Goal: Transaction & Acquisition: Obtain resource

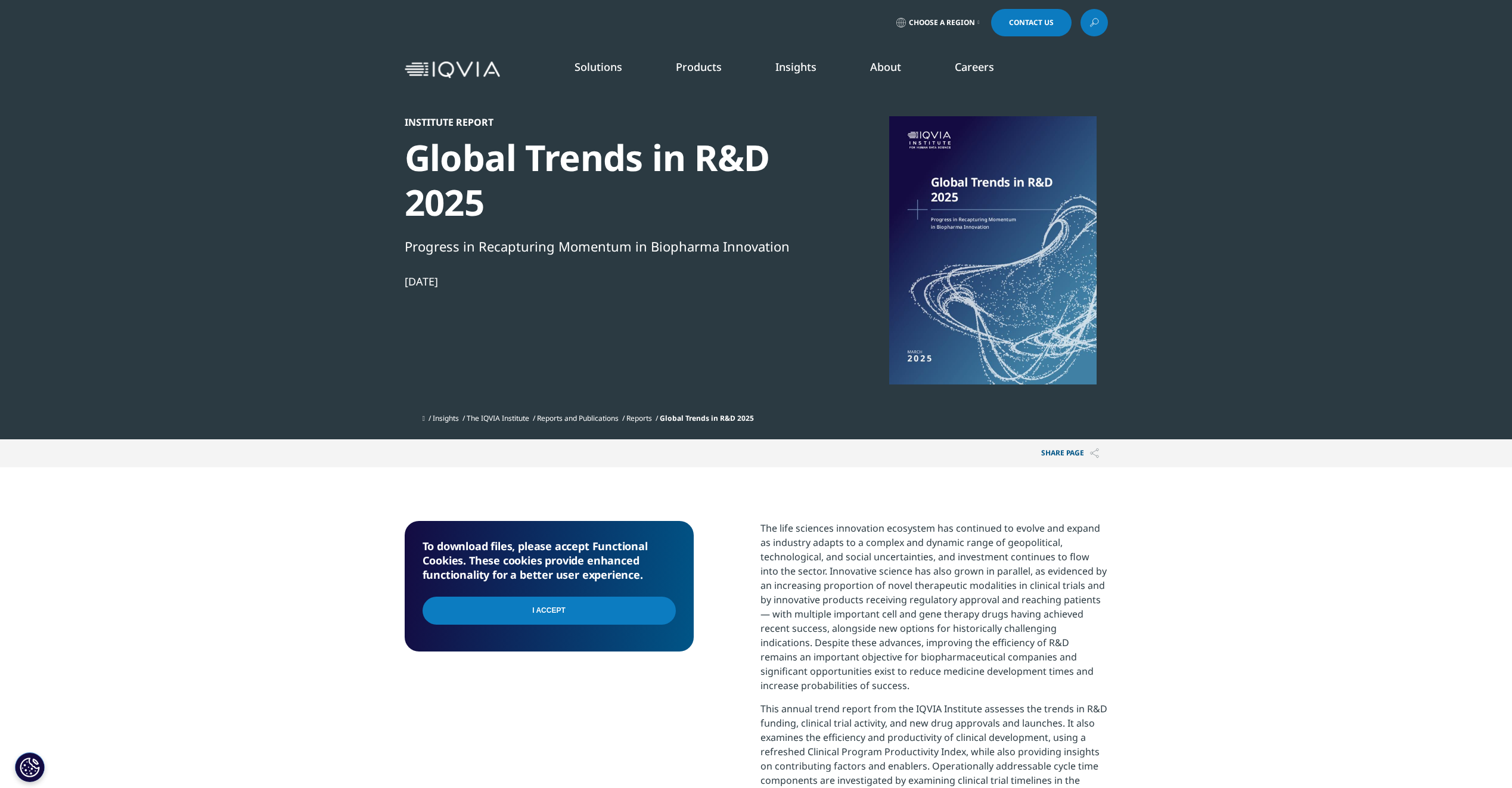
scroll to position [377, 703]
drag, startPoint x: 566, startPoint y: 615, endPoint x: 565, endPoint y: 623, distance: 8.1
click at [566, 616] on input "I Accept" at bounding box center [549, 611] width 253 height 28
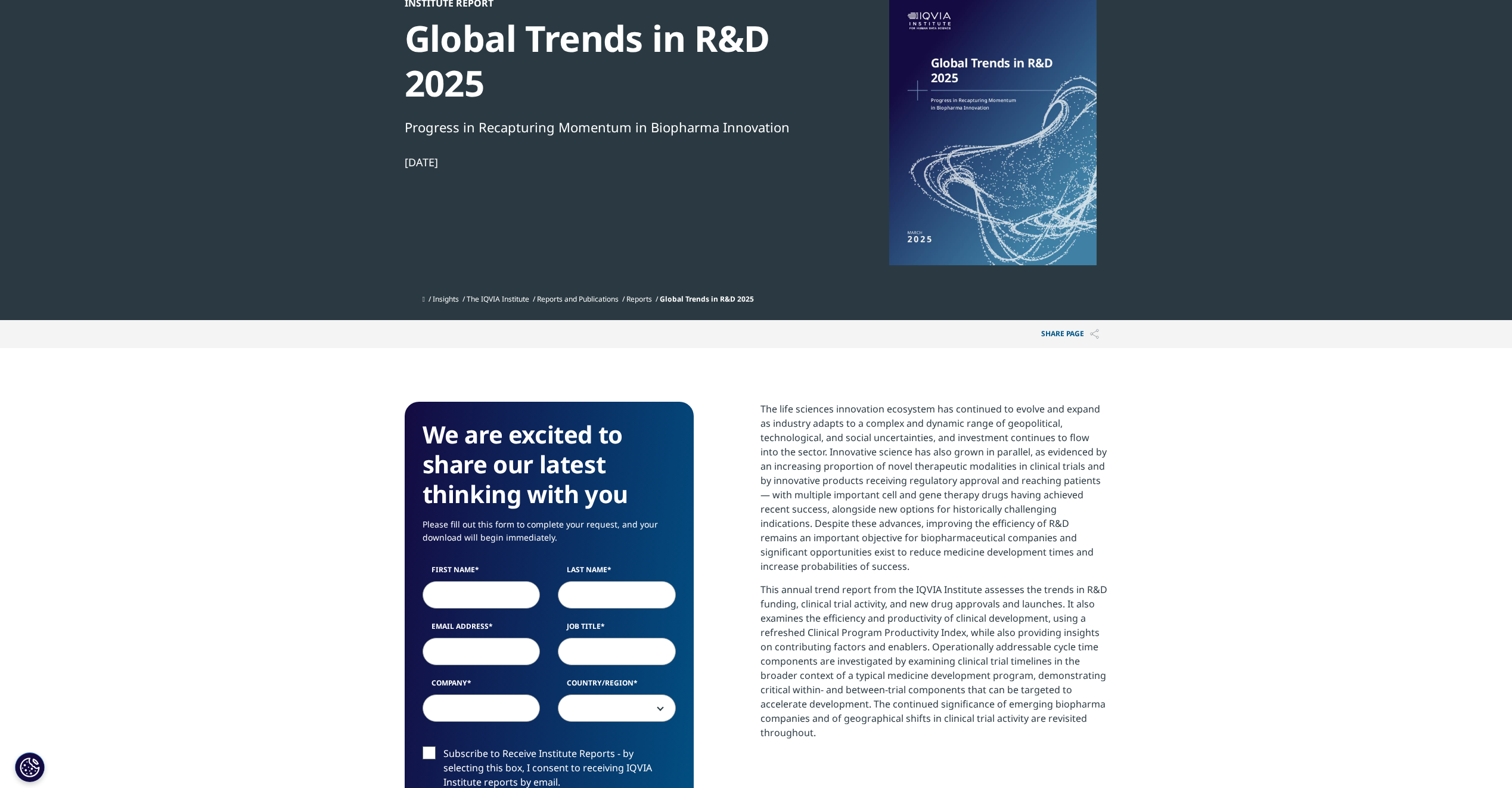
scroll to position [179, 0]
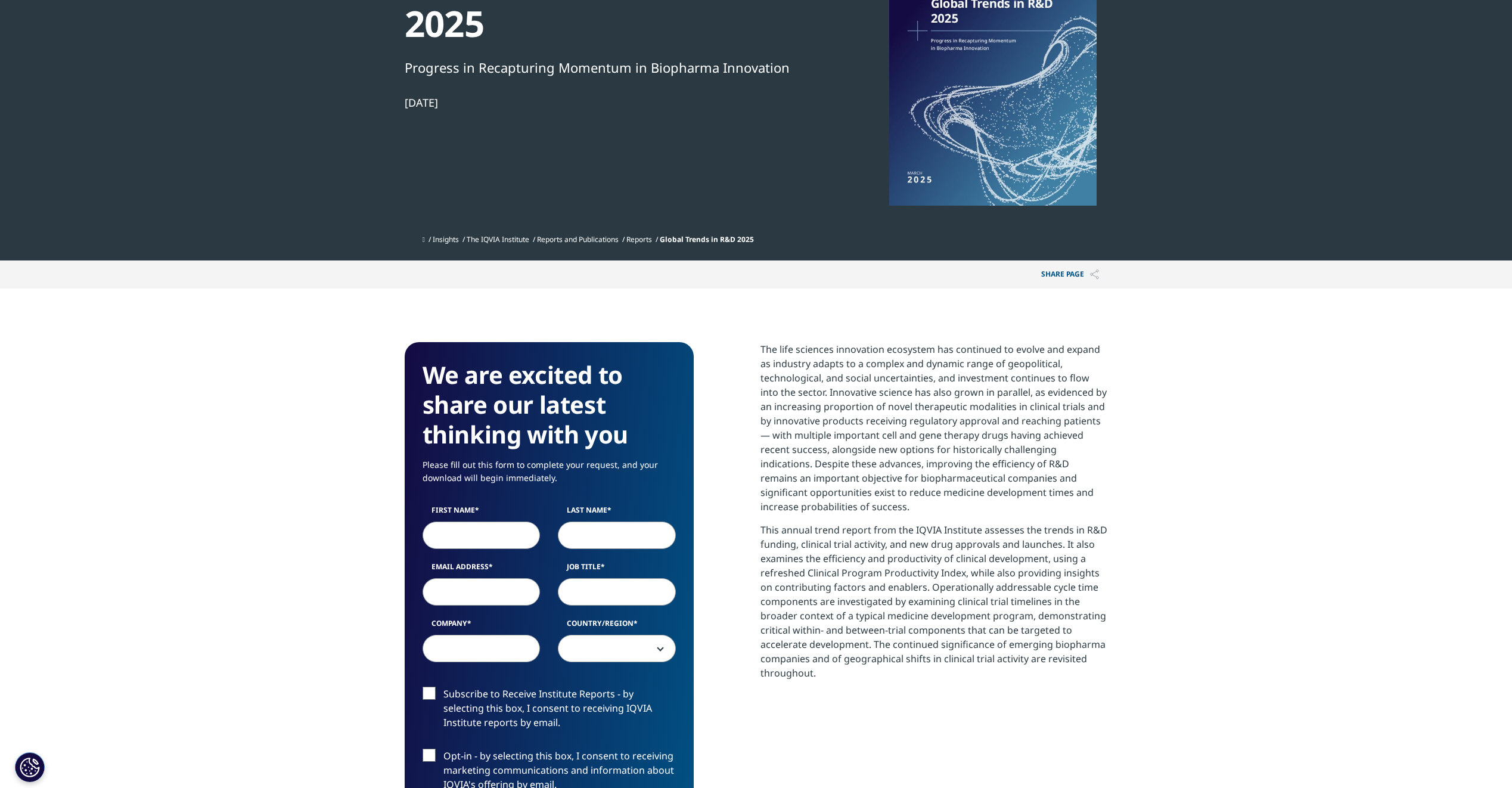
click at [472, 548] on input "First Name" at bounding box center [482, 535] width 118 height 27
type input "Jennifer"
type input "GEMO"
type input "j.gemo@biesterfeld.com"
type input "Biesterfeld"
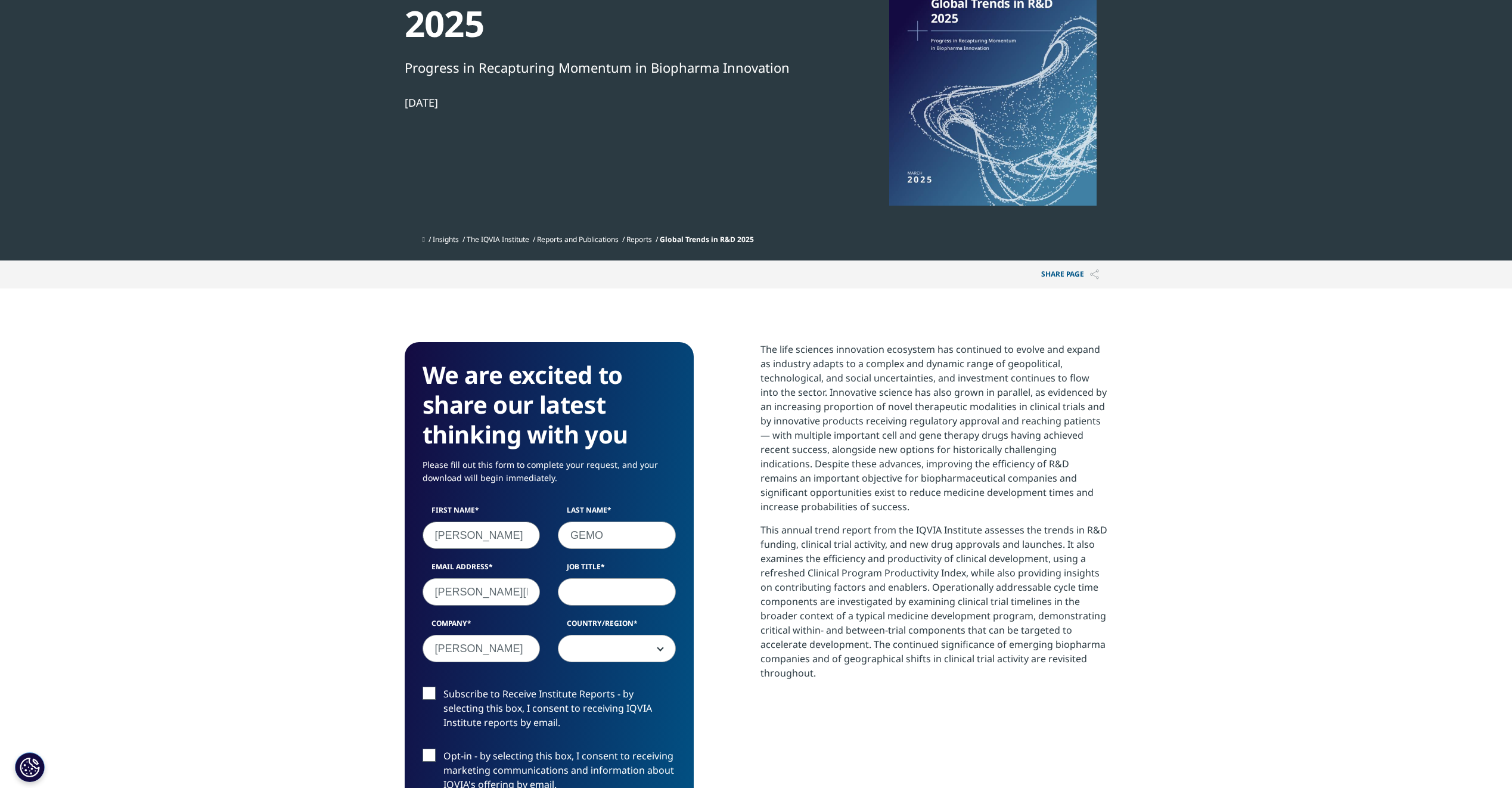
select select "[GEOGRAPHIC_DATA]"
click at [614, 599] on input "Job Title" at bounding box center [617, 592] width 118 height 27
type input "Global Strategic Marketing manager"
click at [600, 663] on span "[GEOGRAPHIC_DATA]" at bounding box center [617, 649] width 117 height 27
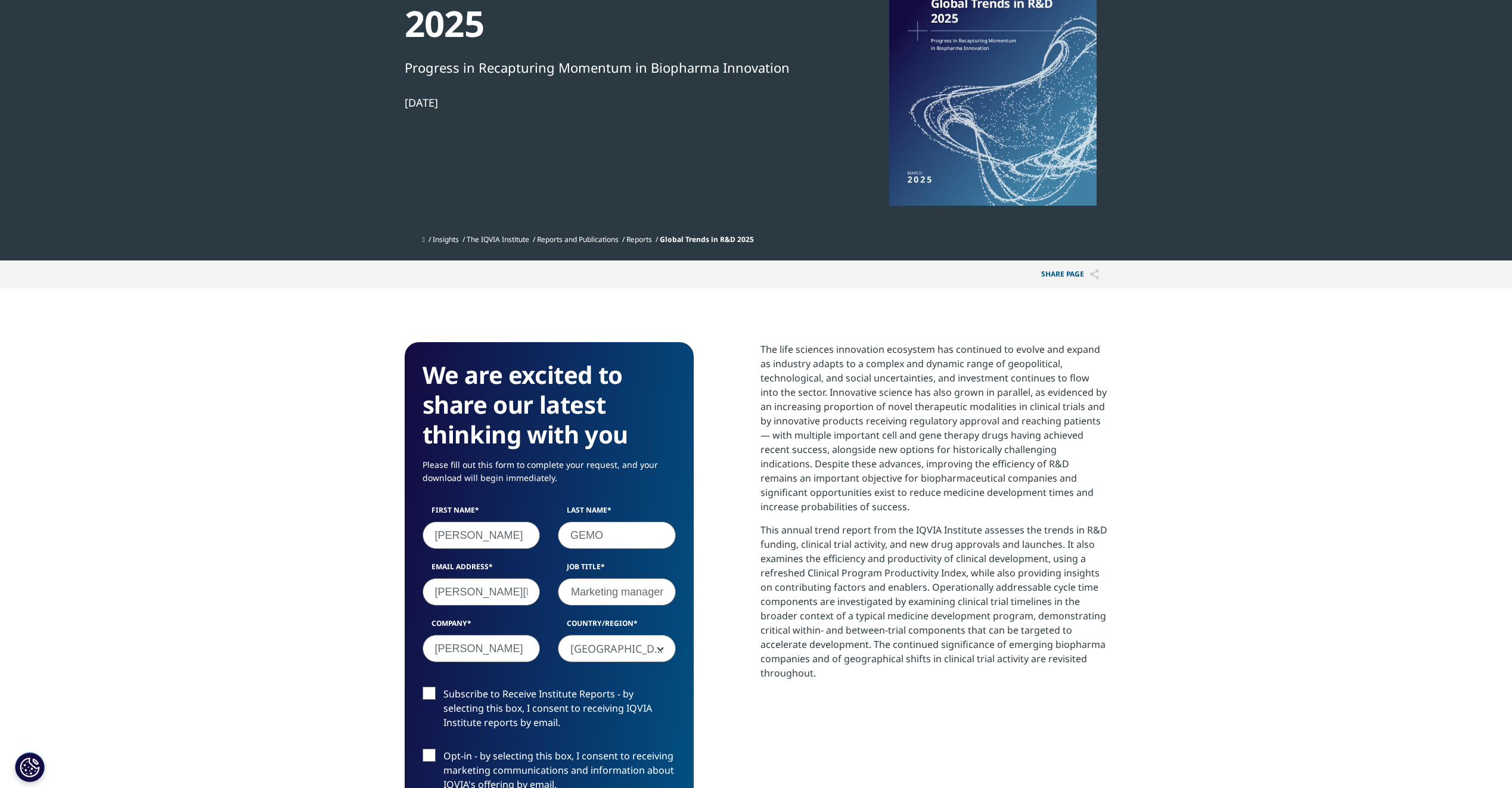
scroll to position [0, 0]
click at [609, 660] on span "[GEOGRAPHIC_DATA]" at bounding box center [617, 649] width 117 height 27
click at [665, 662] on span "[GEOGRAPHIC_DATA]" at bounding box center [617, 649] width 117 height 27
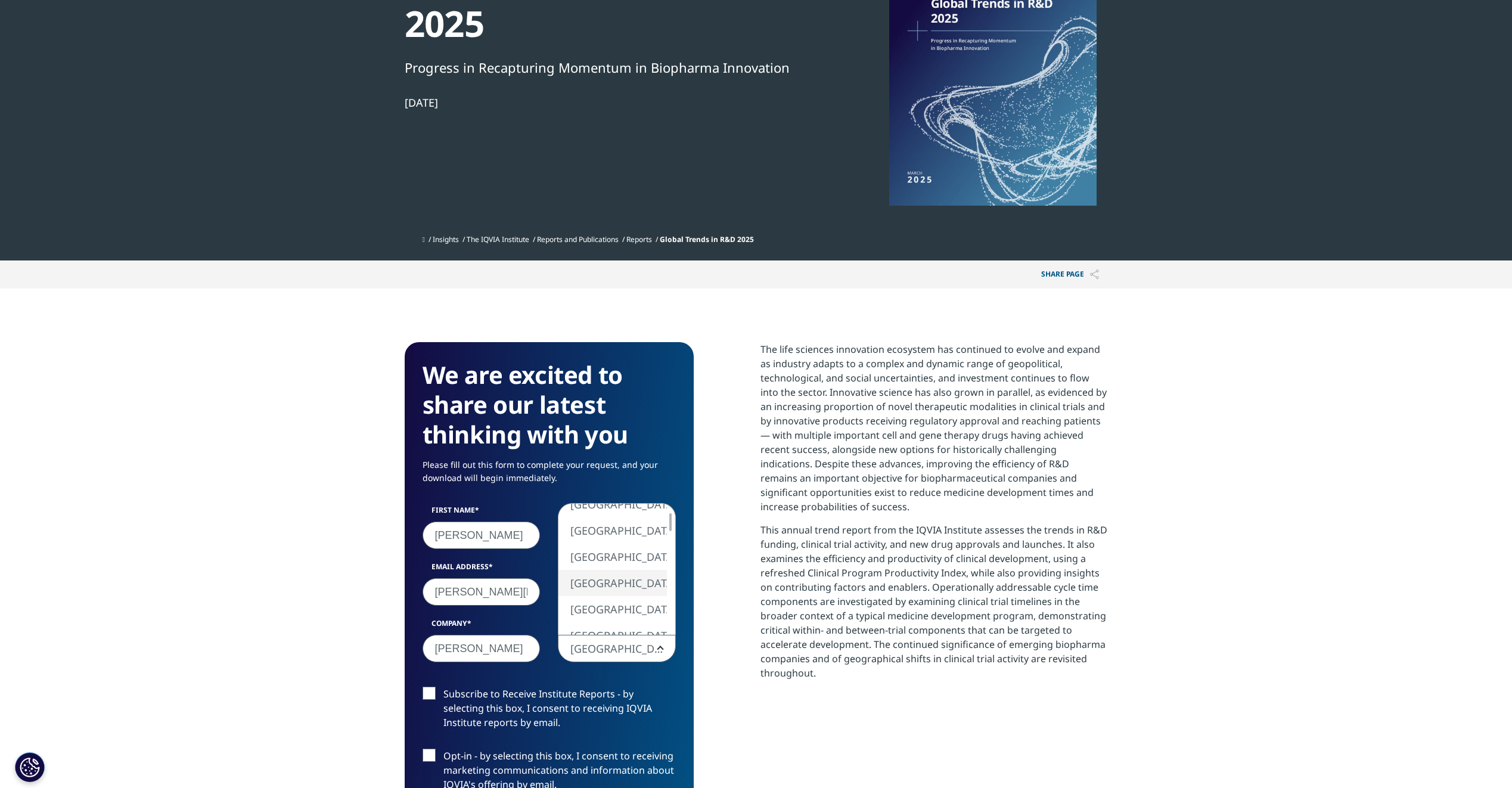
select select "[GEOGRAPHIC_DATA]"
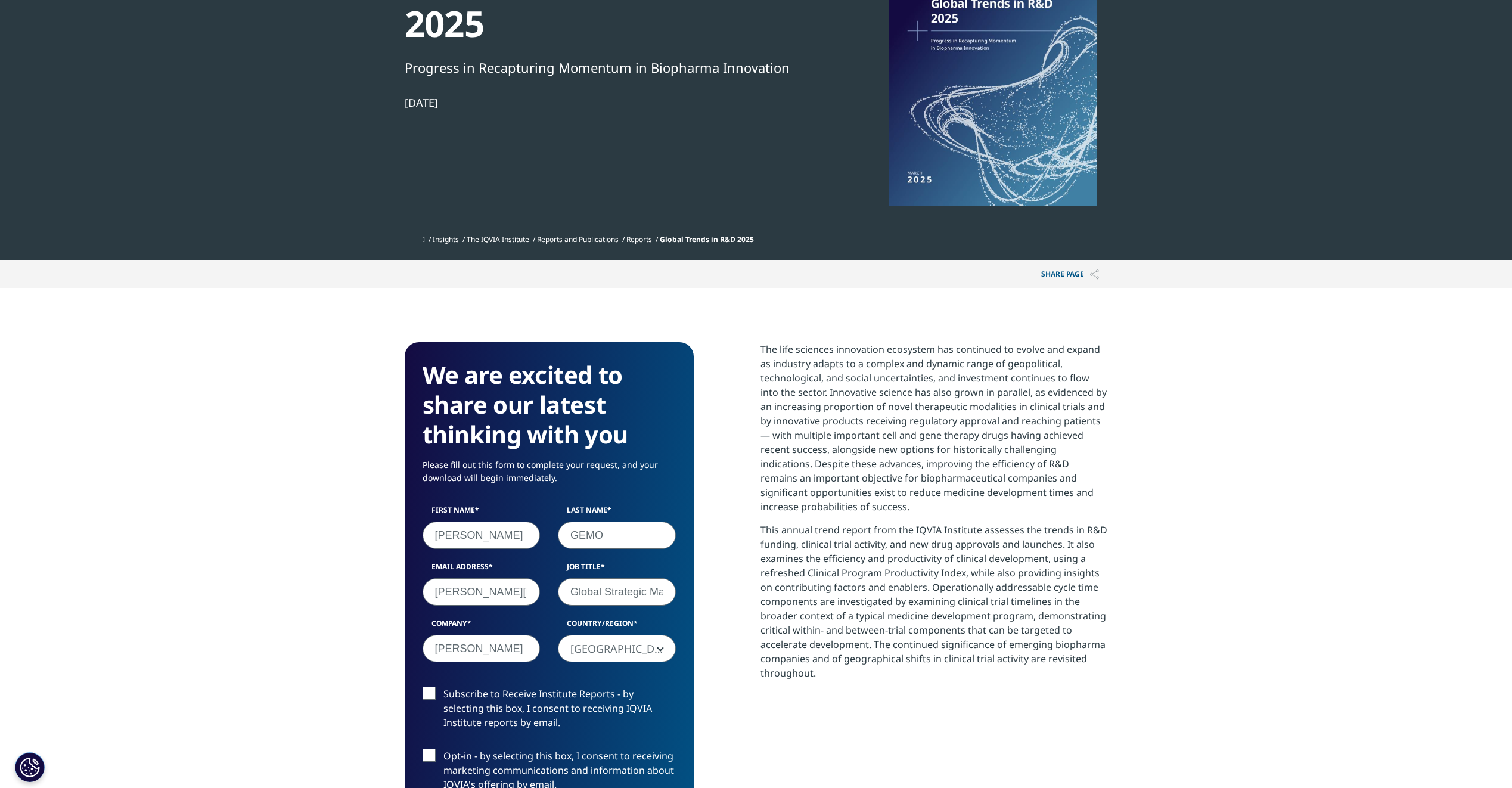
scroll to position [238, 0]
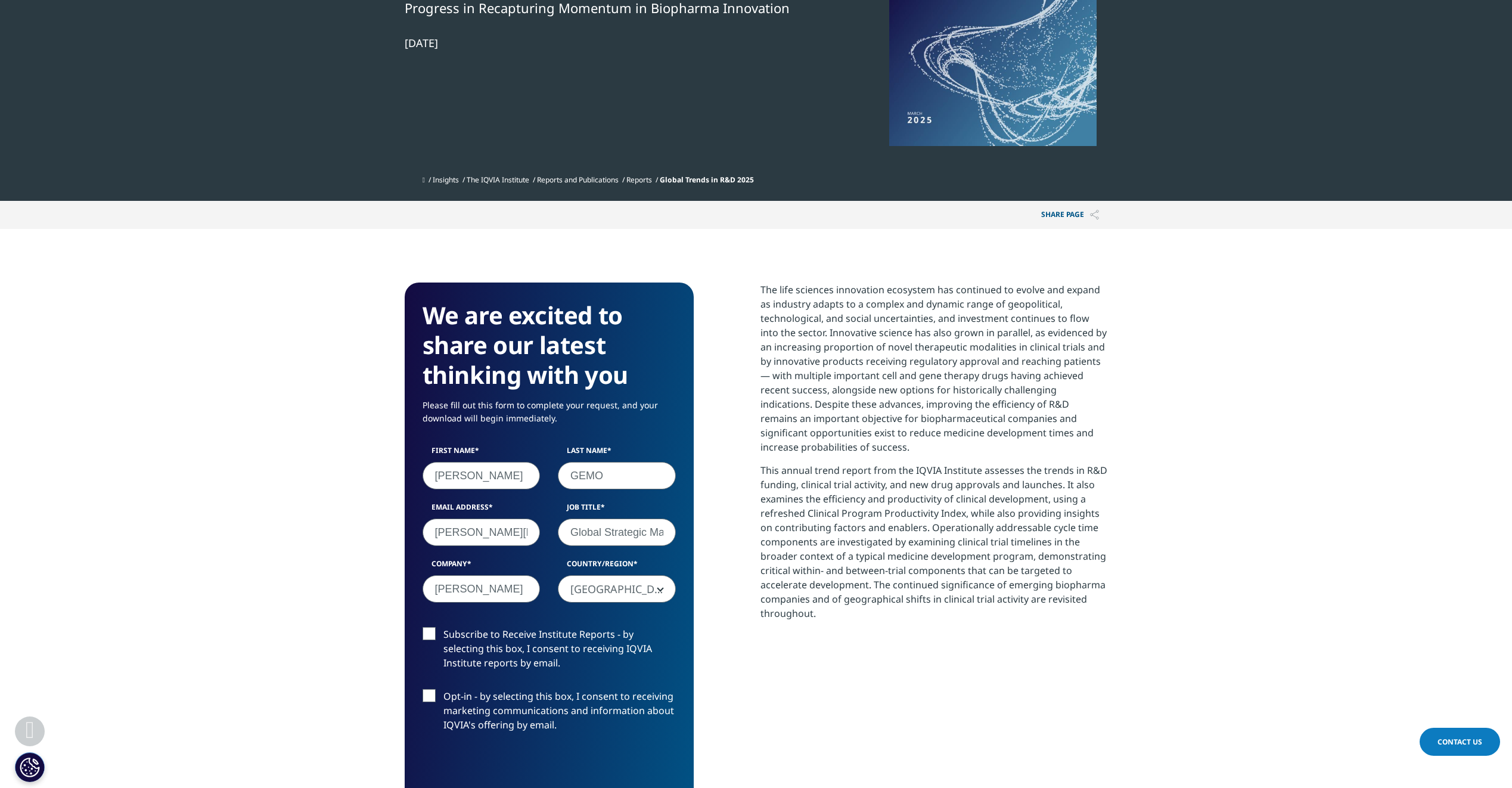
click at [428, 647] on label "Subscribe to Receive Institute Reports - by selecting this box, I consent to re…" at bounding box center [549, 652] width 253 height 50
click at [443, 627] on input "Subscribe to Receive Institute Reports - by selecting this box, I consent to re…" at bounding box center [443, 627] width 0 height 0
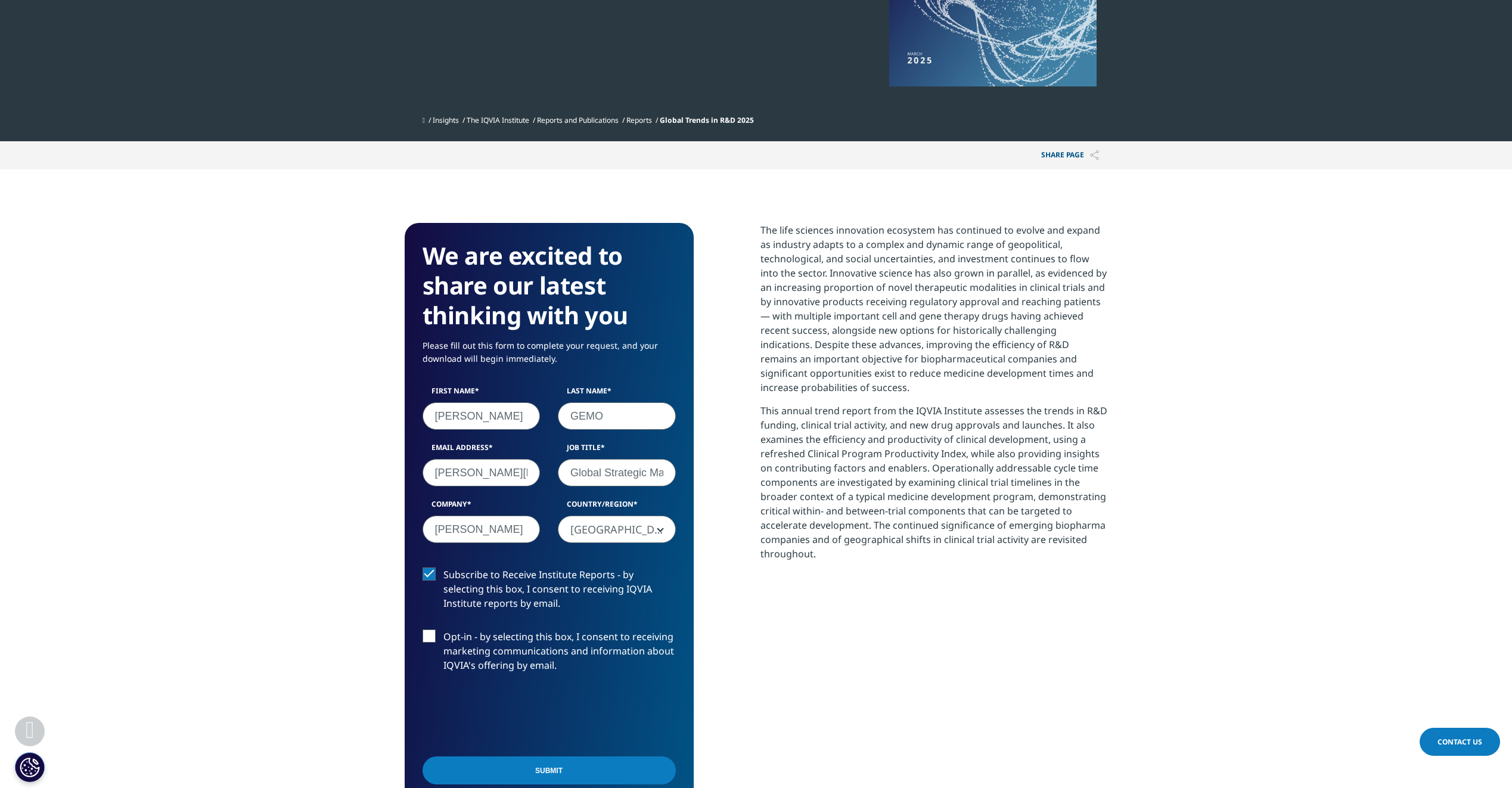
click at [575, 780] on input "Submit" at bounding box center [549, 770] width 253 height 28
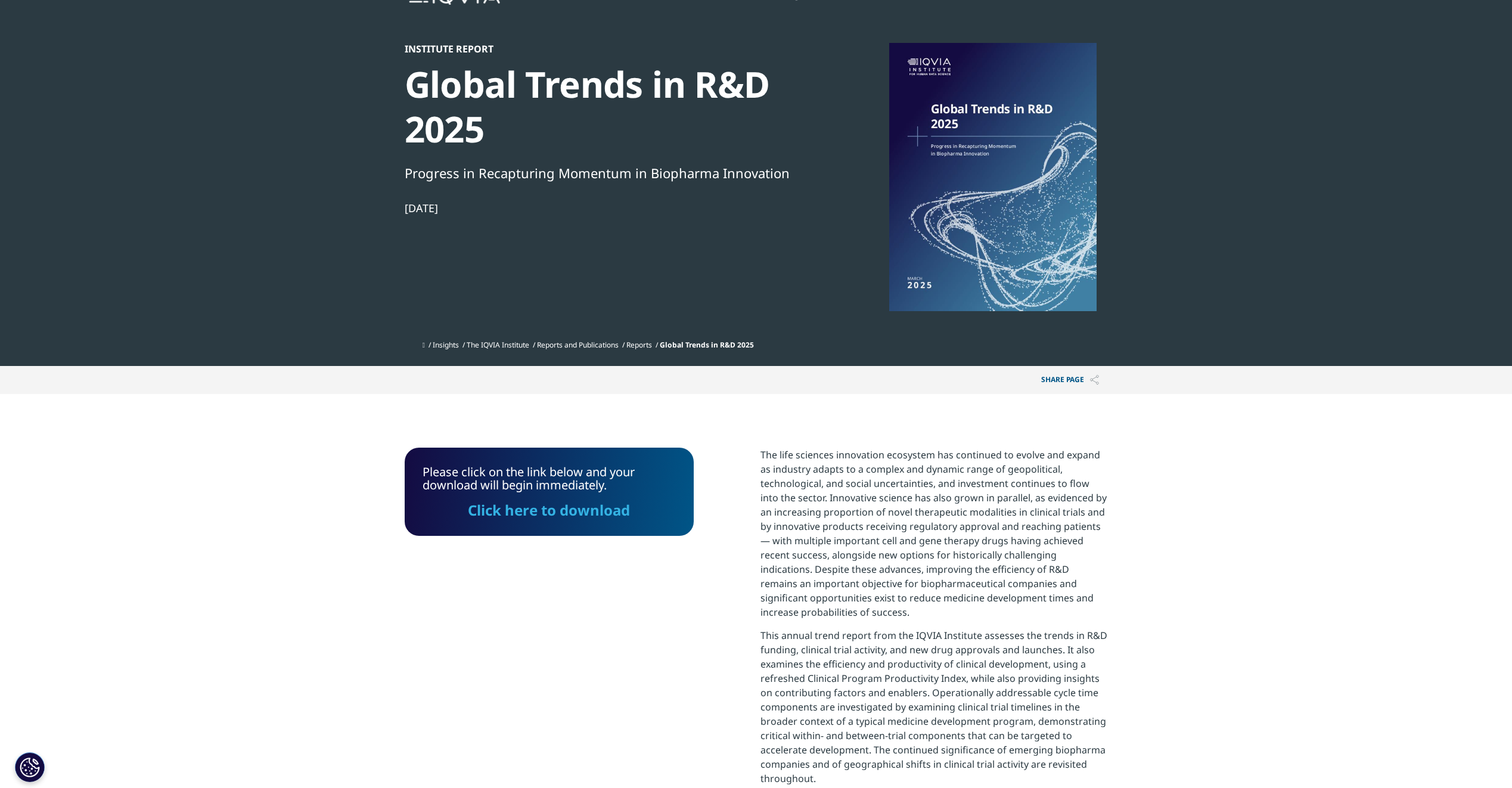
scroll to position [0, 0]
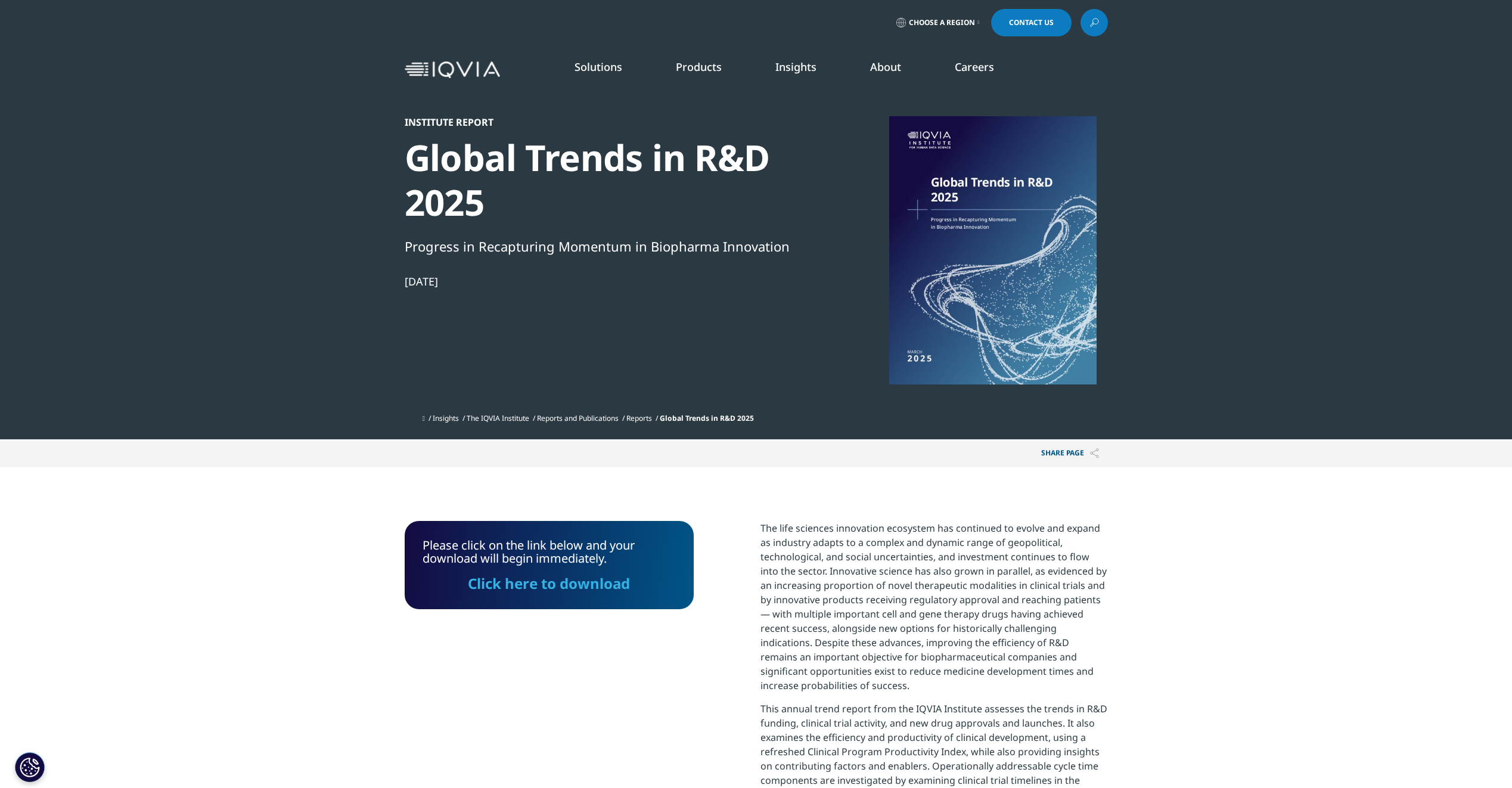
click at [584, 593] on link "Click here to download" at bounding box center [548, 583] width 162 height 20
click at [975, 22] on link "Choose a Region" at bounding box center [938, 22] width 88 height 27
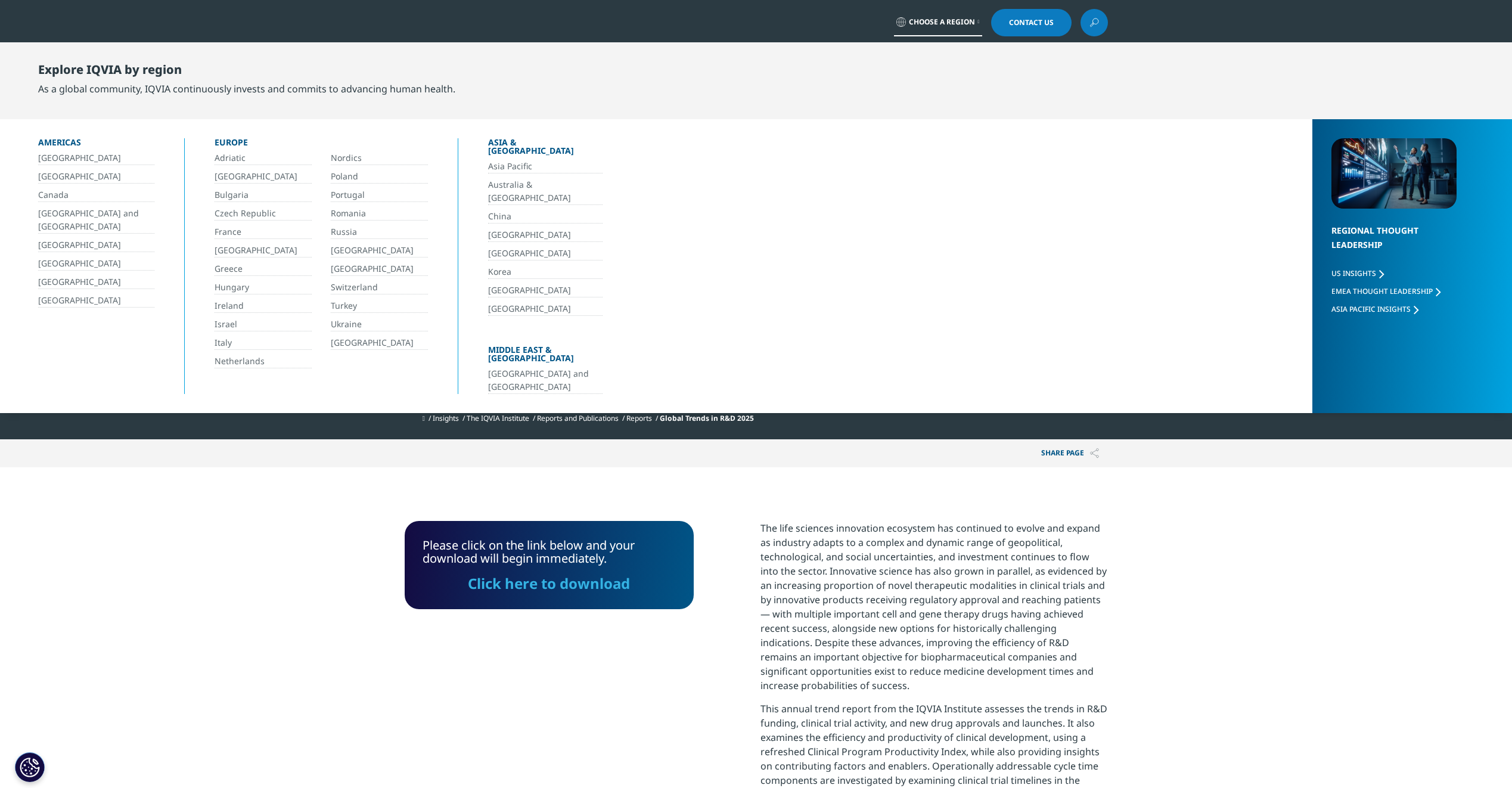
click at [352, 308] on link "Turkey" at bounding box center [379, 306] width 97 height 14
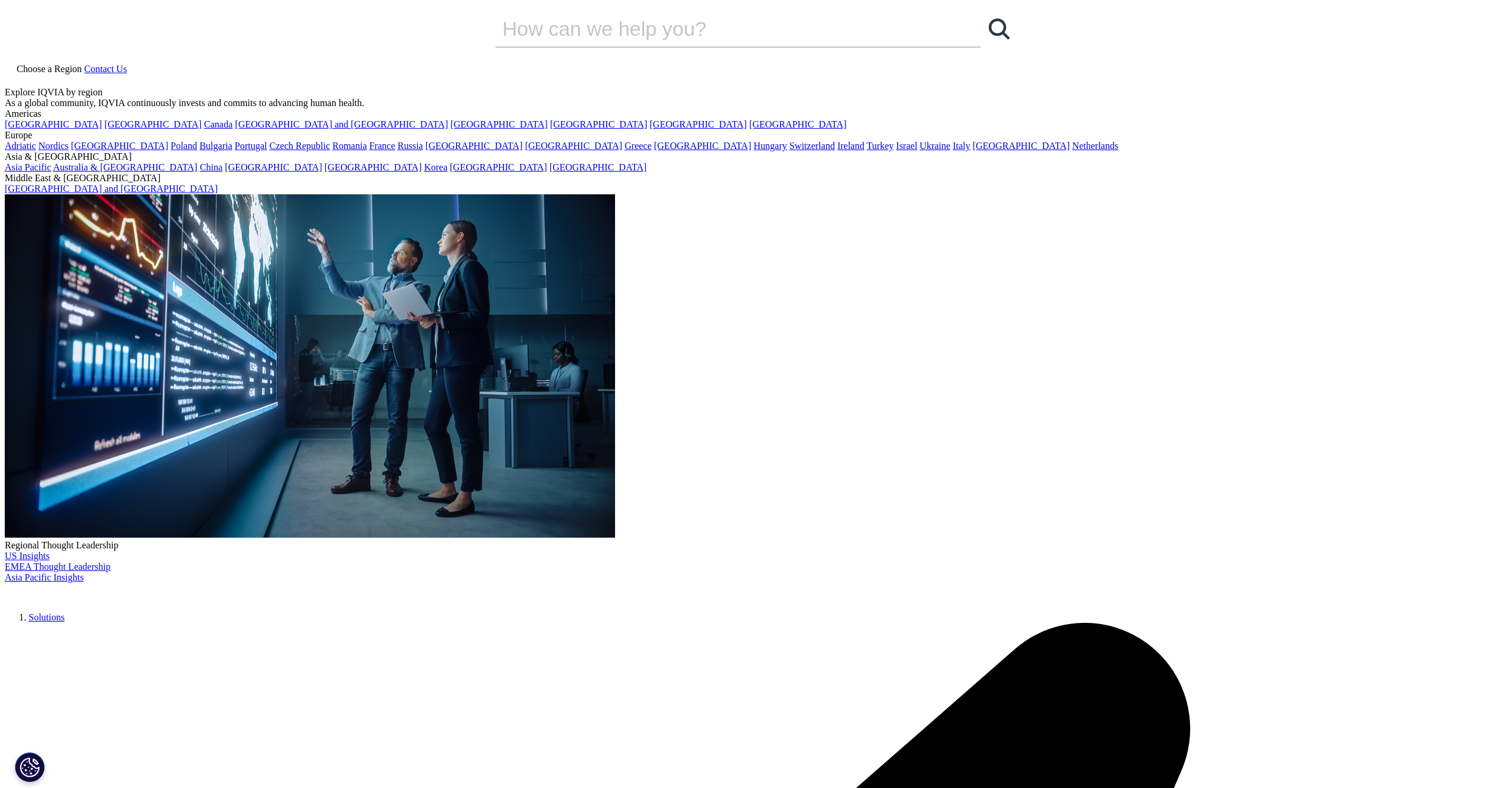
scroll to position [377, 703]
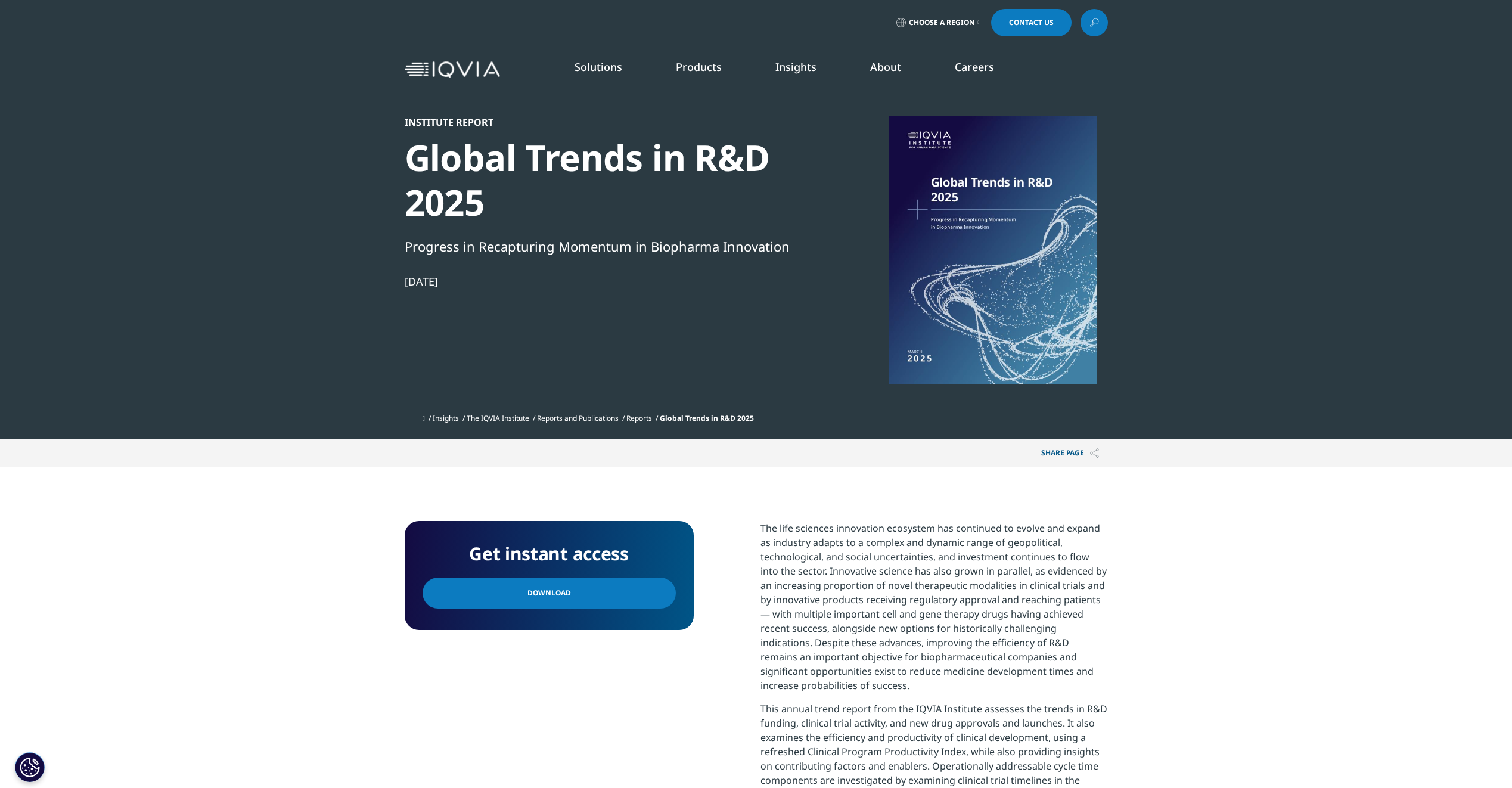
click at [927, 331] on link "Learn more" at bounding box center [991, 326] width 166 height 10
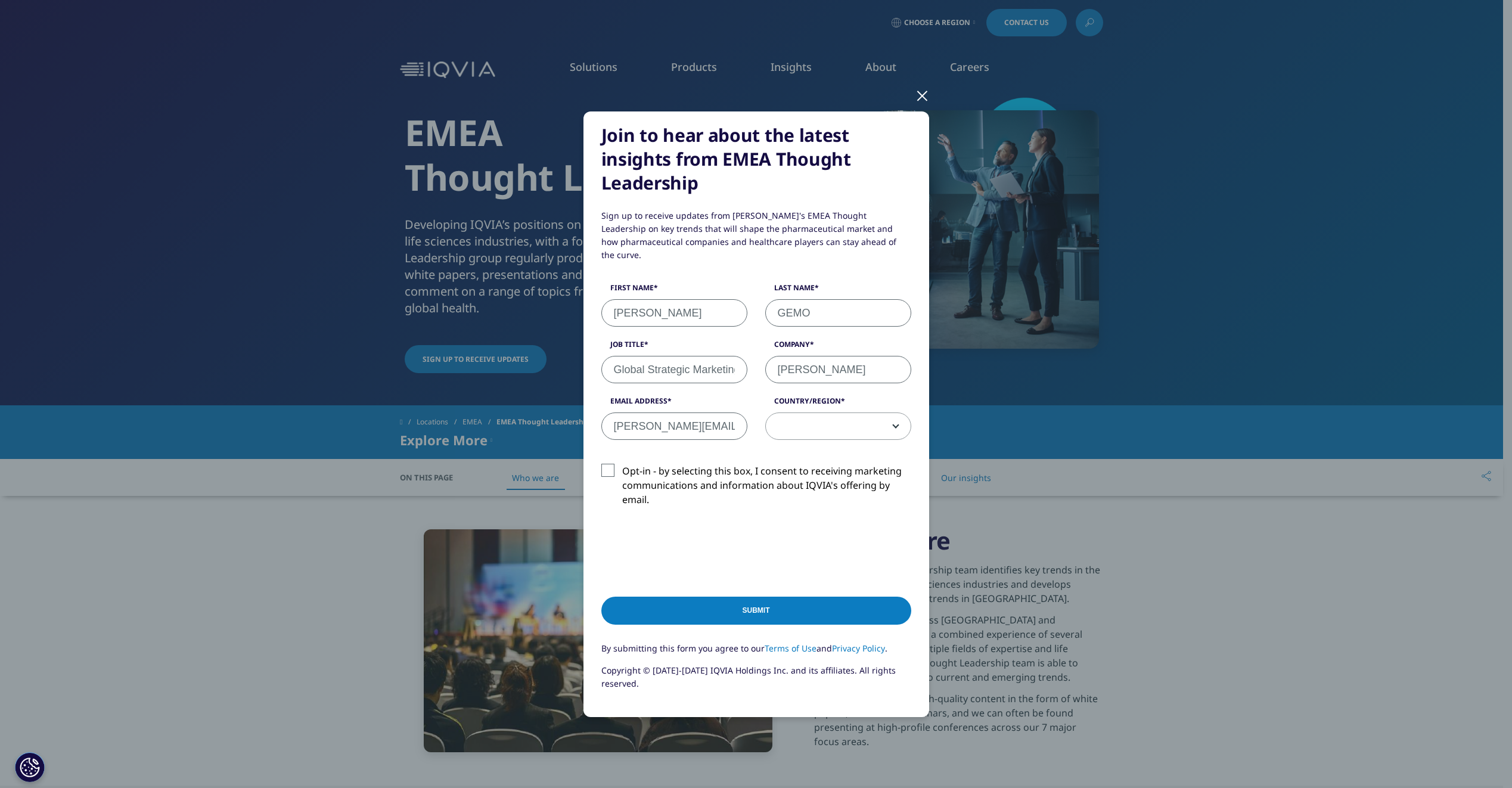
click at [819, 420] on span at bounding box center [838, 426] width 145 height 27
select select "[GEOGRAPHIC_DATA]"
click at [602, 464] on label "Opt-in - by selecting this box, I consent to receiving marketing communications…" at bounding box center [757, 489] width 310 height 50
click at [622, 464] on input "Opt-in - by selecting this box, I consent to receiving marketing communications…" at bounding box center [622, 464] width 0 height 0
click at [755, 597] on input "Submit" at bounding box center [757, 611] width 310 height 28
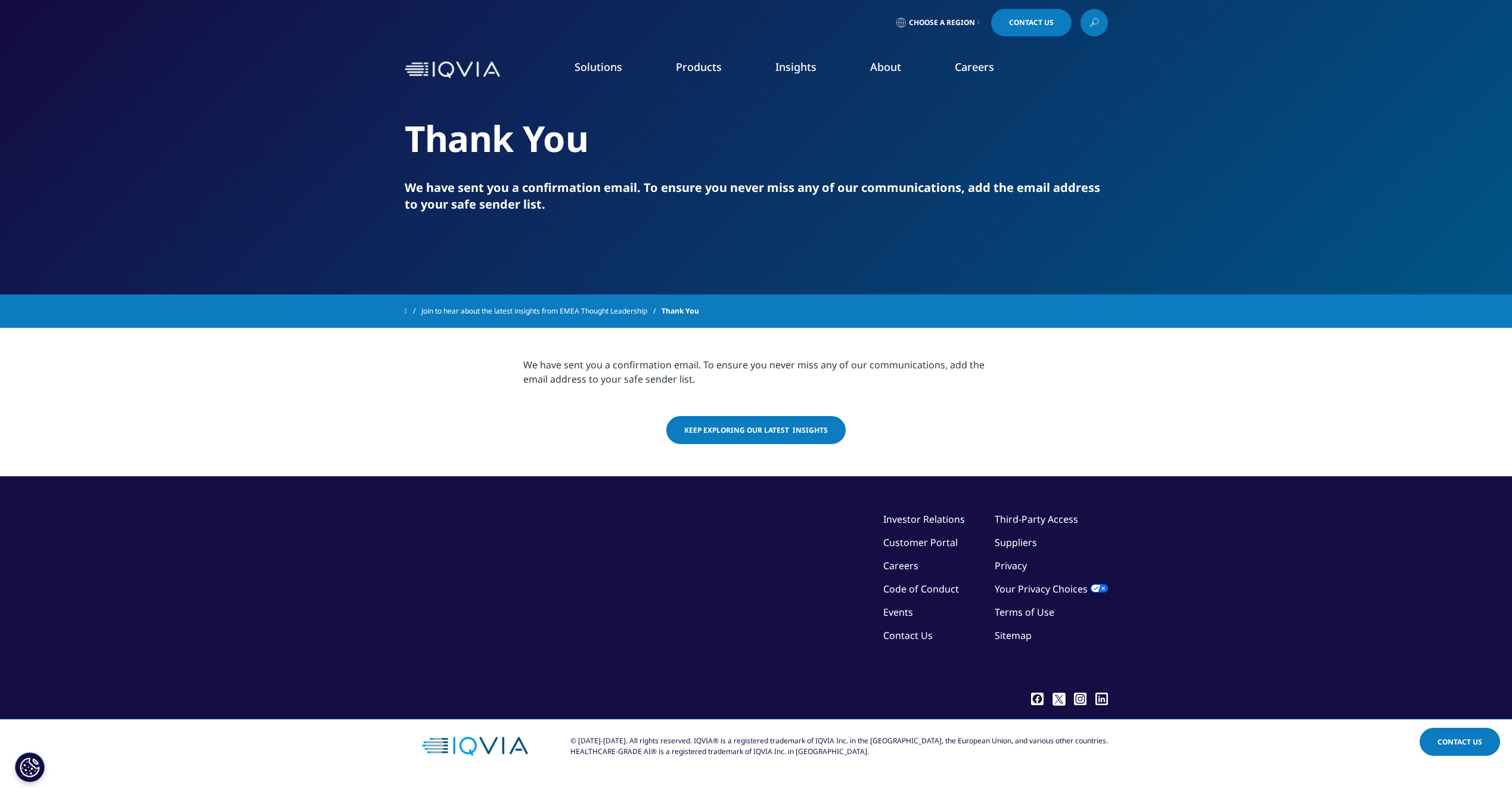
click at [785, 433] on span "Keep exploring our latest Insights" at bounding box center [756, 430] width 144 height 10
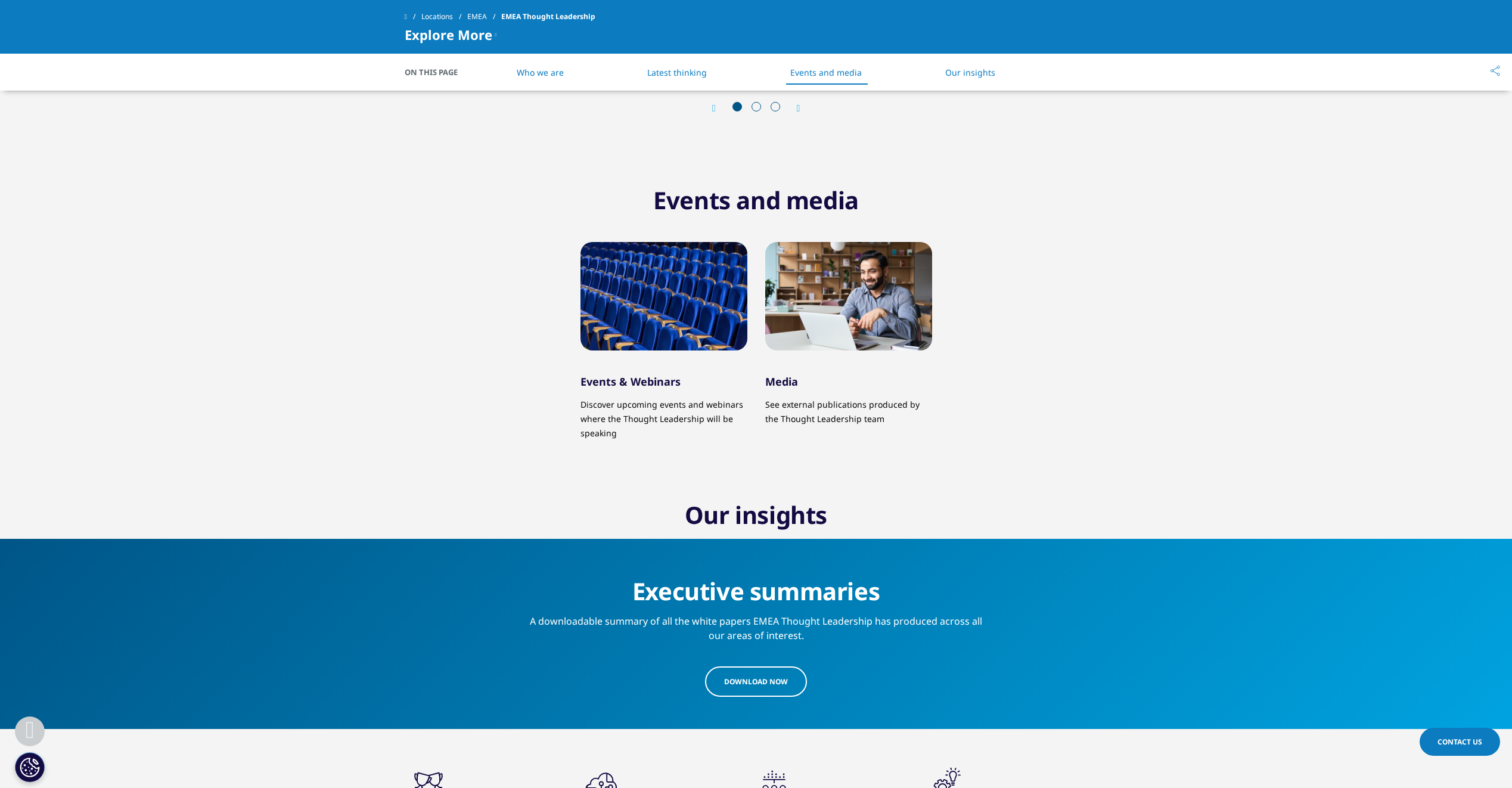
scroll to position [1132, 0]
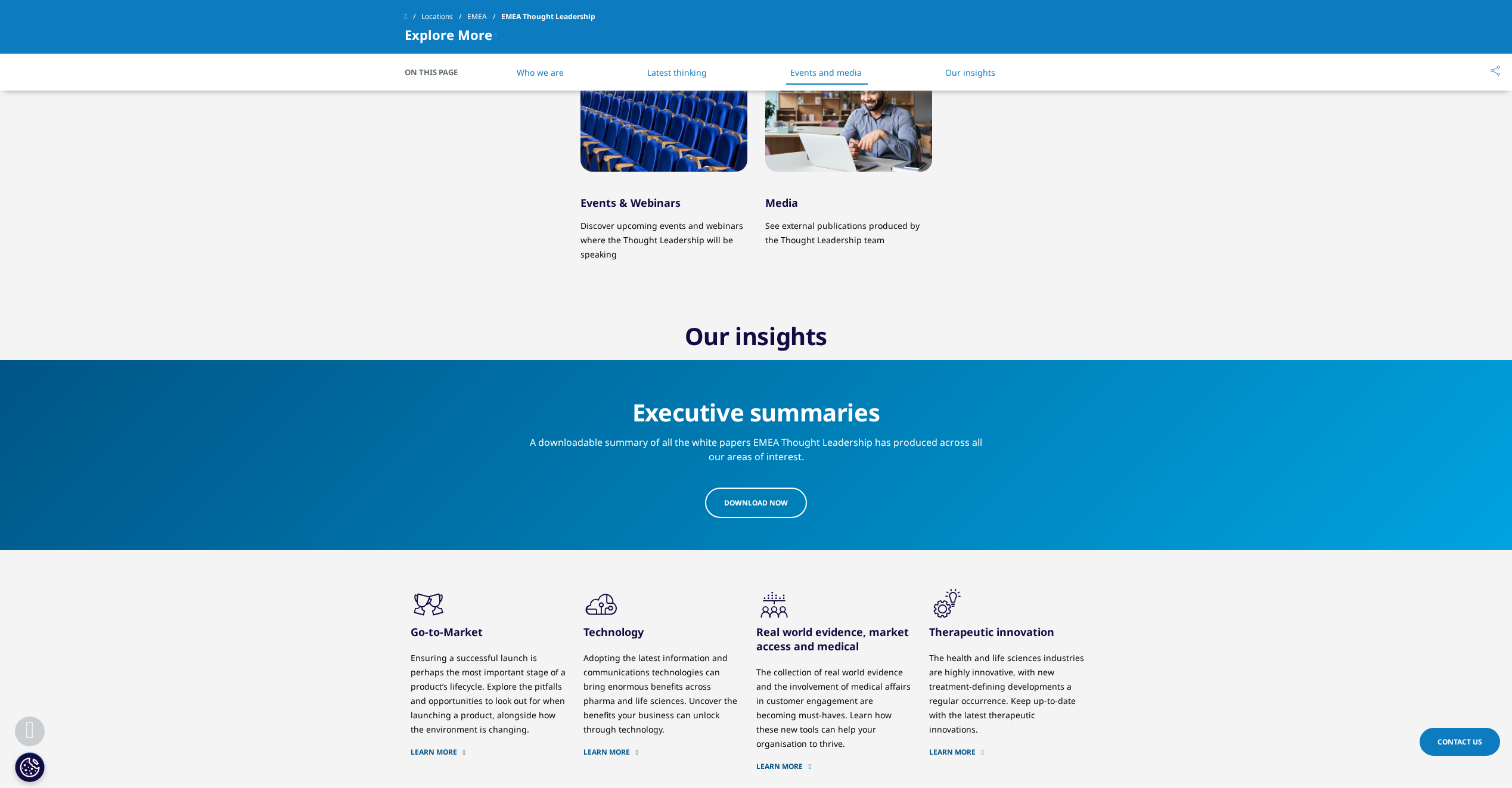
click at [766, 508] on span "download Now" at bounding box center [756, 503] width 64 height 10
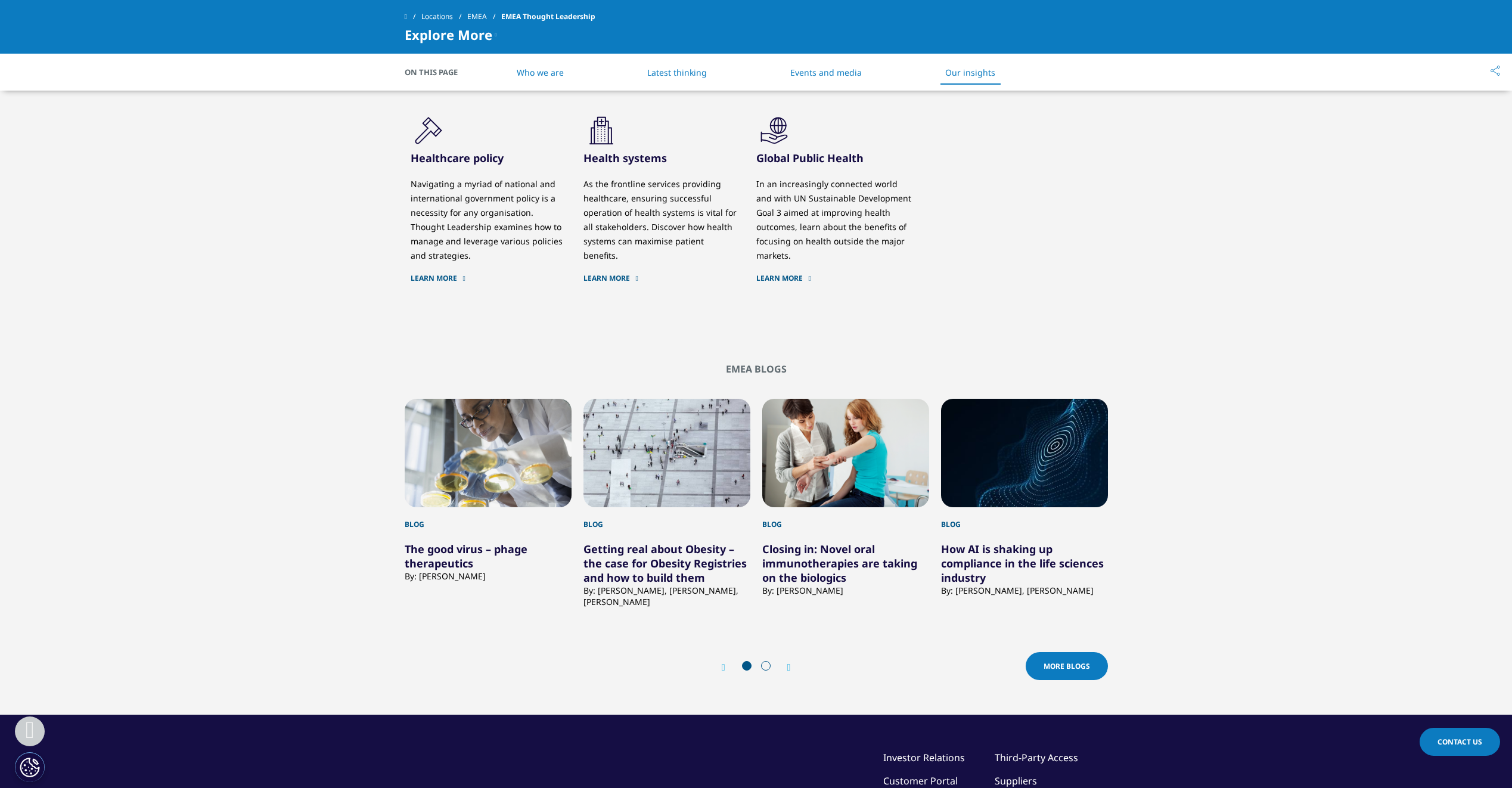
scroll to position [1908, 0]
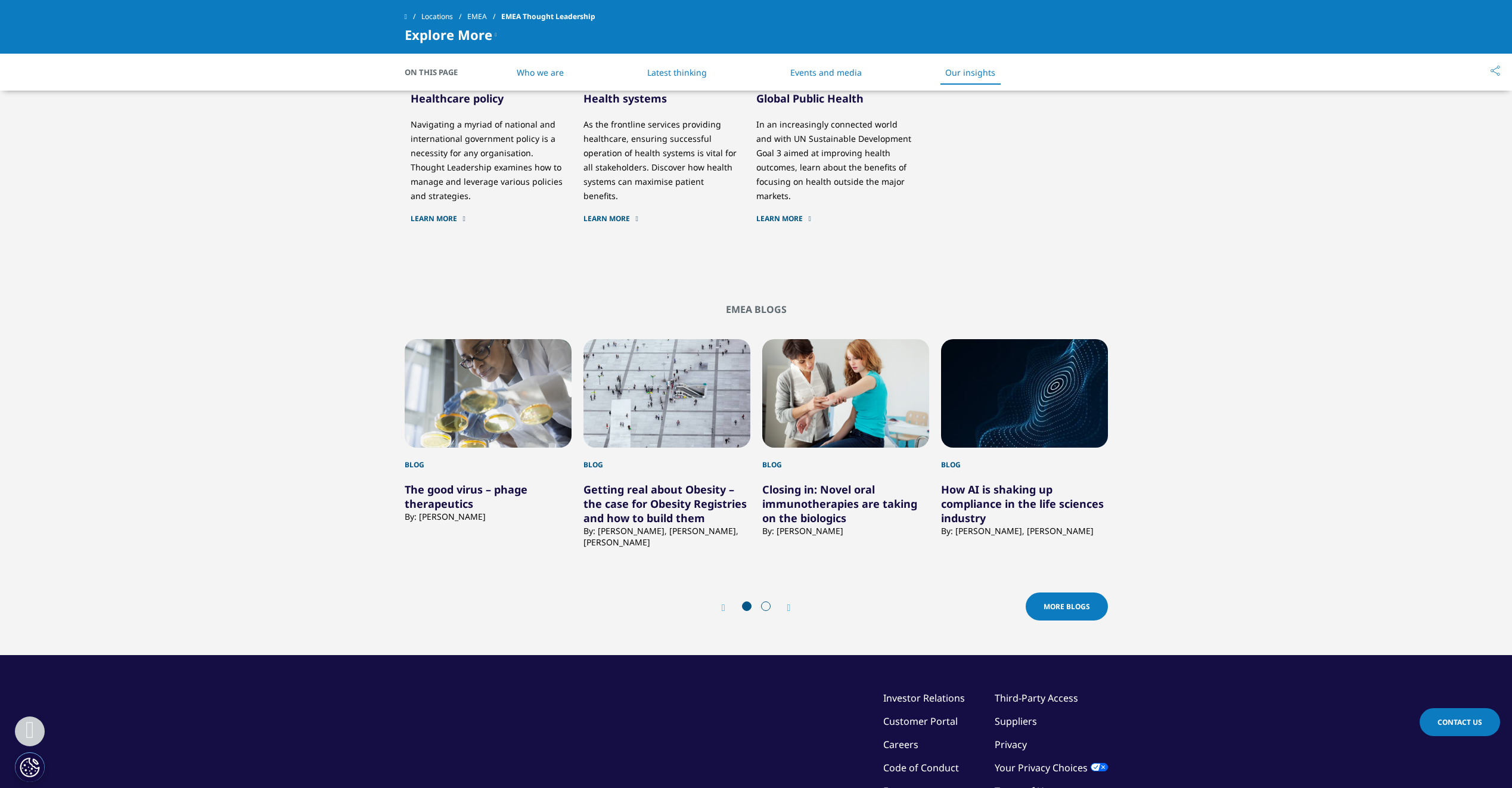
click at [790, 613] on icon "Next slide" at bounding box center [789, 608] width 4 height 10
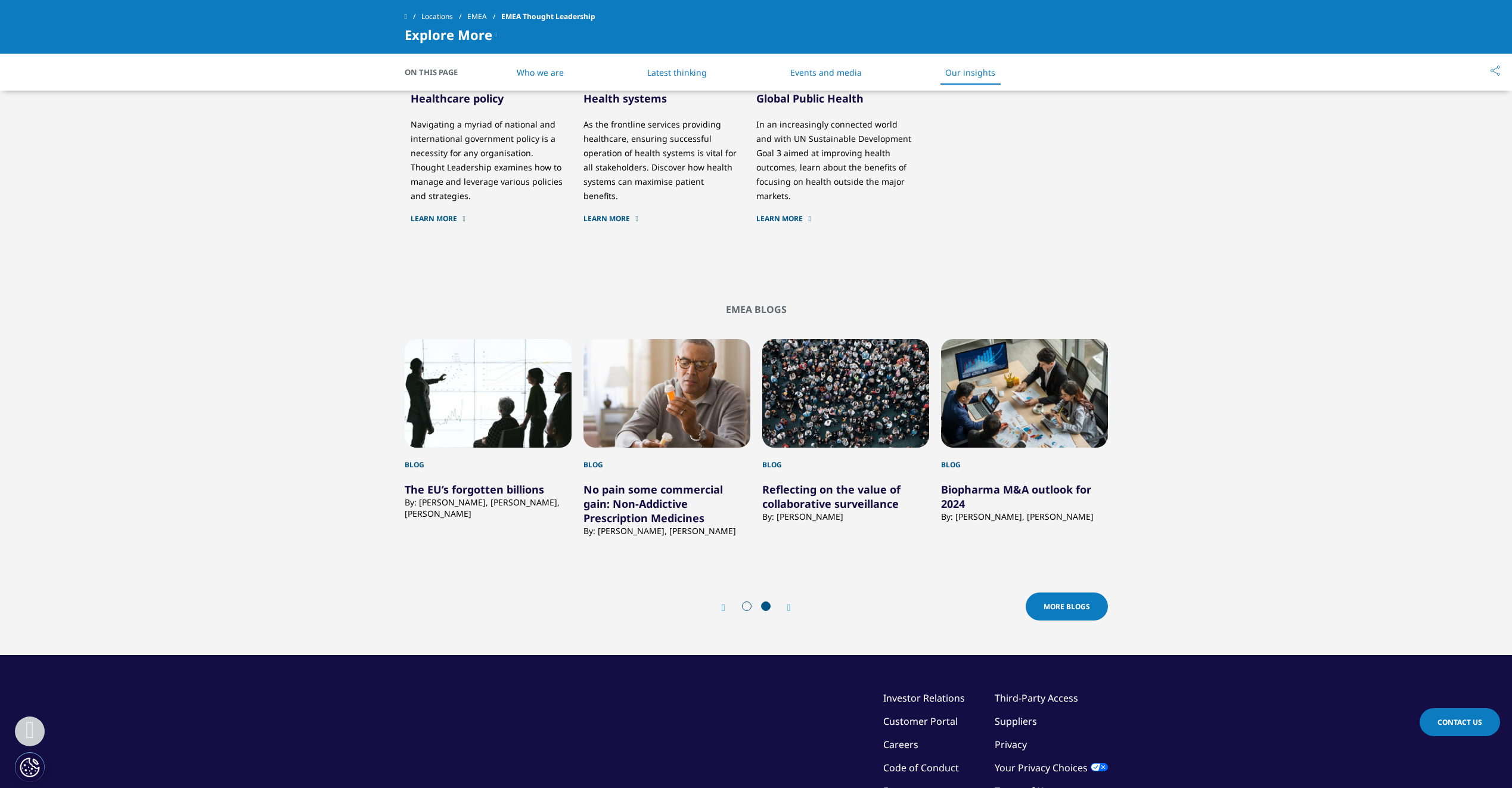
click at [791, 613] on icon "Next slide" at bounding box center [789, 608] width 4 height 10
click at [1069, 612] on span "More Blogs" at bounding box center [1067, 607] width 46 height 10
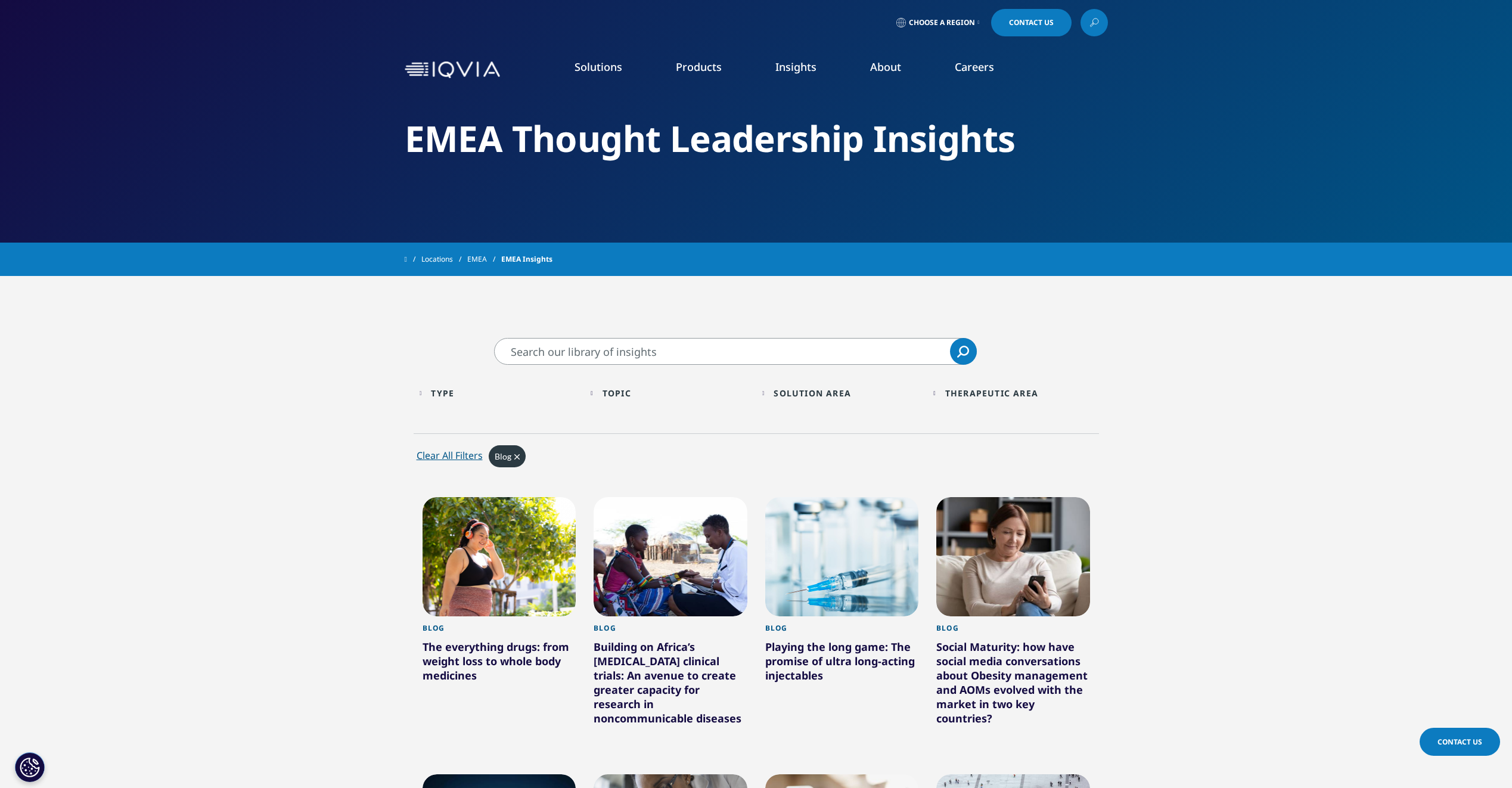
click at [602, 392] on div "Topic Loading Clear Or/And Operator" at bounding box center [670, 393] width 159 height 28
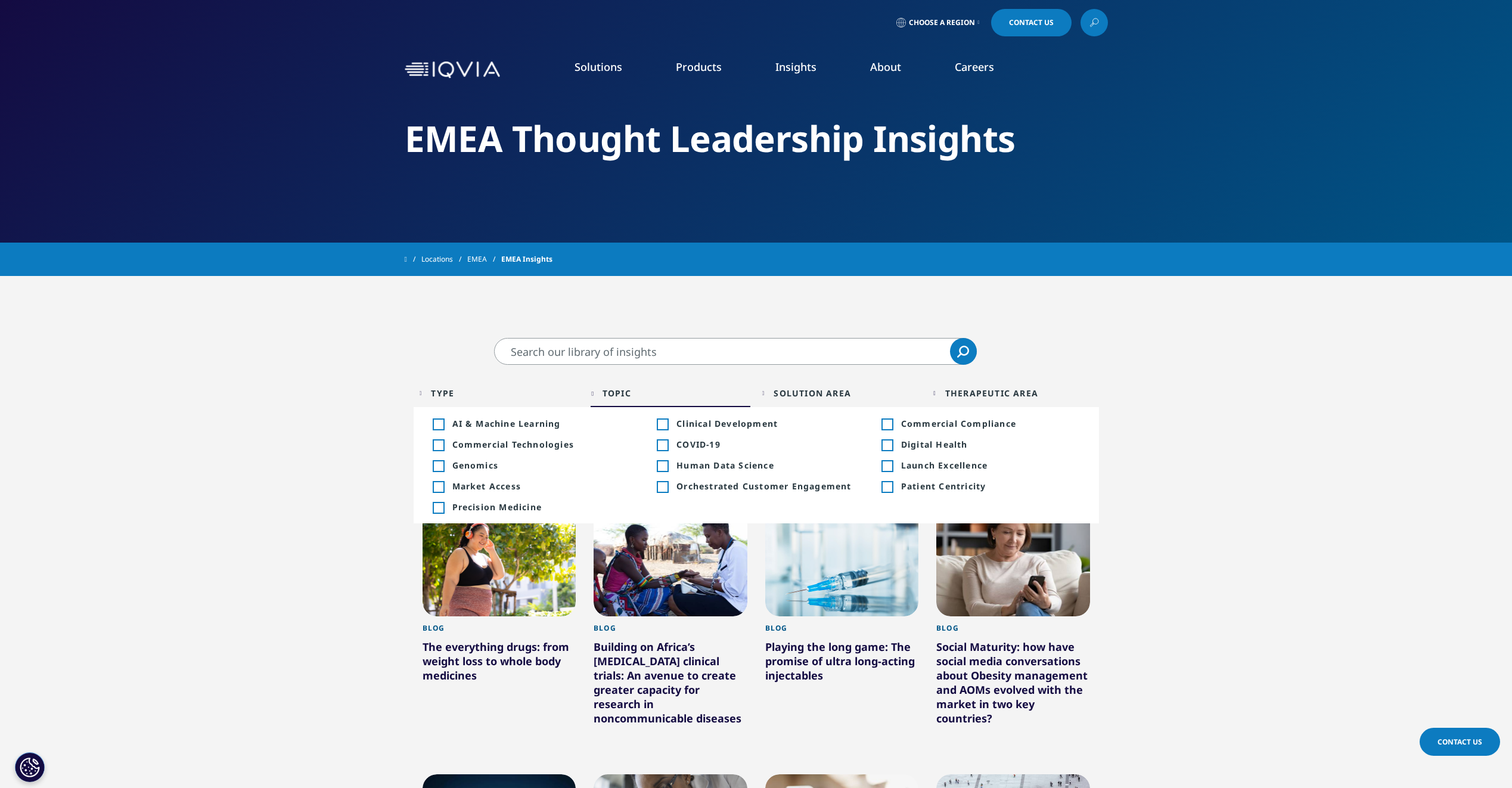
click at [668, 425] on div "Toggle" at bounding box center [662, 424] width 11 height 11
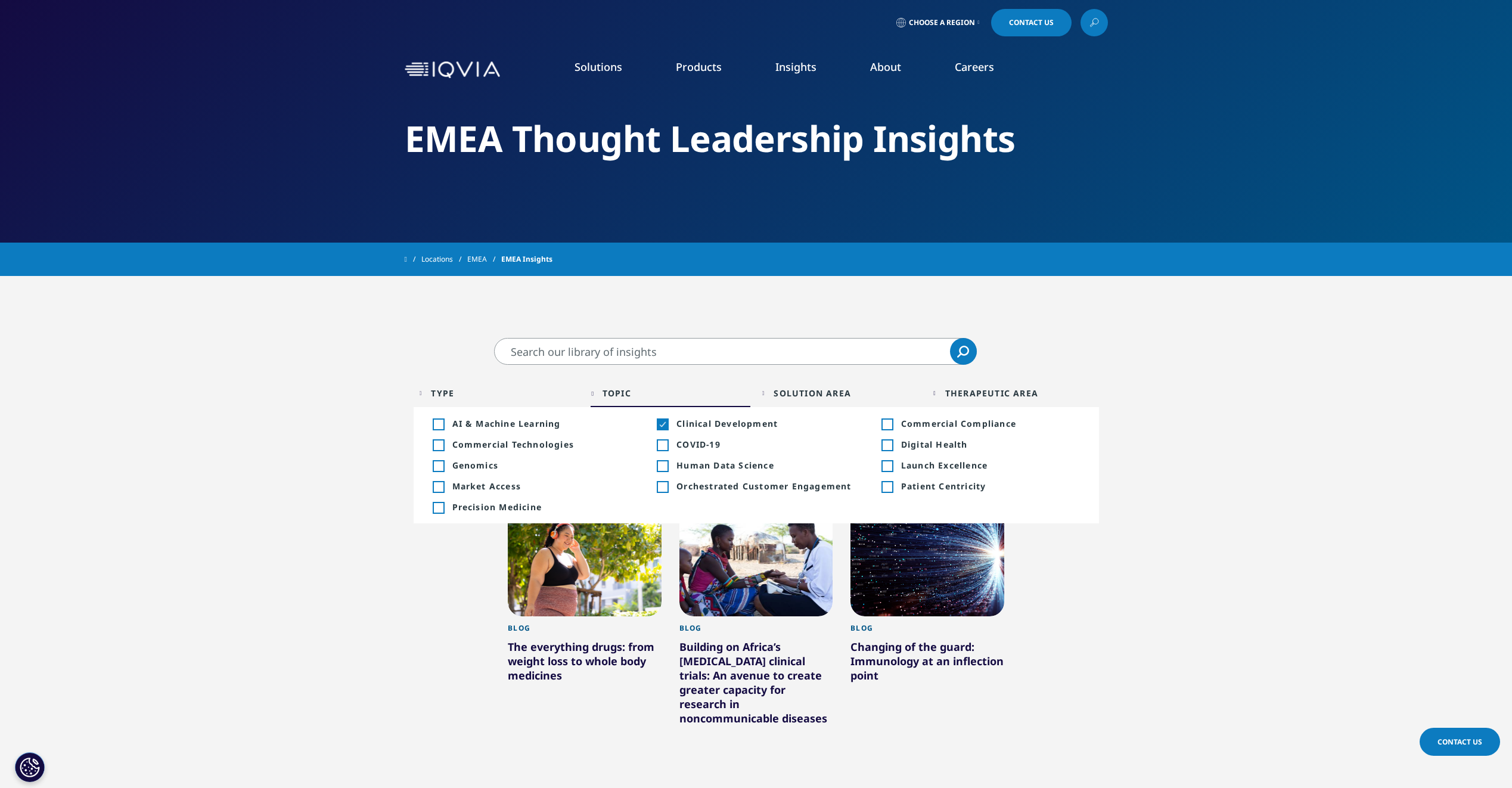
click at [875, 384] on div "Solution Area Loading Clear Or/And Operator" at bounding box center [842, 393] width 159 height 28
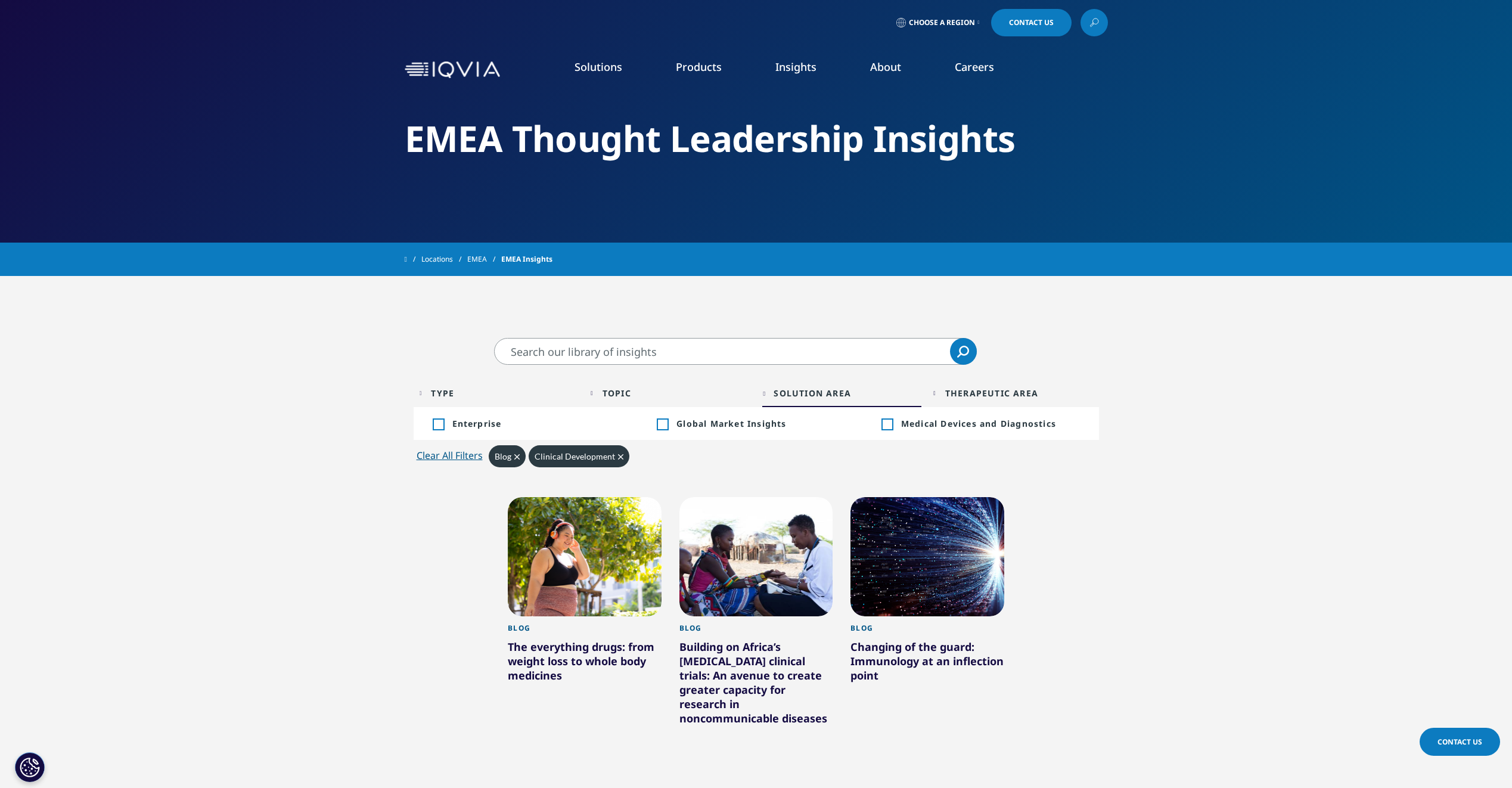
click at [829, 398] on div "Solution Area" at bounding box center [813, 393] width 78 height 11
click at [825, 398] on div "Solution Area" at bounding box center [813, 393] width 78 height 11
drag, startPoint x: 825, startPoint y: 399, endPoint x: 975, endPoint y: 397, distance: 150.0
click at [973, 397] on div "Therapeutic Area" at bounding box center [992, 393] width 93 height 11
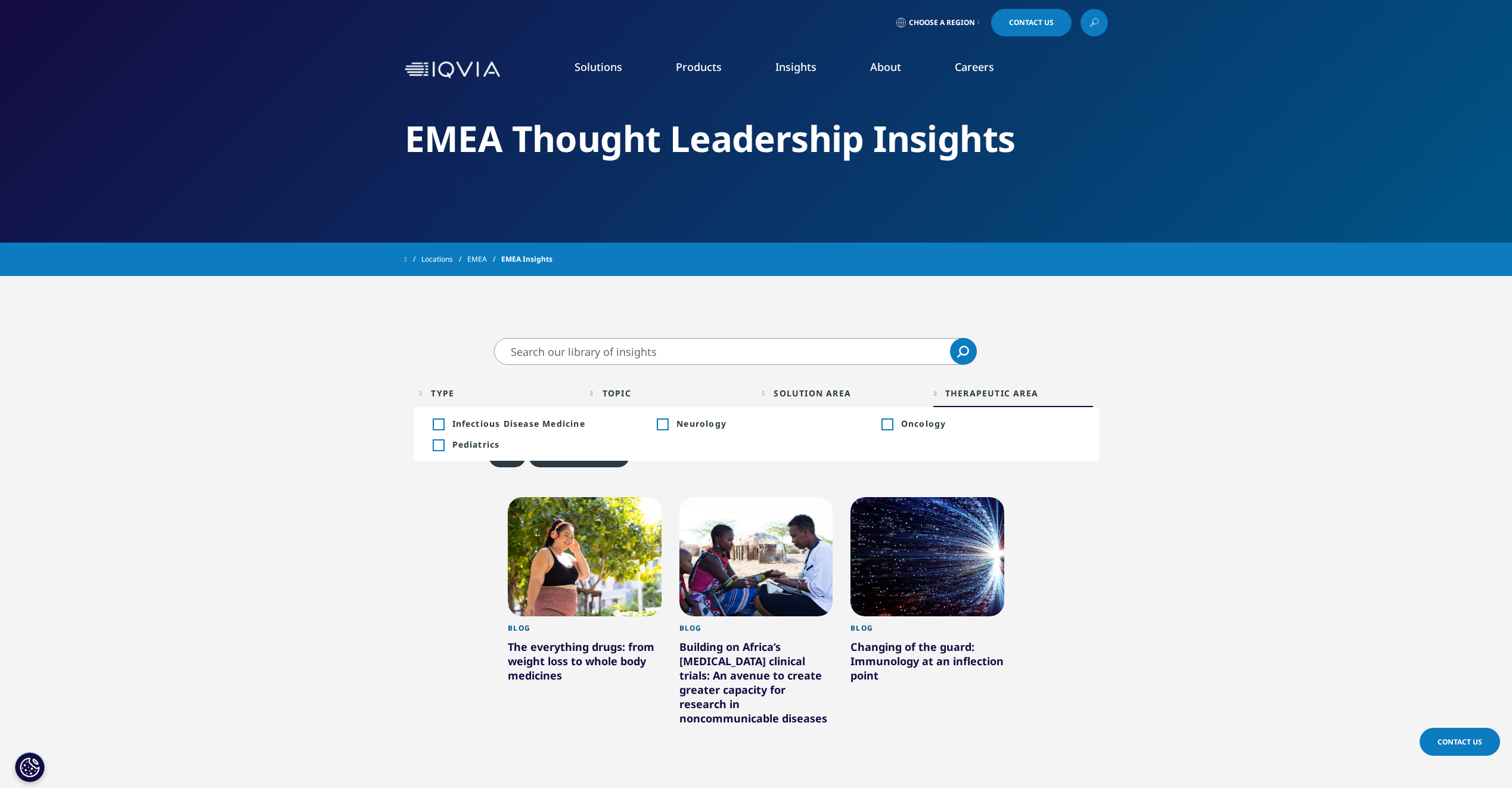
click at [641, 385] on div "Topic Loading Clear Or/And Operator" at bounding box center [670, 393] width 159 height 28
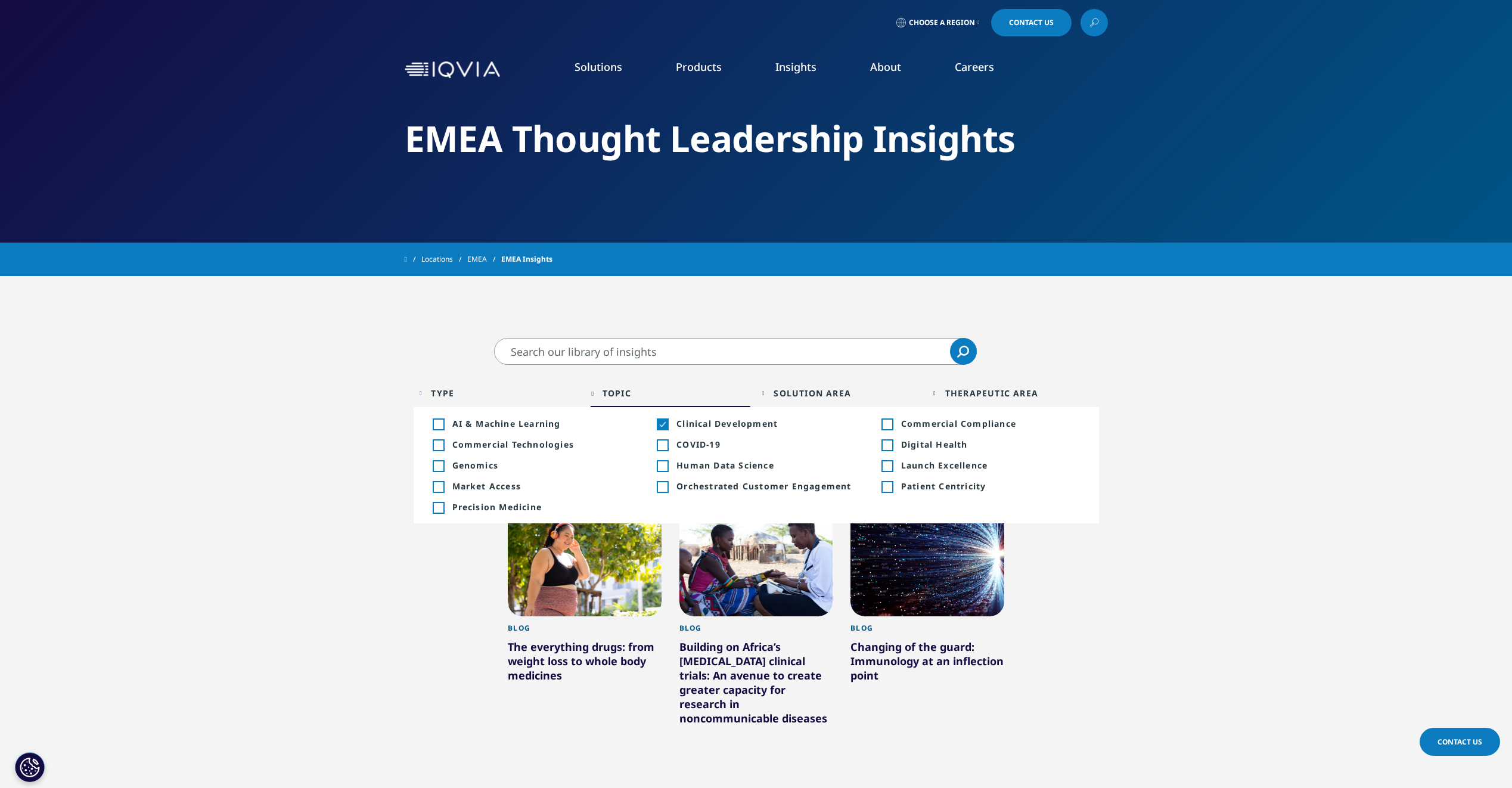
click at [663, 426] on div "Toggle" at bounding box center [662, 424] width 11 height 11
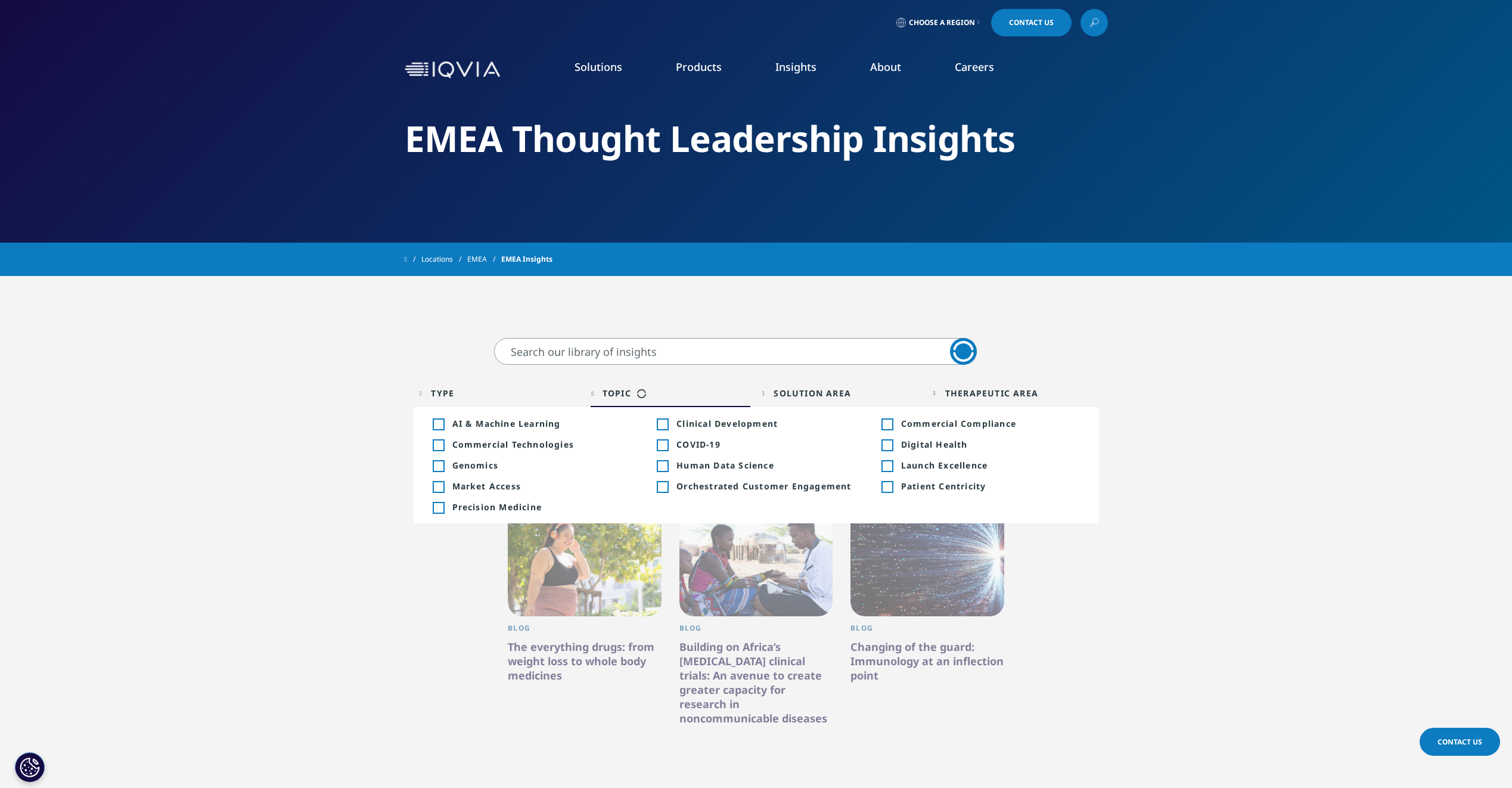
click at [992, 395] on div "Therapeutic Area" at bounding box center [992, 393] width 93 height 11
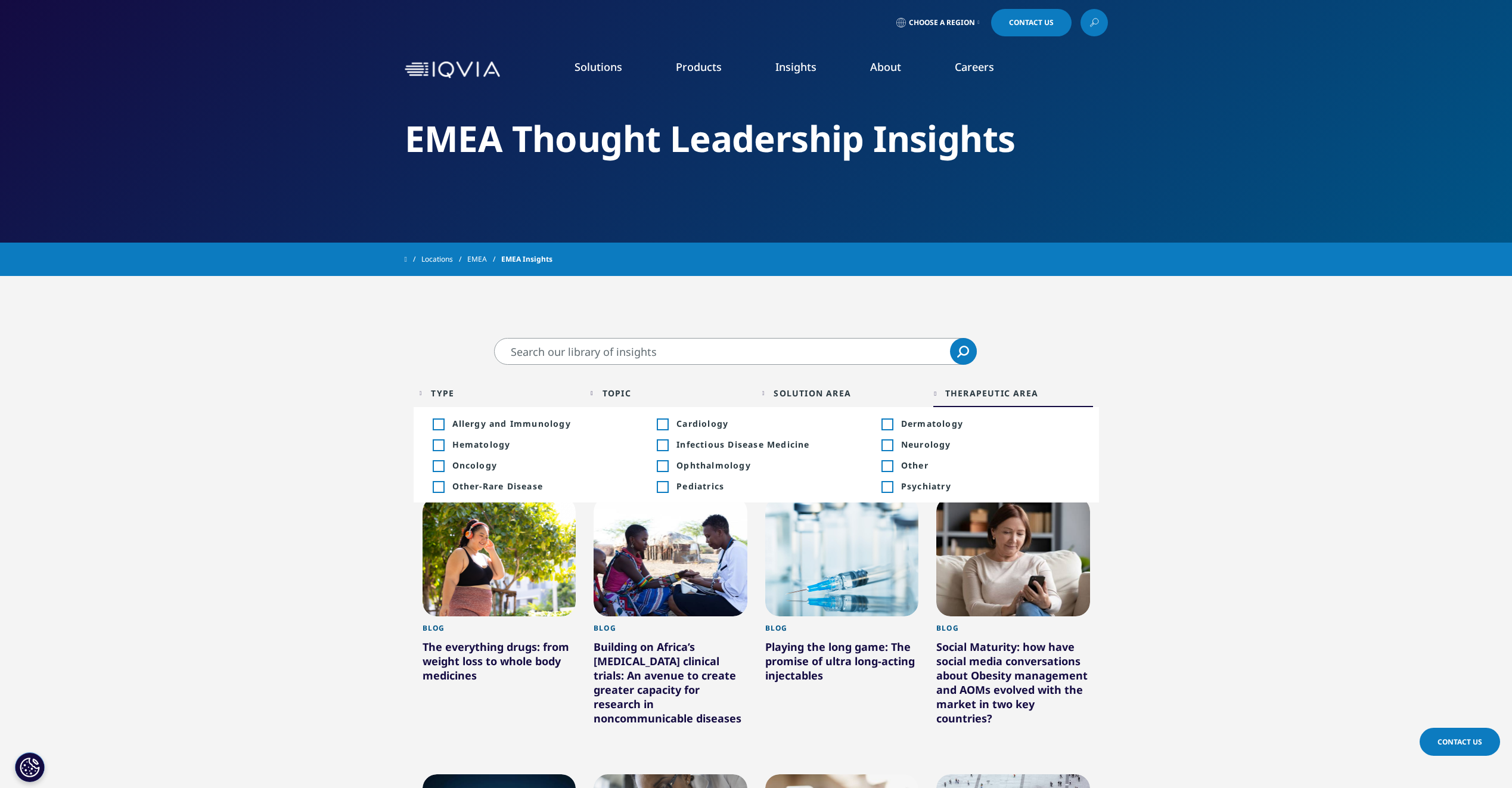
click at [889, 426] on div "Toggle" at bounding box center [886, 424] width 11 height 11
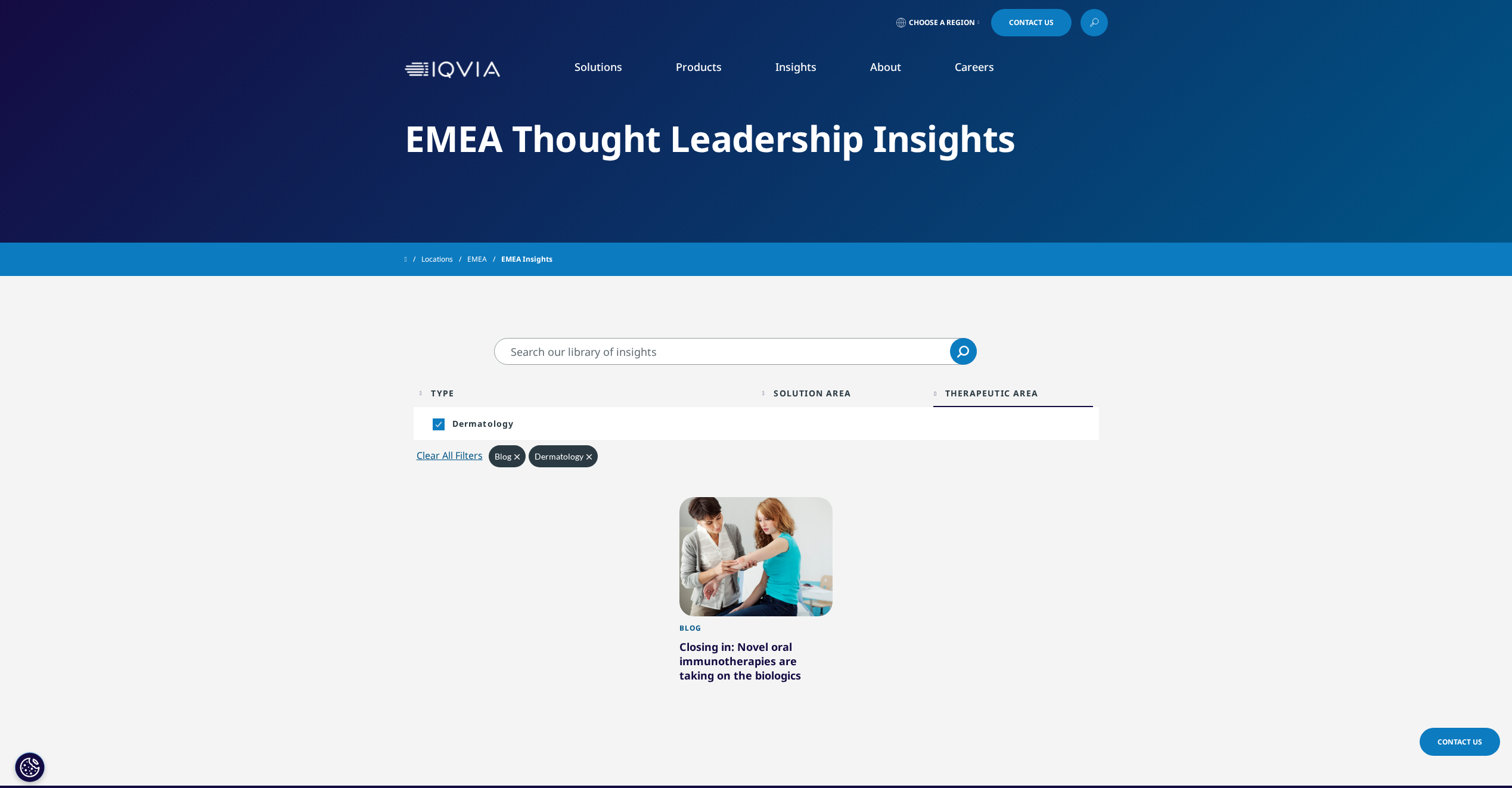
click at [737, 648] on div "Closing in: Novel oral immunotherapies are taking on the biologics" at bounding box center [756, 663] width 154 height 48
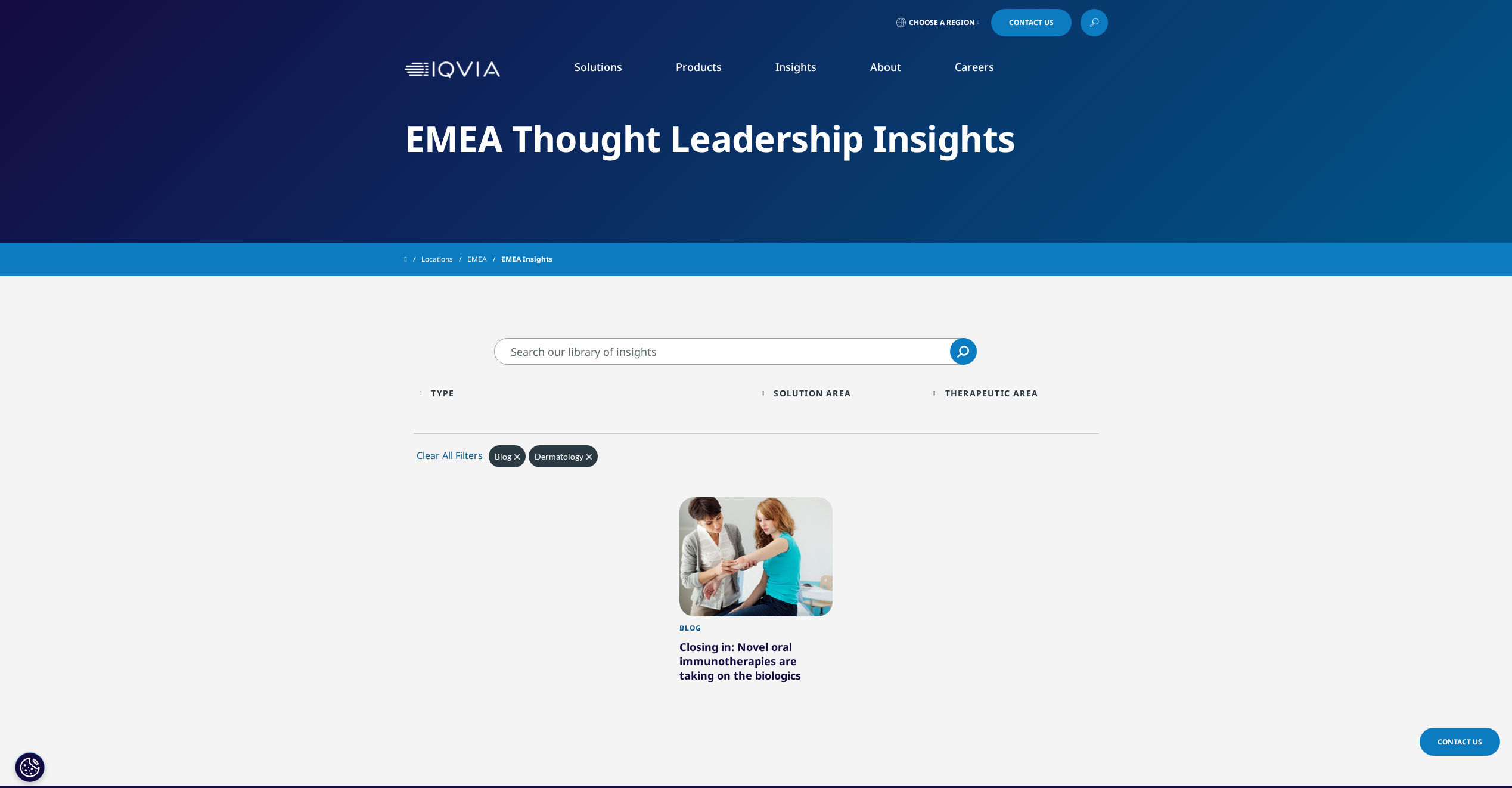
click at [729, 663] on div "Closing in: Novel oral immunotherapies are taking on the biologics" at bounding box center [756, 663] width 154 height 48
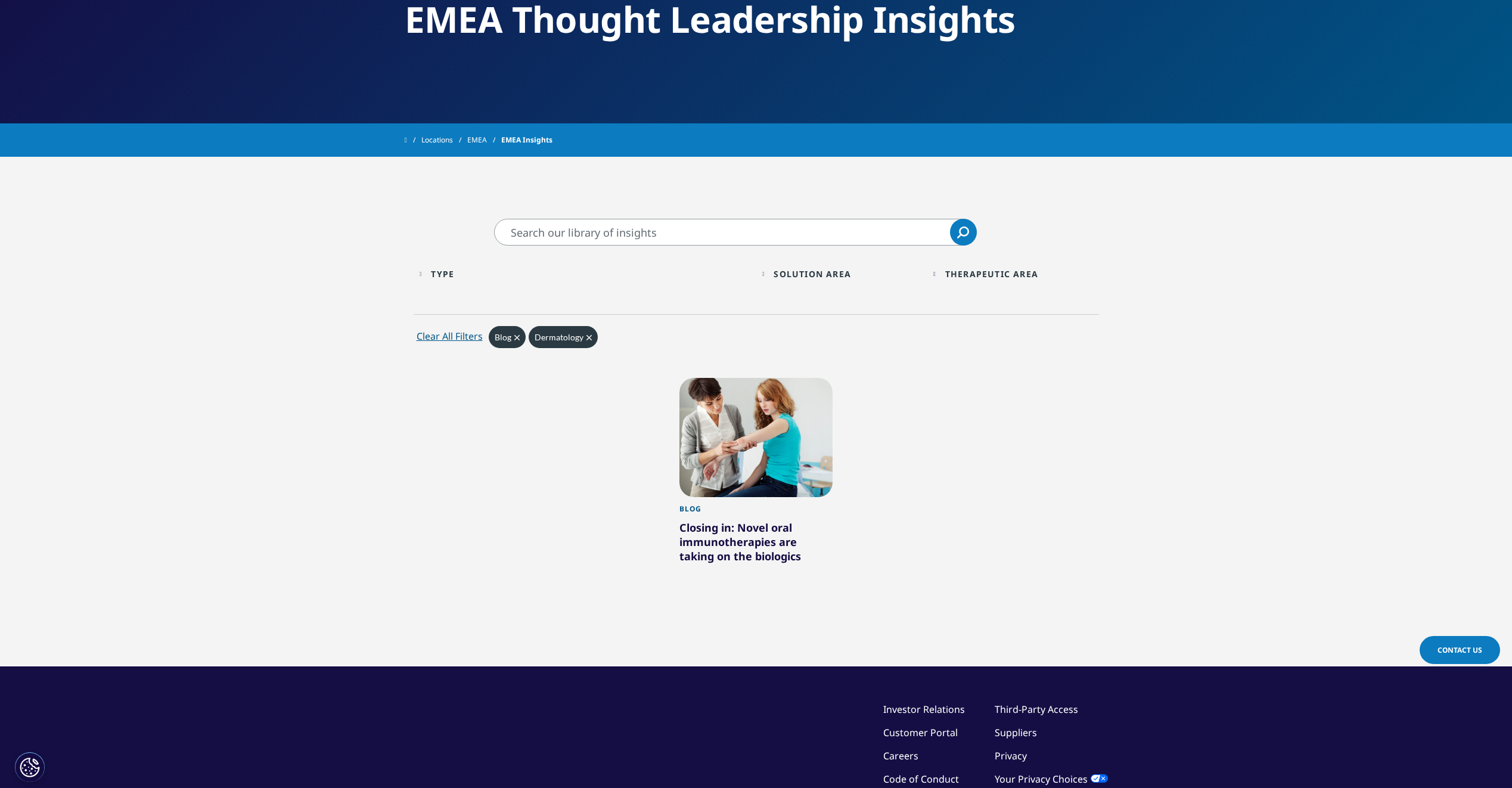
scroll to position [179, 0]
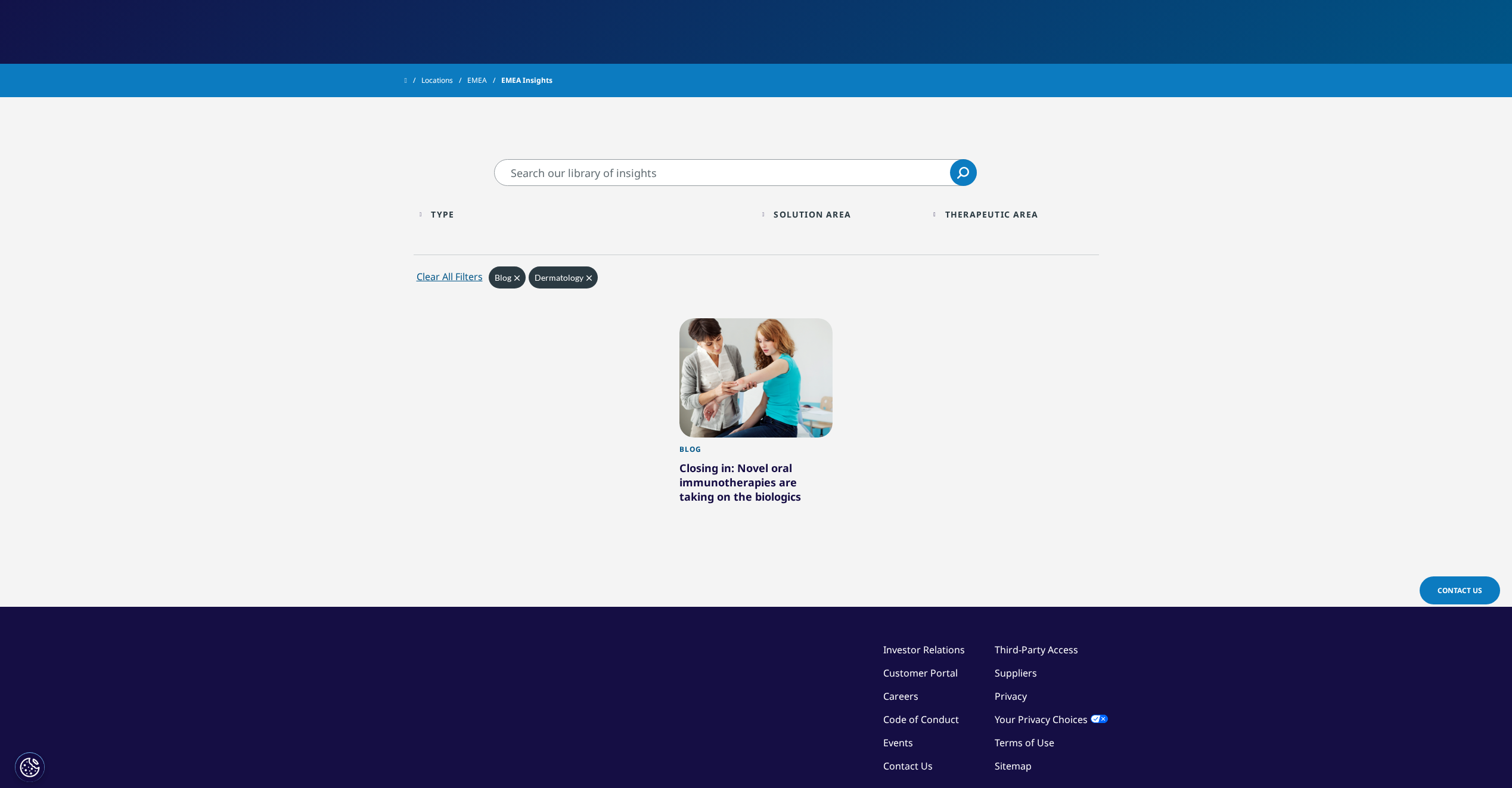
click at [703, 463] on div "Closing in: Novel oral immunotherapies are taking on the biologics" at bounding box center [756, 484] width 154 height 48
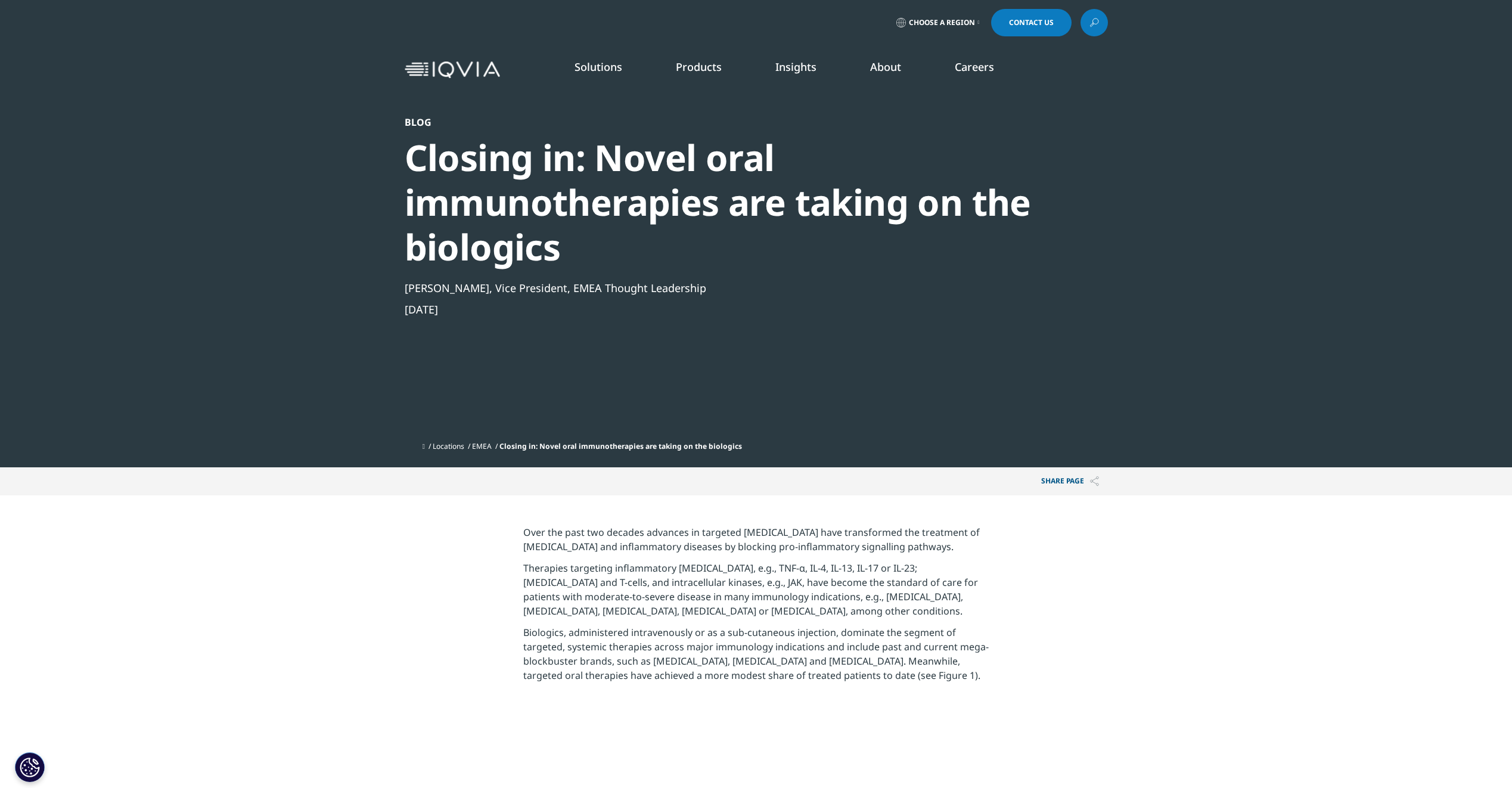
click at [415, 294] on link "Pharmaceutical Manufacturers" at bounding box center [471, 287] width 257 height 13
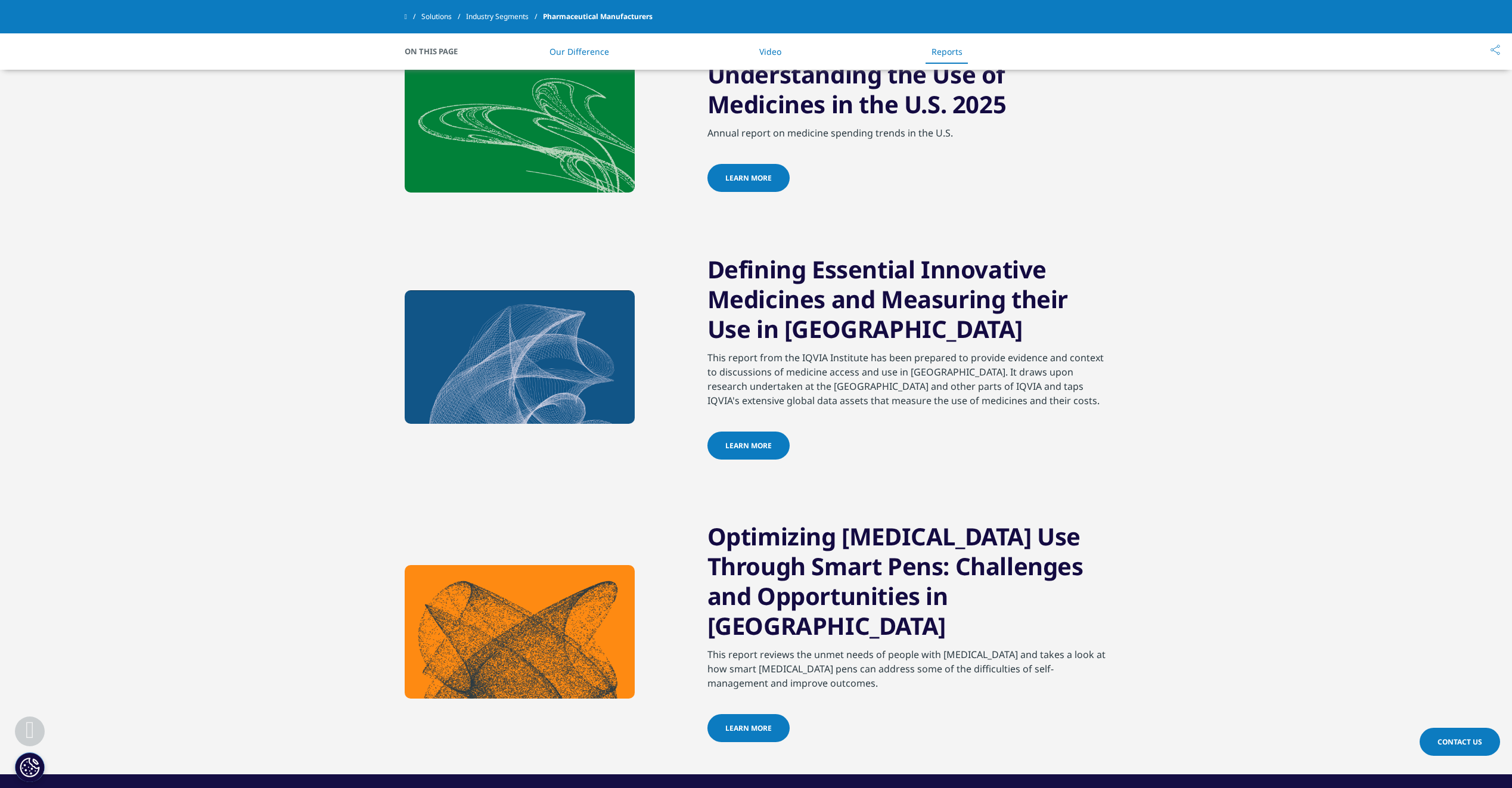
scroll to position [1490, 0]
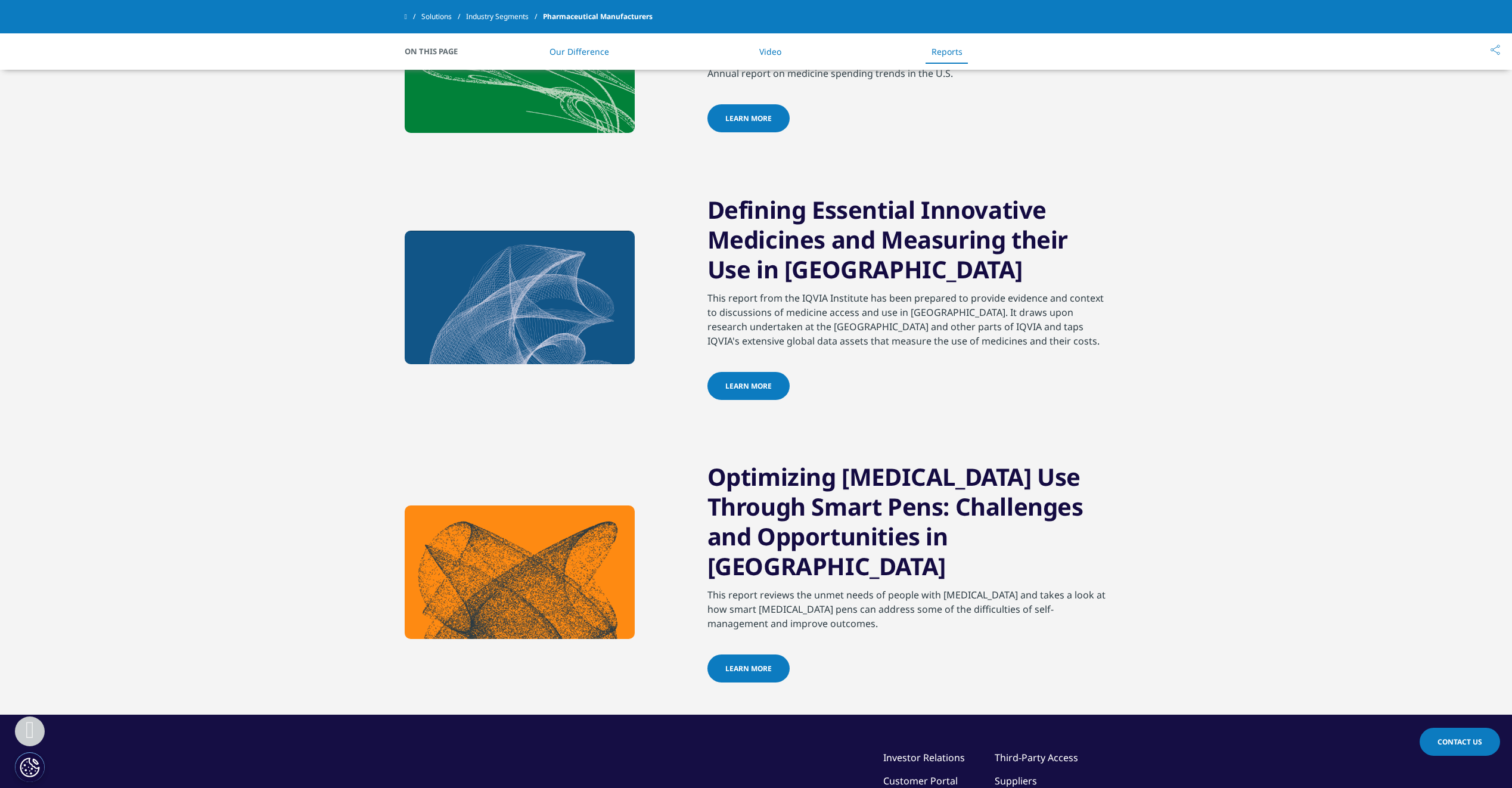
click at [747, 674] on span "LEARN MORE" at bounding box center [748, 669] width 46 height 10
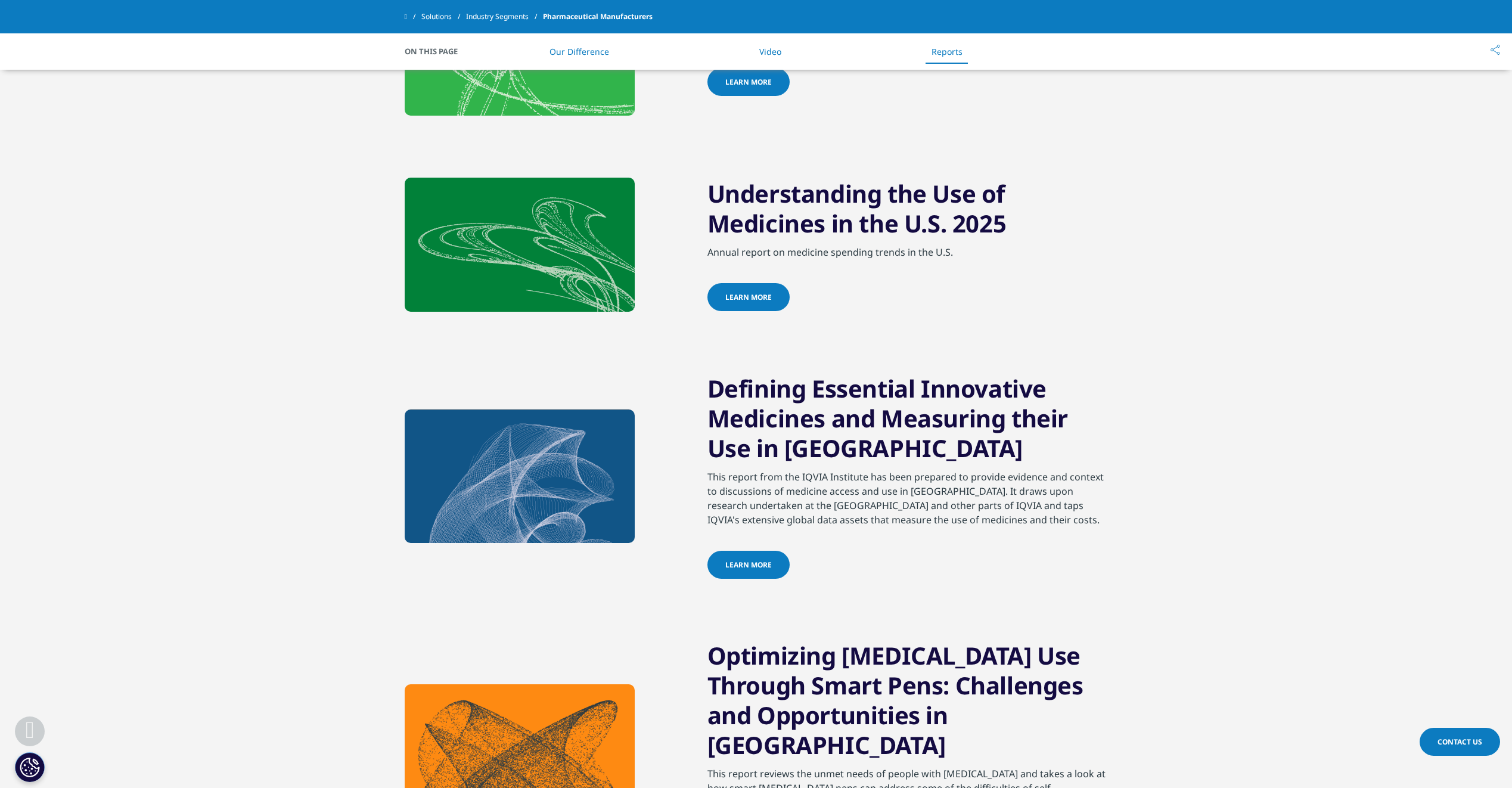
scroll to position [1252, 0]
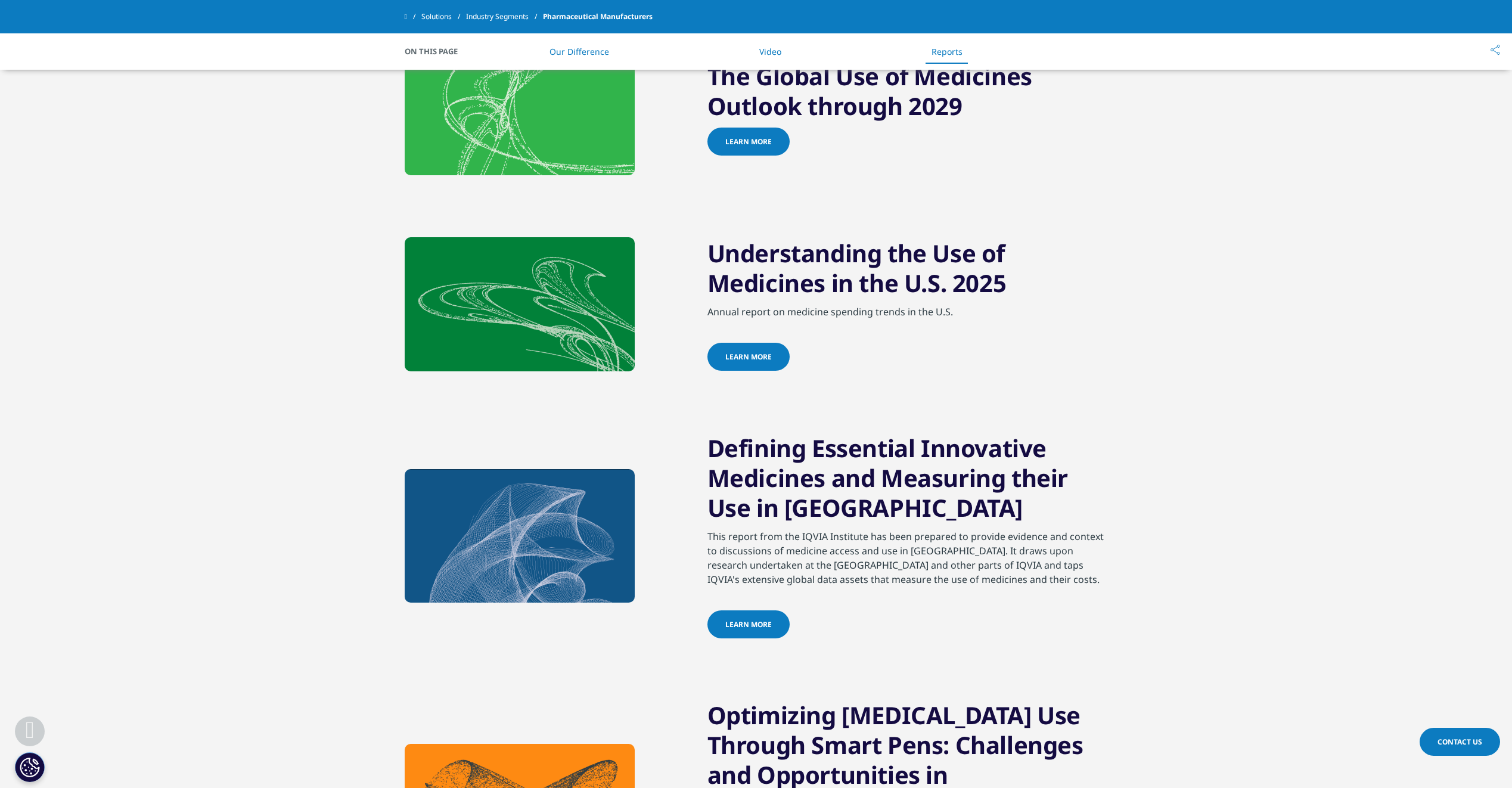
click at [749, 147] on span "Learn more" at bounding box center [748, 142] width 46 height 10
click at [746, 147] on span "Learn more" at bounding box center [748, 142] width 46 height 10
click at [754, 147] on span "Learn more" at bounding box center [748, 142] width 46 height 10
click at [823, 128] on h2 "The Global Use of Medicines Outlook through 2029" at bounding box center [908, 95] width 400 height 66
click at [817, 128] on h2 "The Global Use of Medicines Outlook through 2029" at bounding box center [908, 95] width 400 height 66
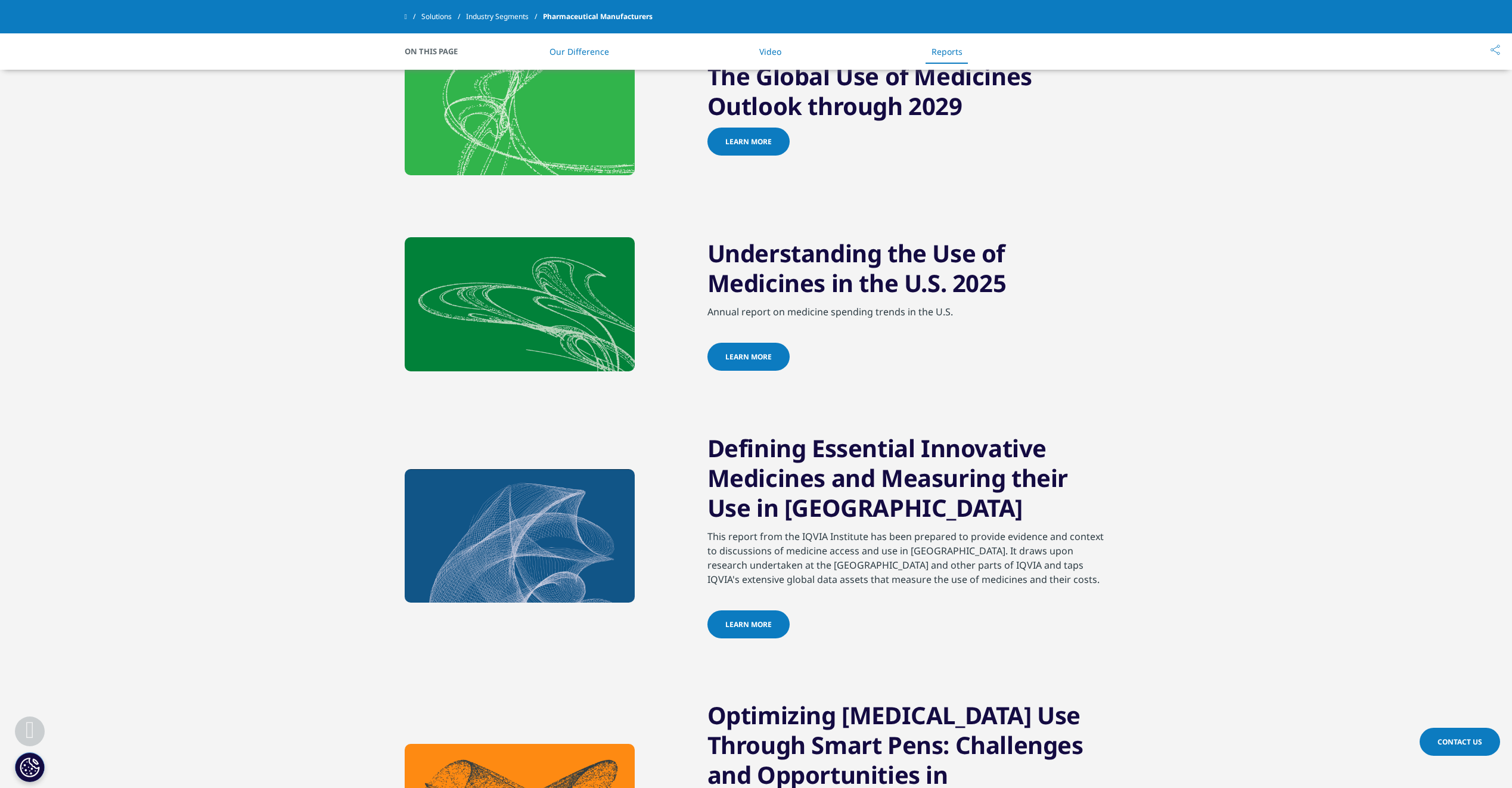
click at [766, 156] on link "Learn more" at bounding box center [748, 142] width 82 height 28
click at [766, 362] on span "learn more" at bounding box center [748, 357] width 46 height 10
drag, startPoint x: 321, startPoint y: 363, endPoint x: 330, endPoint y: 358, distance: 10.3
click at [322, 363] on div "Understanding the Use of Medicines in the U.S. 2025 Annual report on medicine s…" at bounding box center [756, 305] width 1512 height 136
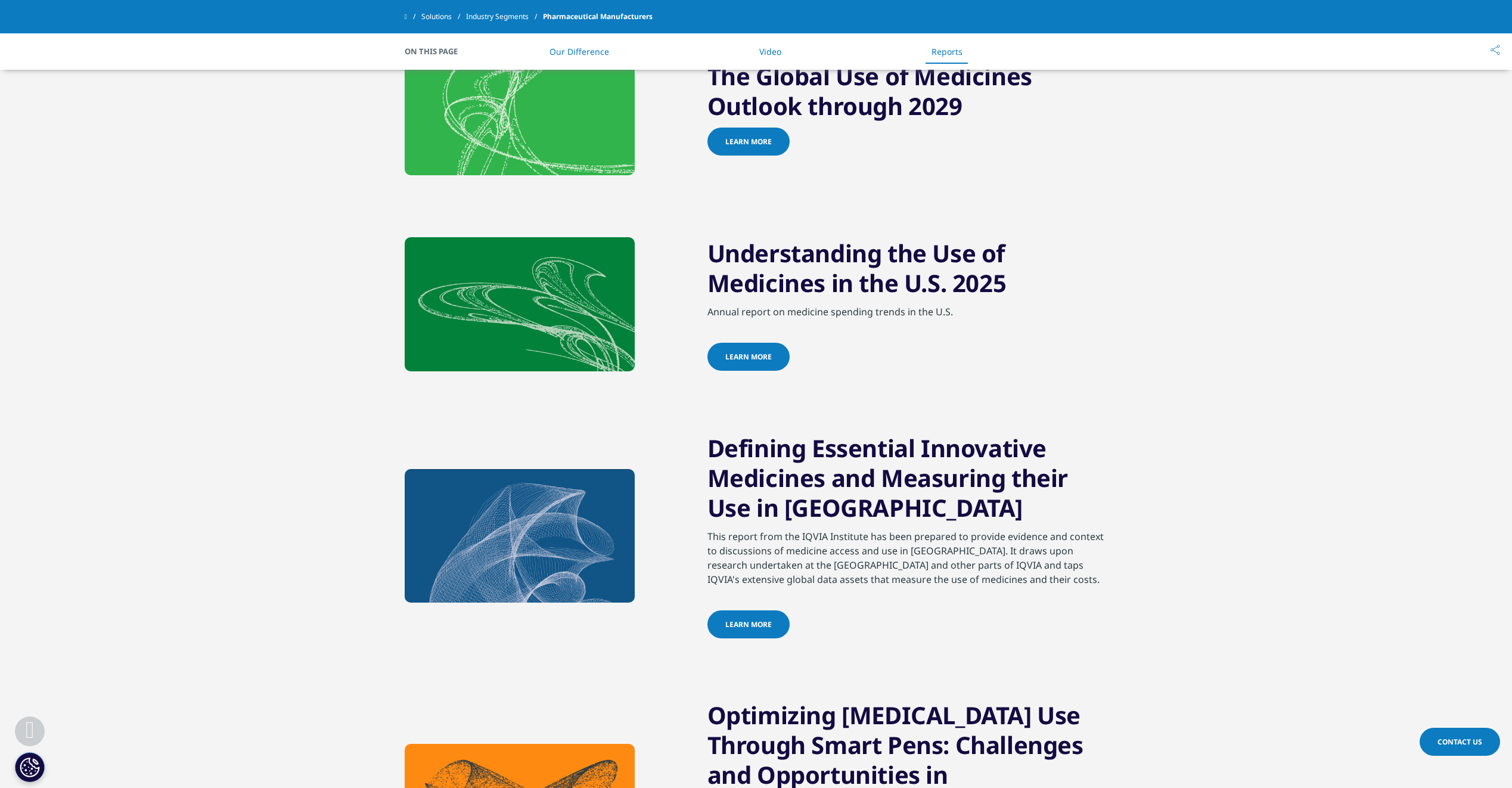
click at [748, 147] on span "Learn more" at bounding box center [748, 142] width 46 height 10
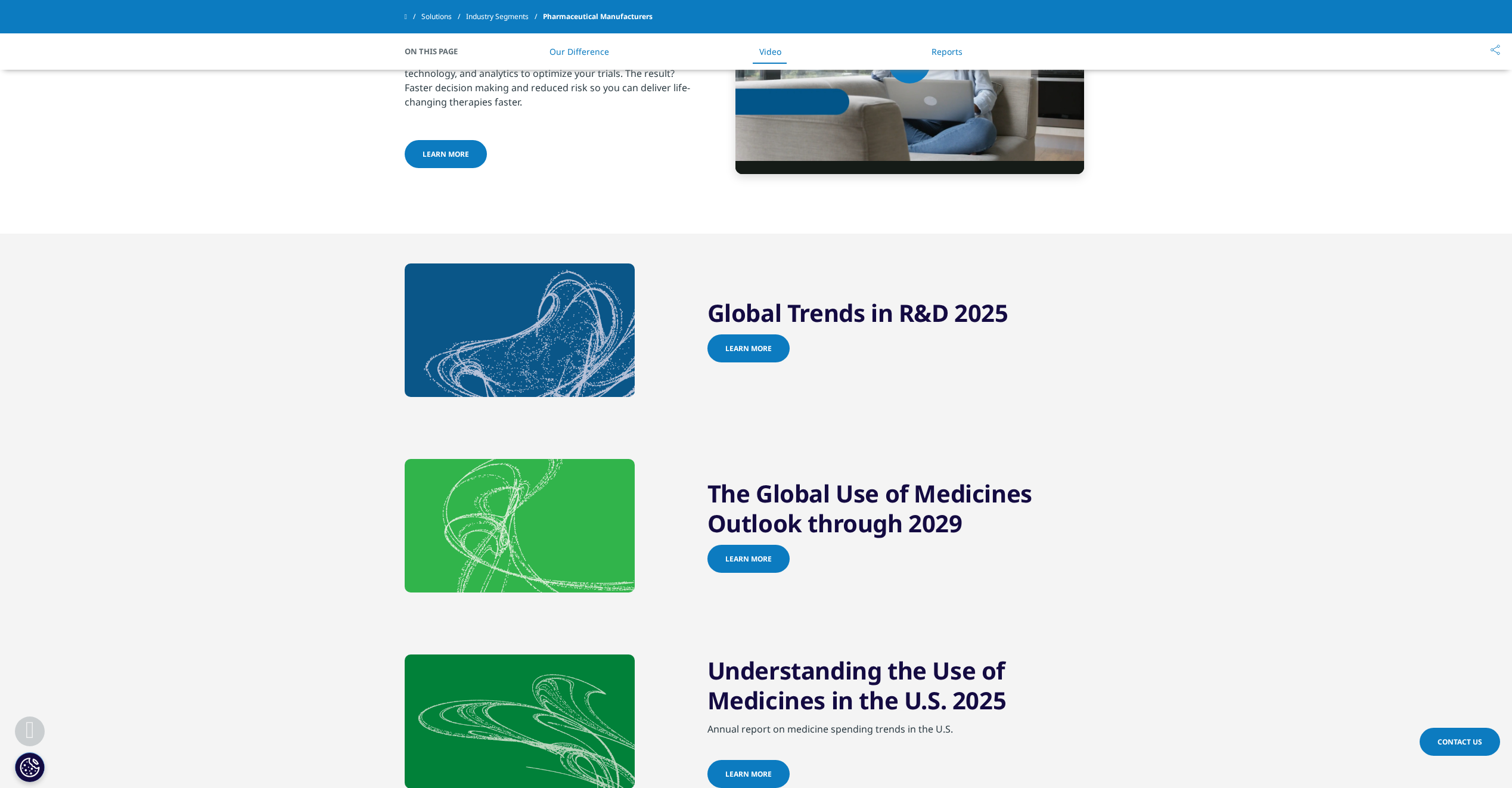
scroll to position [894, 0]
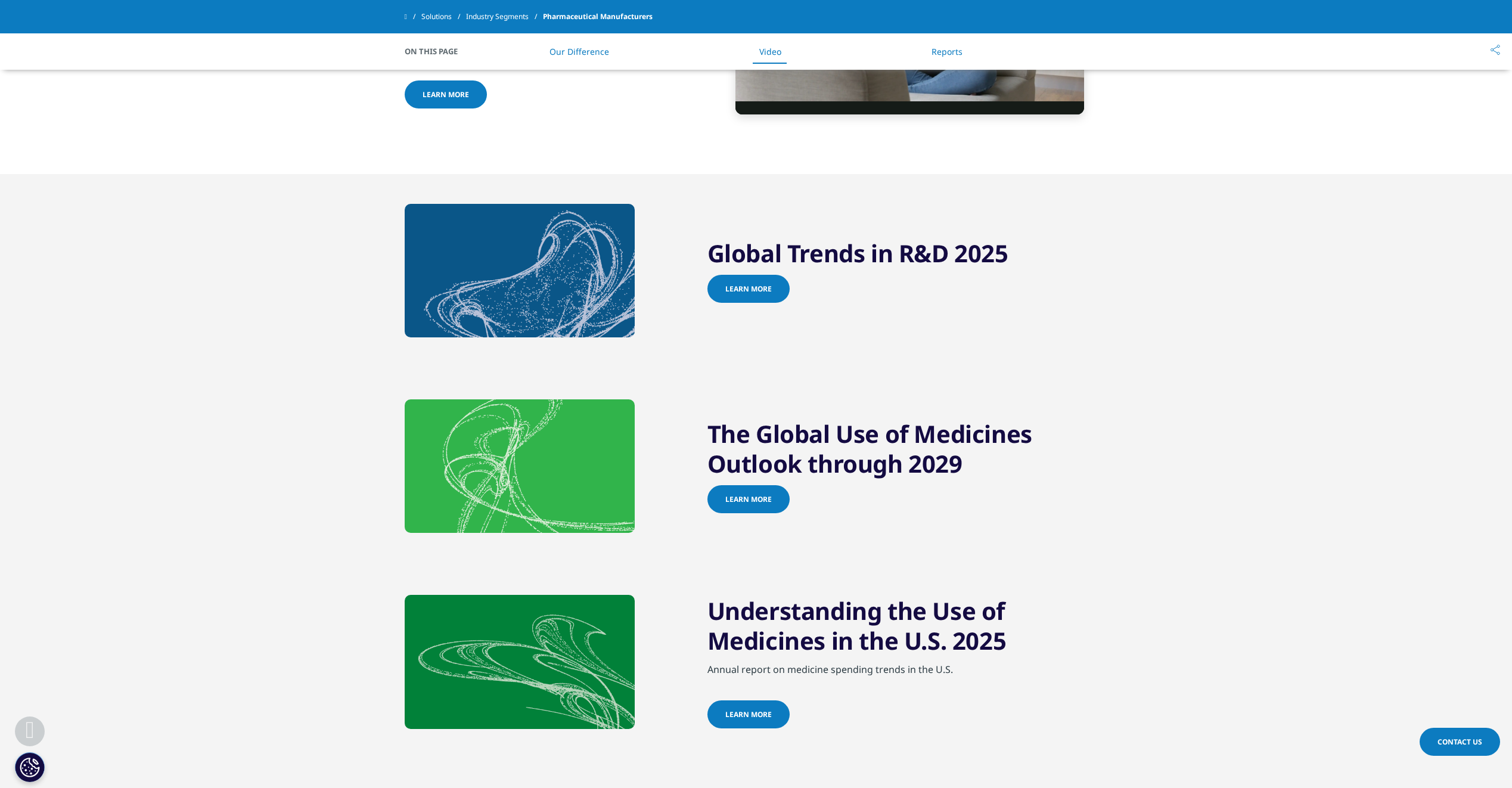
click at [547, 306] on img at bounding box center [520, 271] width 230 height 133
click at [749, 294] on span "Learn more" at bounding box center [748, 289] width 46 height 10
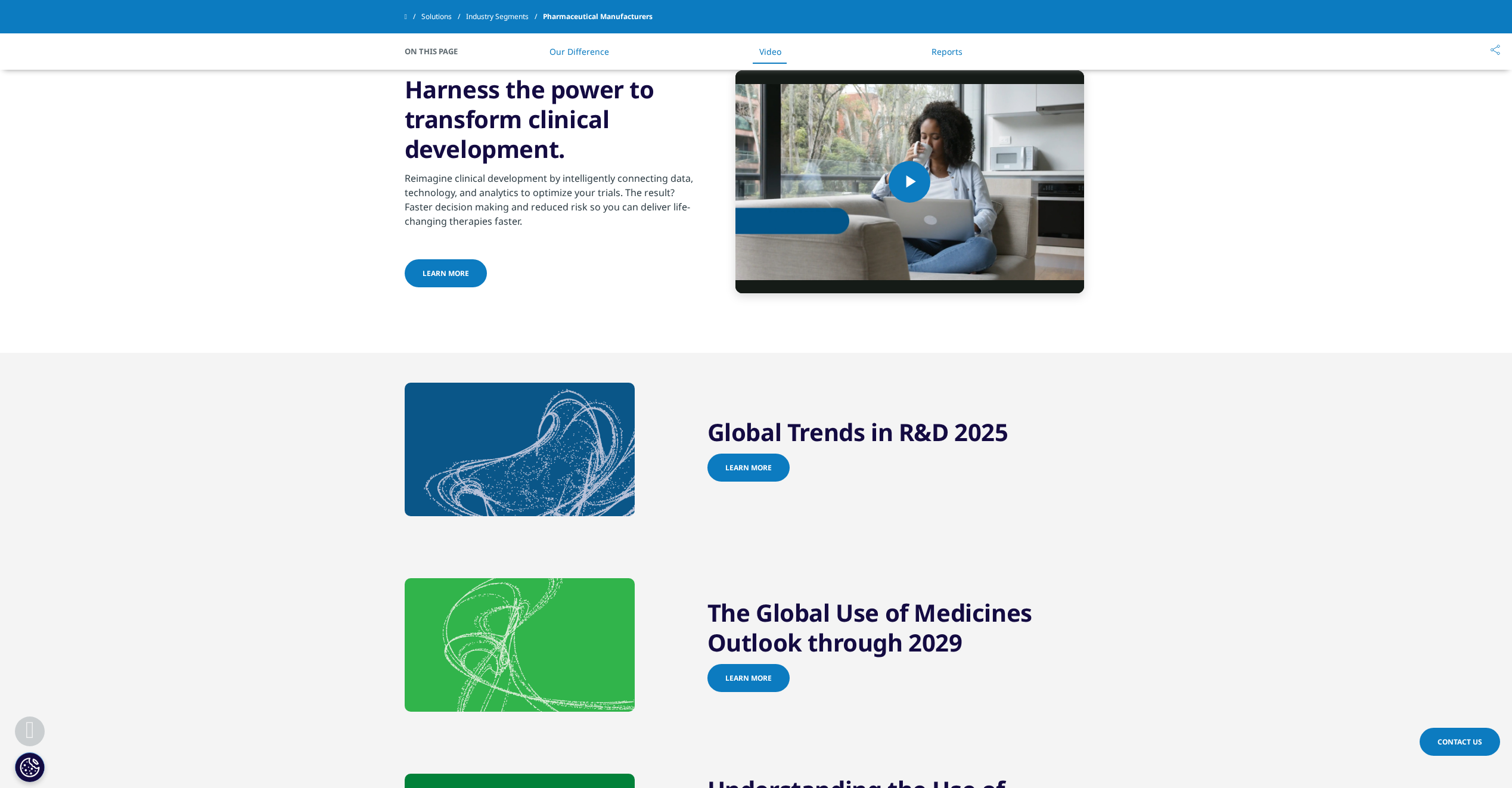
scroll to position [834, 0]
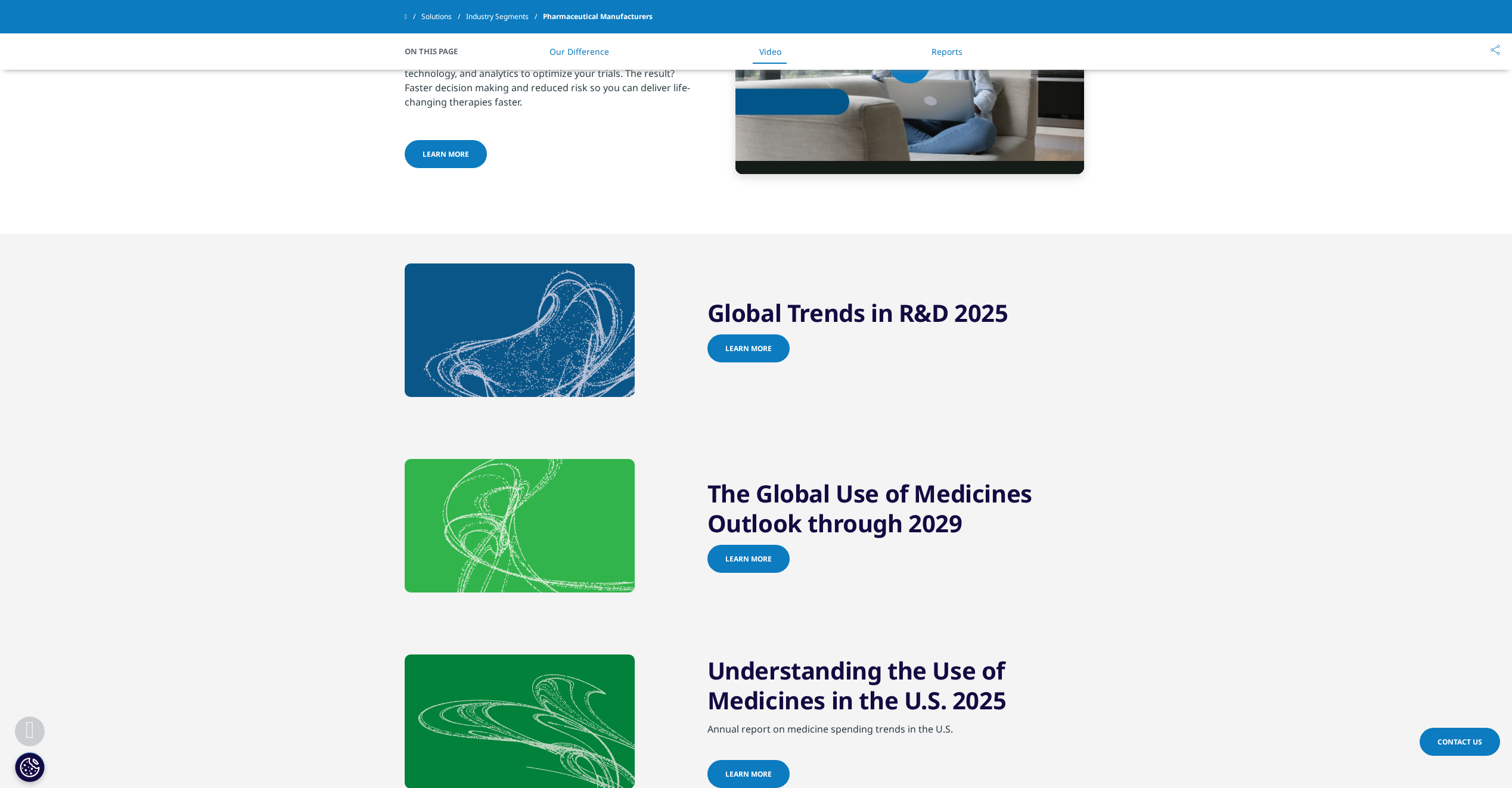
click at [755, 353] on span "Learn more" at bounding box center [748, 348] width 46 height 10
click at [744, 564] on span "Learn more" at bounding box center [748, 559] width 46 height 10
click at [742, 564] on span "Learn more" at bounding box center [748, 559] width 46 height 10
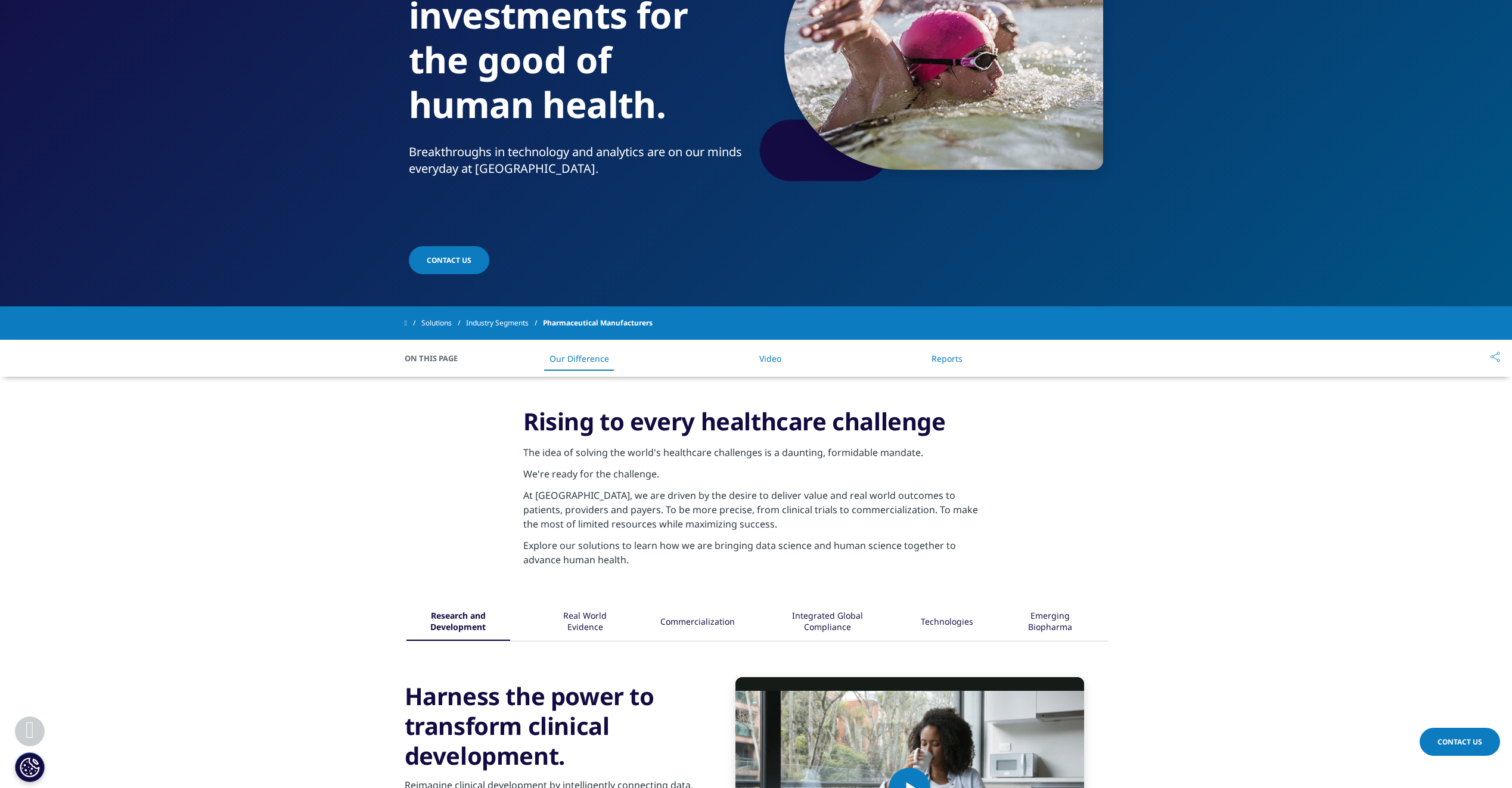
scroll to position [119, 0]
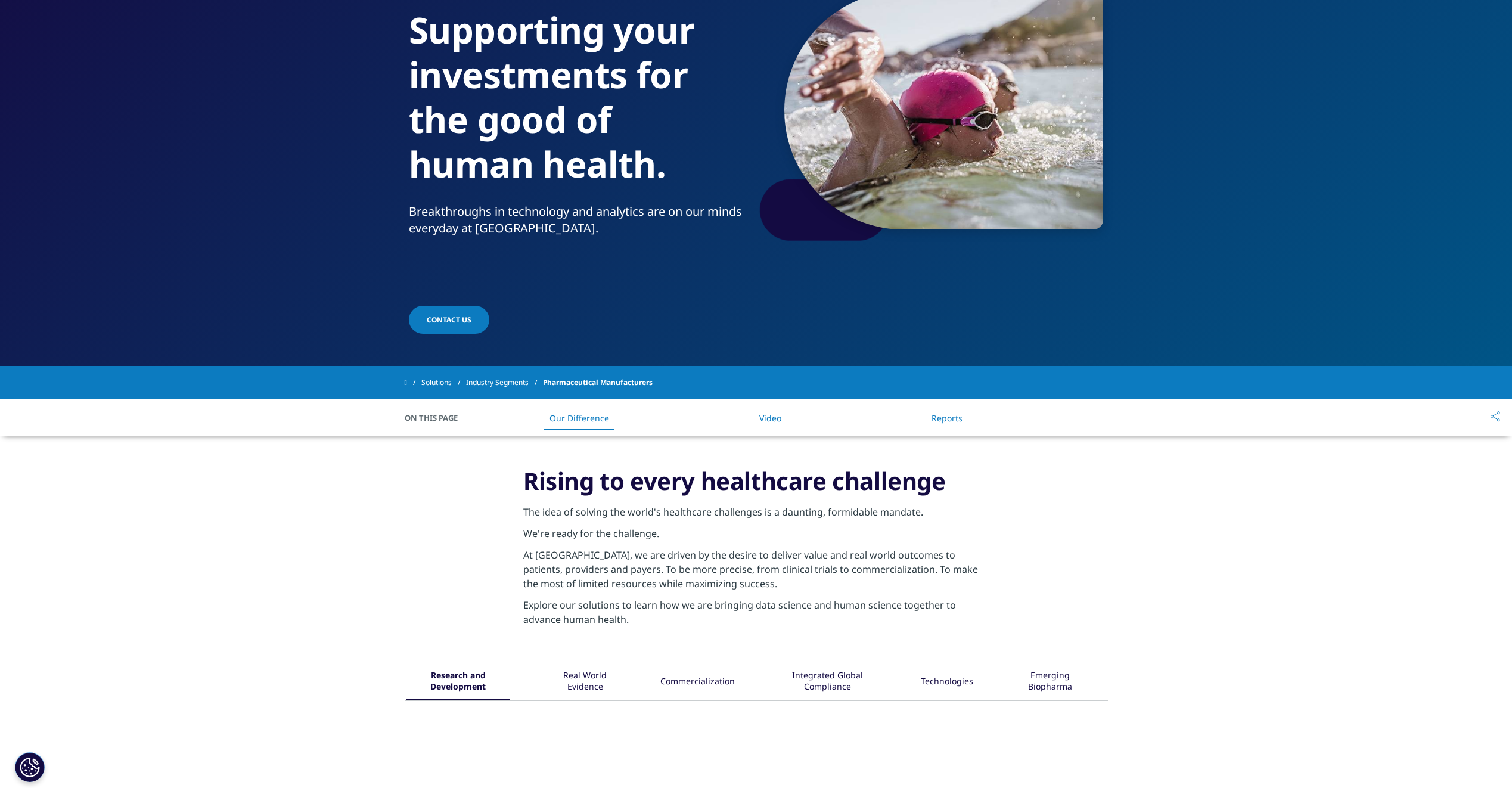
click at [943, 424] on link "Reports" at bounding box center [947, 418] width 31 height 11
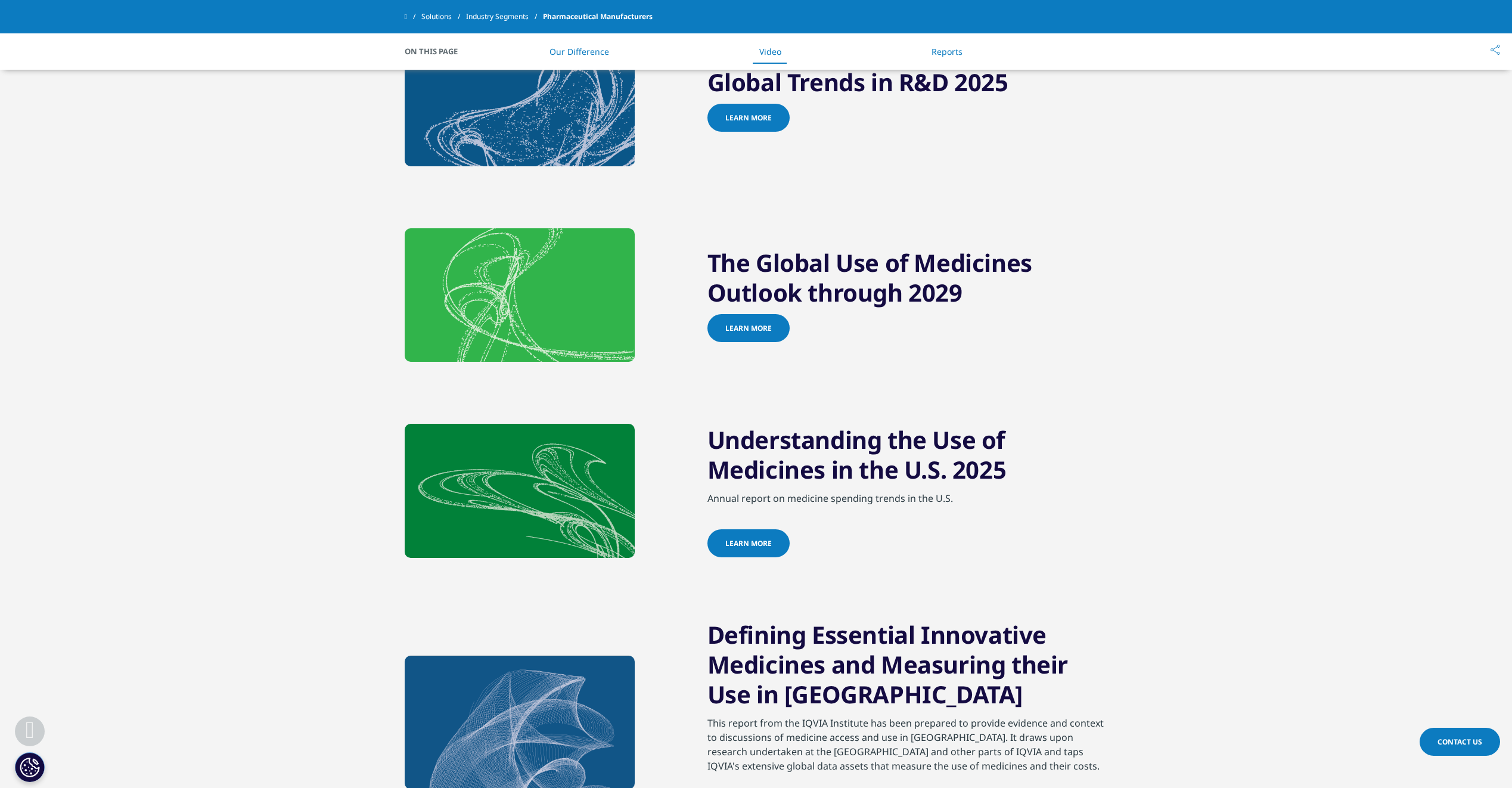
scroll to position [1100, 0]
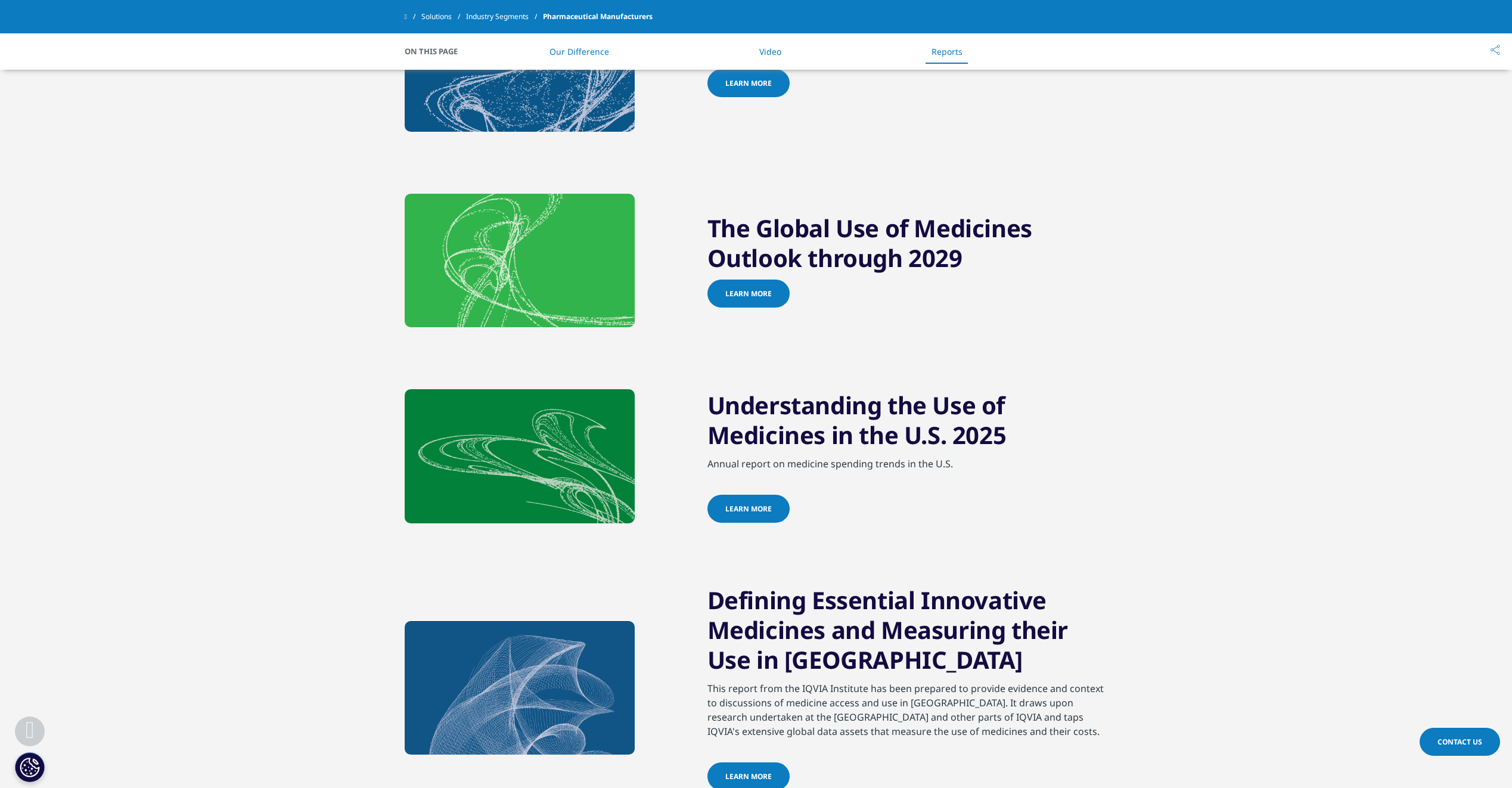
click at [764, 88] on span "Learn more" at bounding box center [748, 83] width 46 height 10
click at [877, 69] on h2 "Global Trends in R&D 2025" at bounding box center [908, 51] width 400 height 36
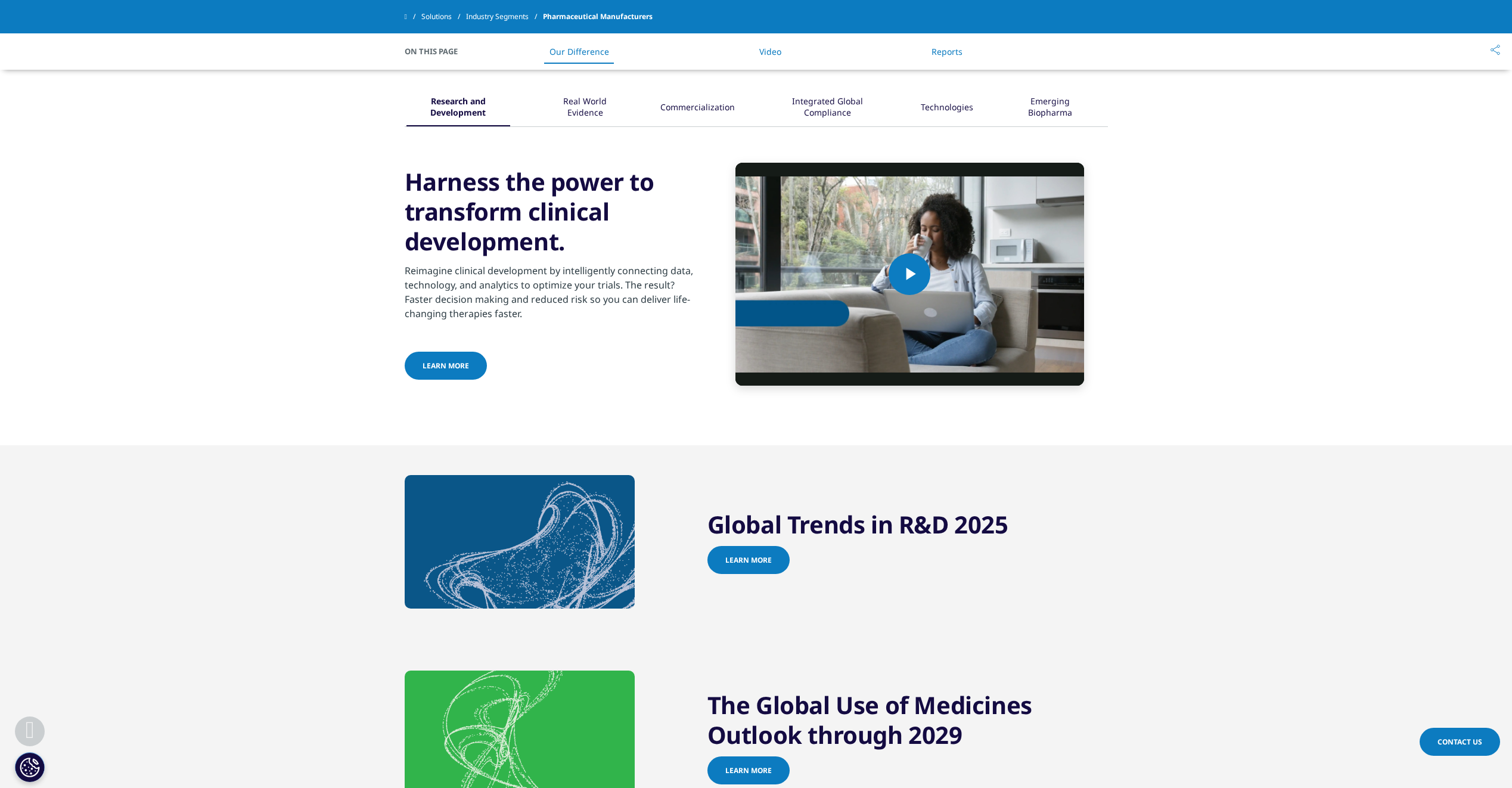
scroll to position [325, 0]
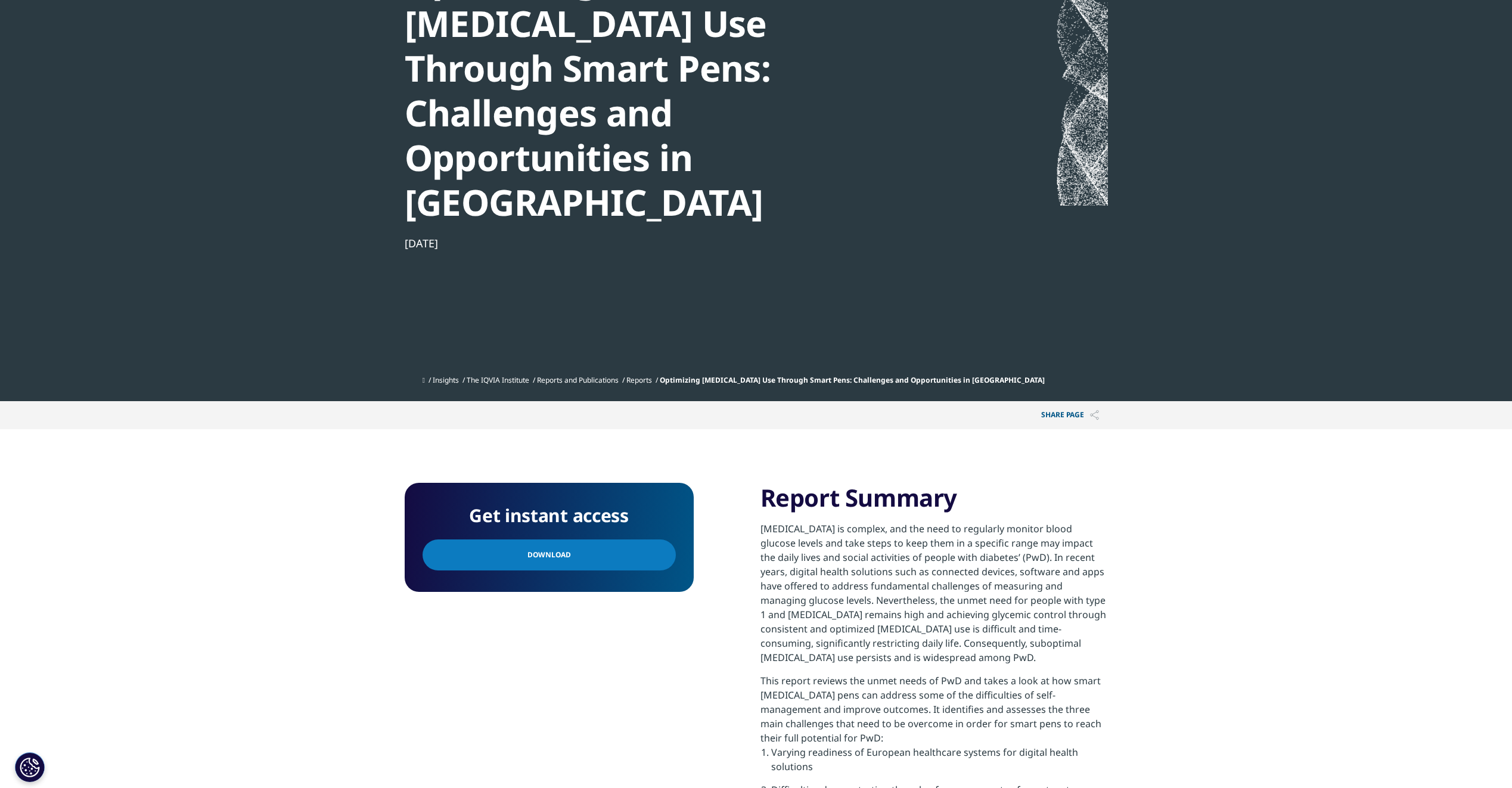
scroll to position [238, 0]
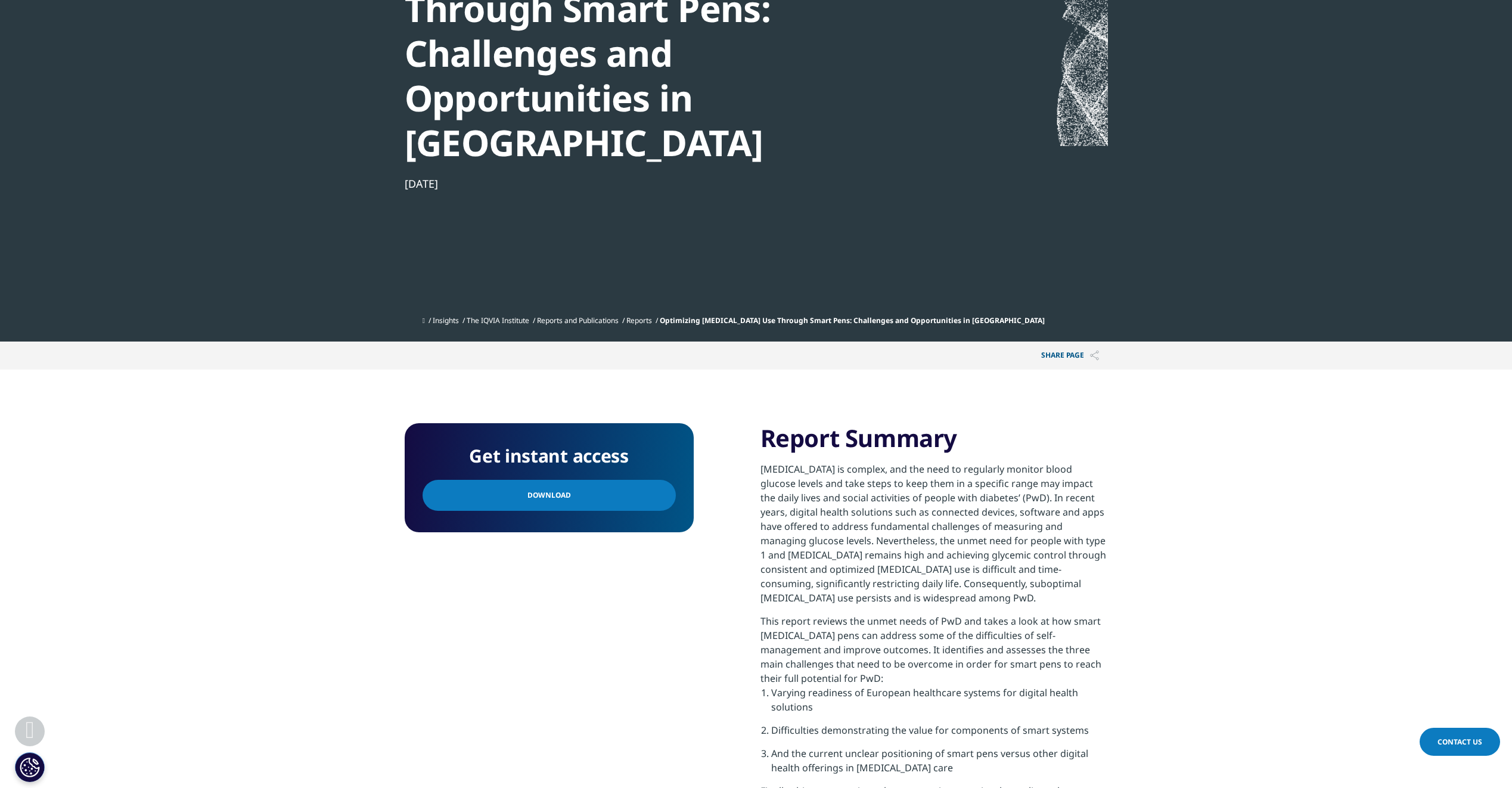
click at [564, 489] on span "Download" at bounding box center [549, 495] width 43 height 13
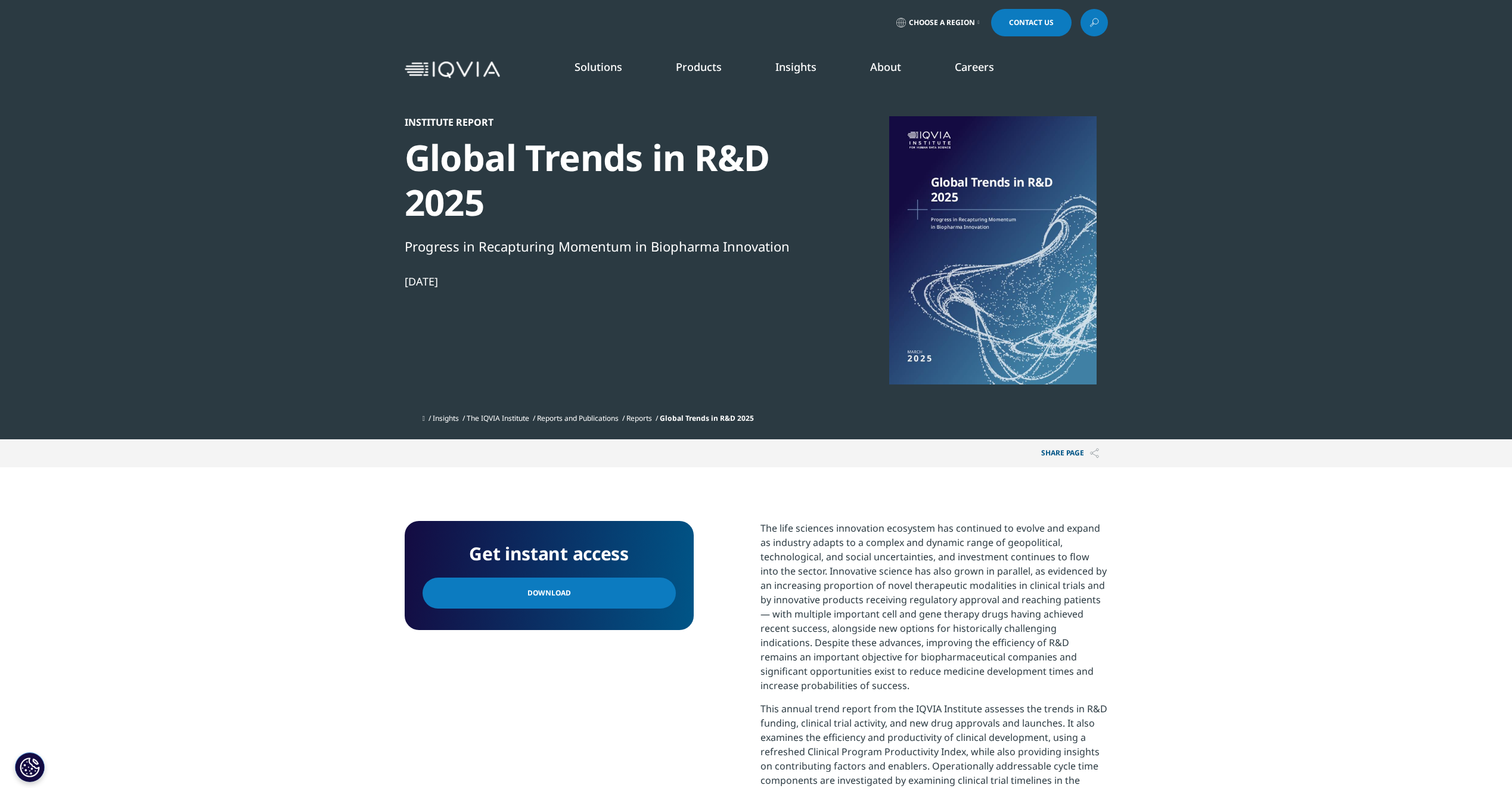
scroll to position [377, 703]
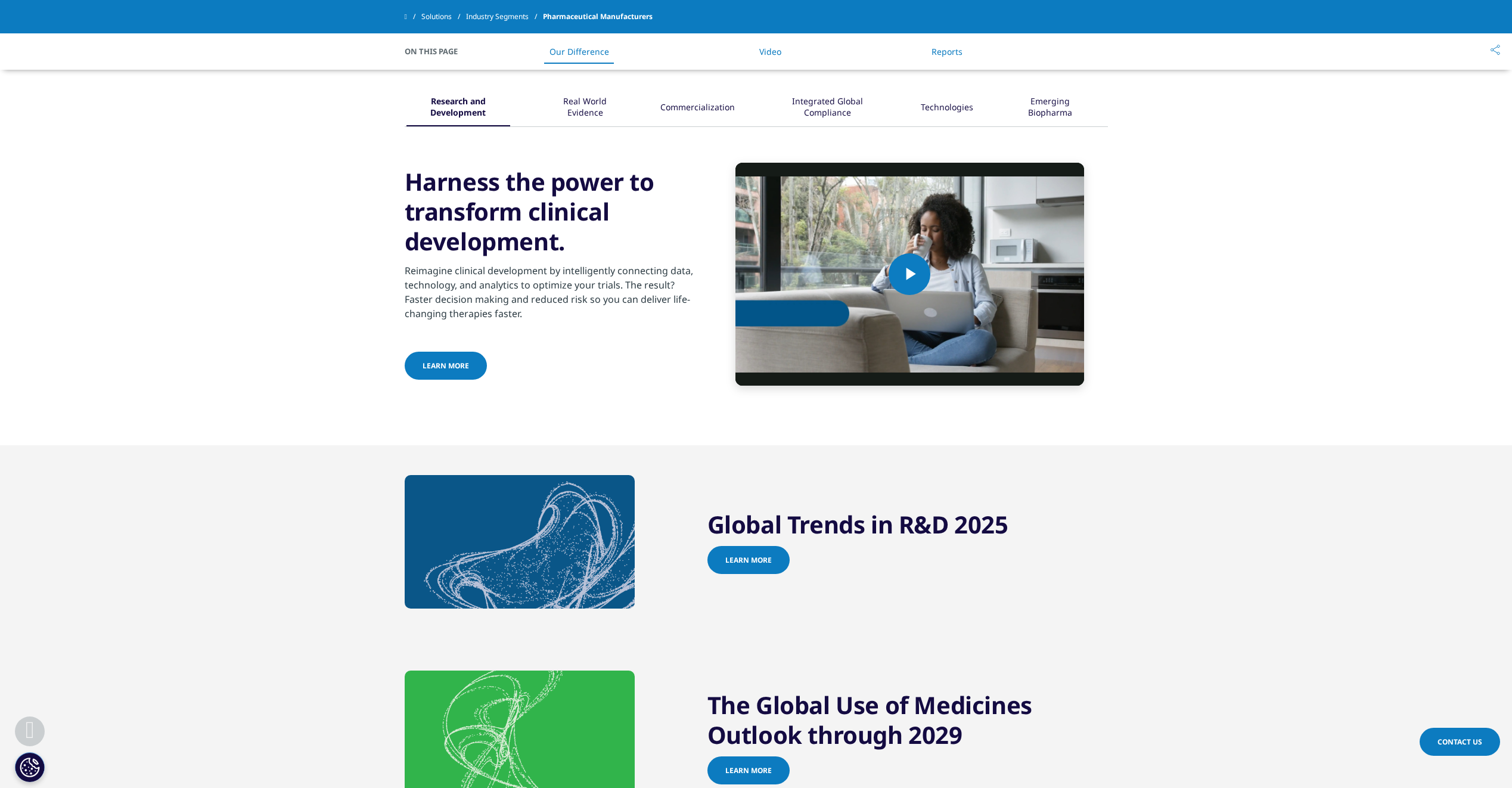
scroll to position [742, 0]
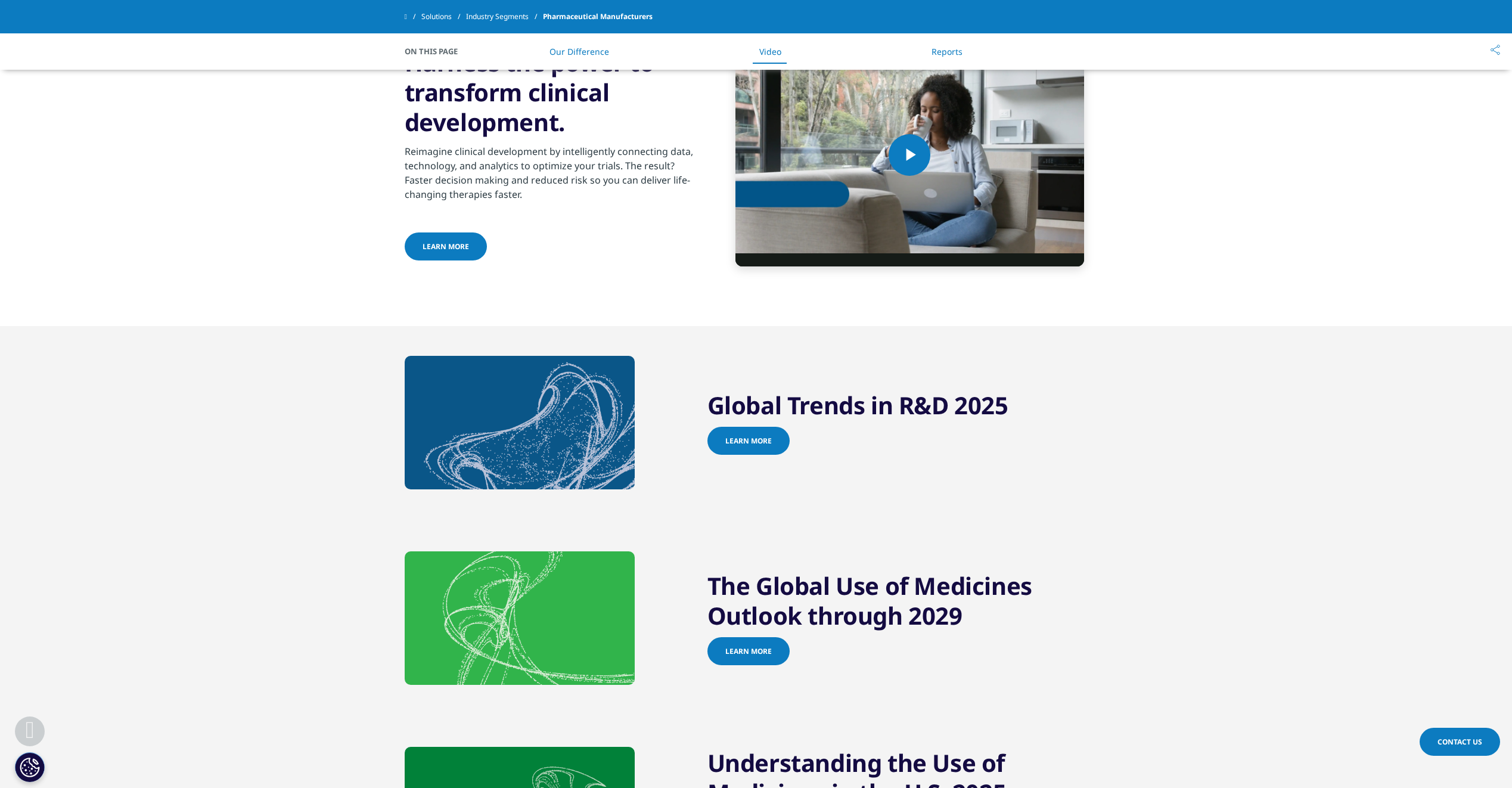
click at [757, 656] on span "Learn more" at bounding box center [748, 651] width 46 height 10
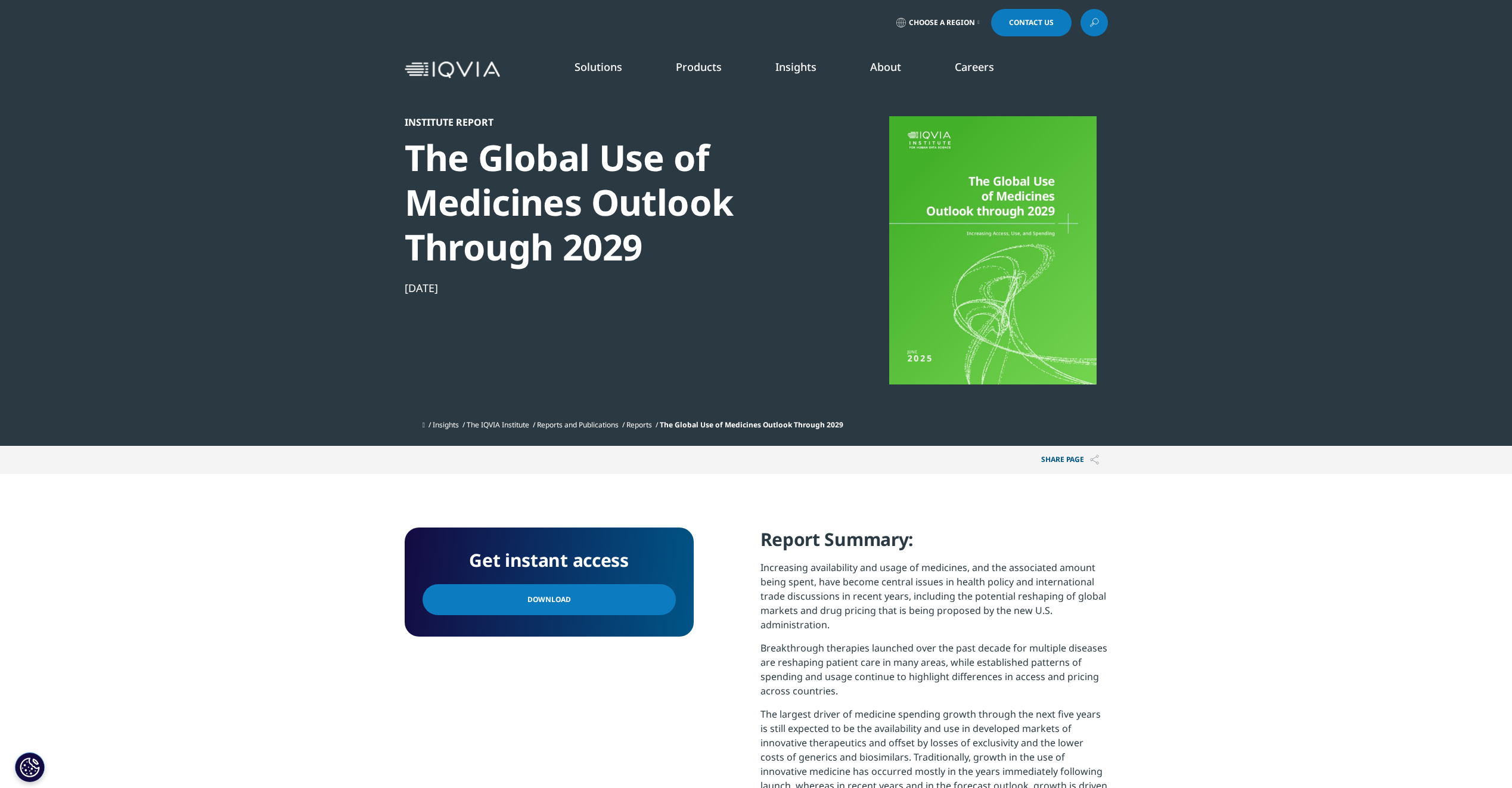
scroll to position [479, 703]
click at [548, 606] on span "Download" at bounding box center [549, 599] width 43 height 13
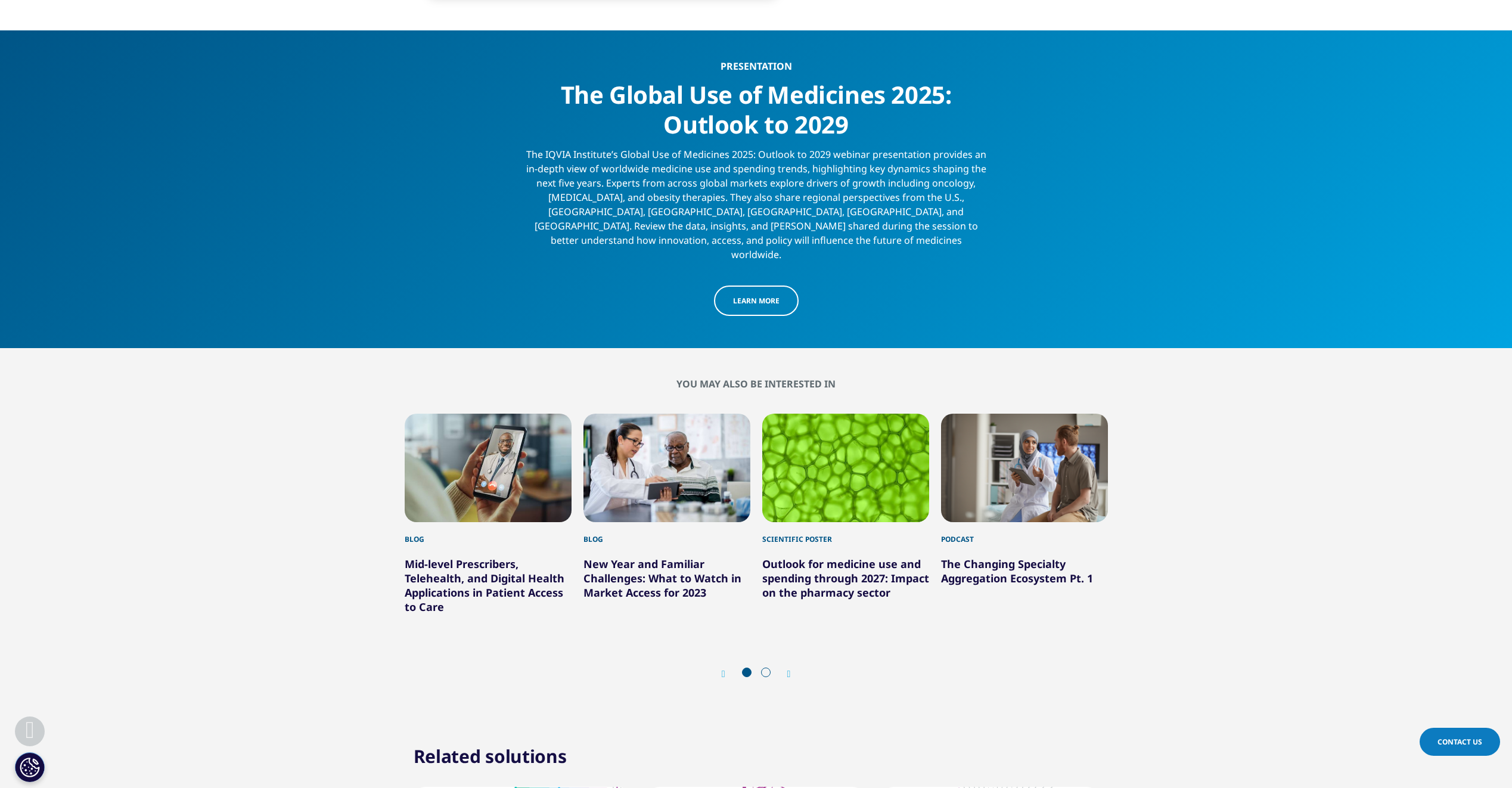
scroll to position [4233, 0]
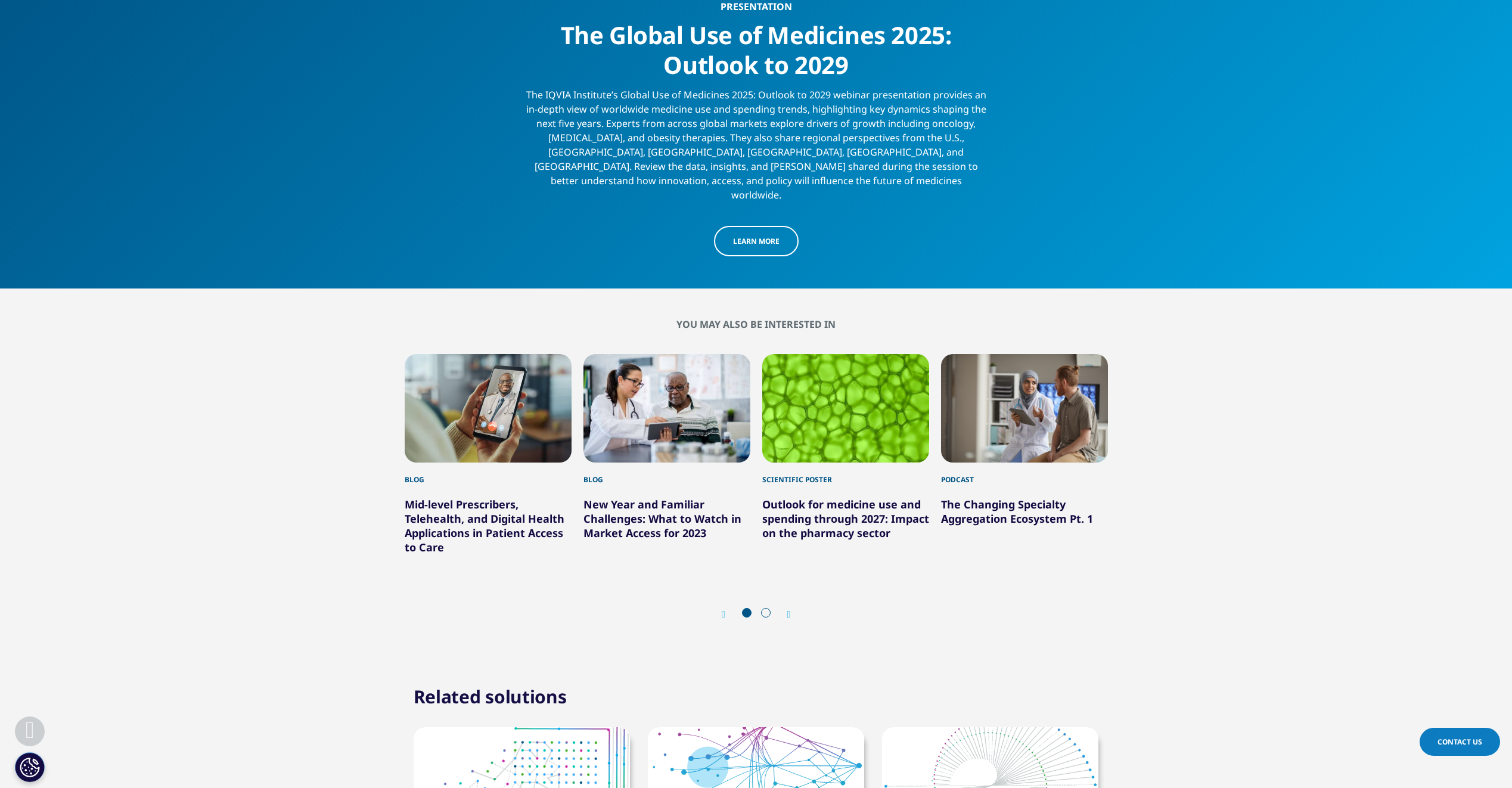
click at [830, 540] on link "Outlook for medicine use and spending through 2027: Impact on the pharmacy sect…" at bounding box center [846, 519] width 167 height 43
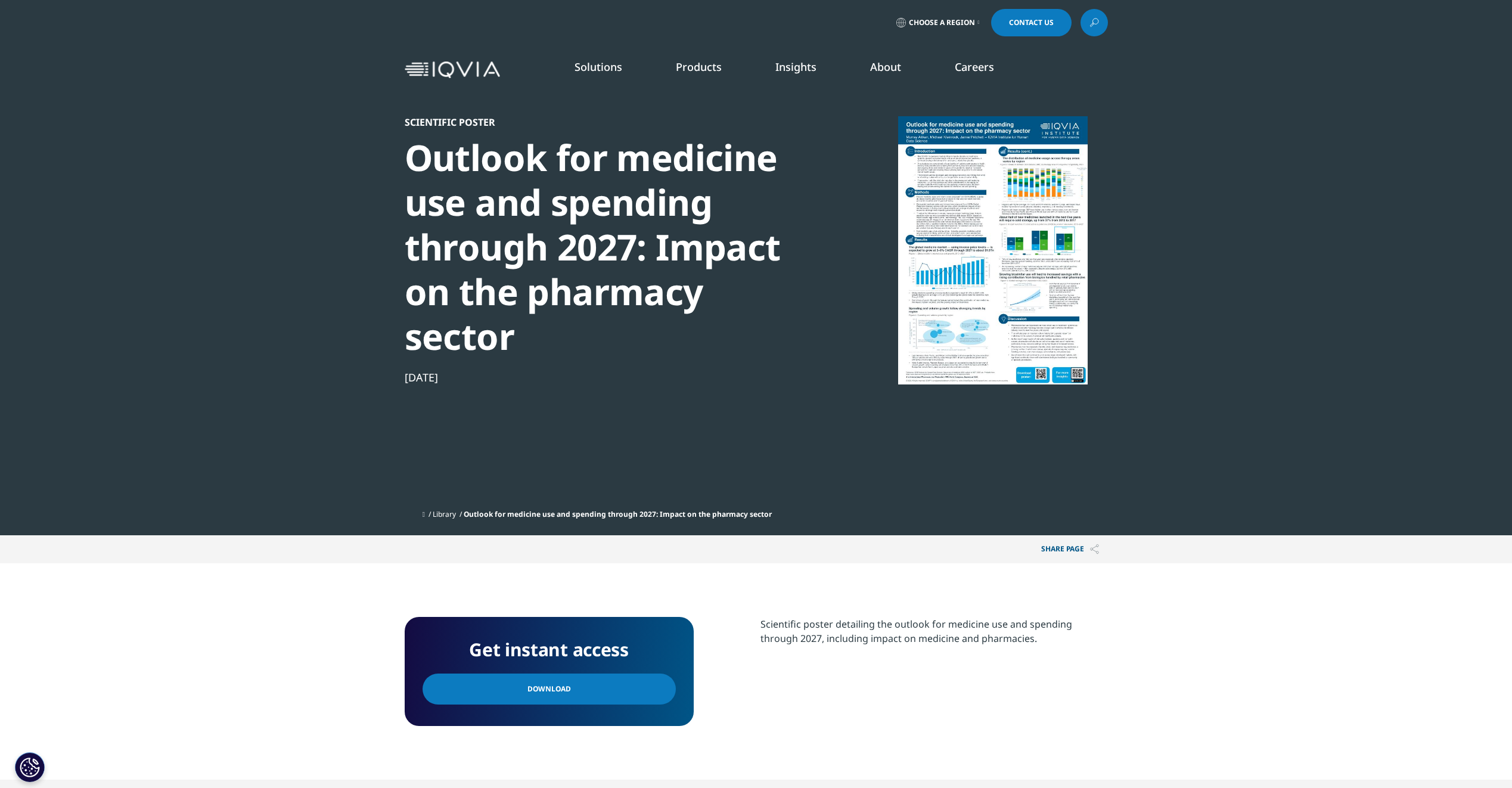
scroll to position [119, 0]
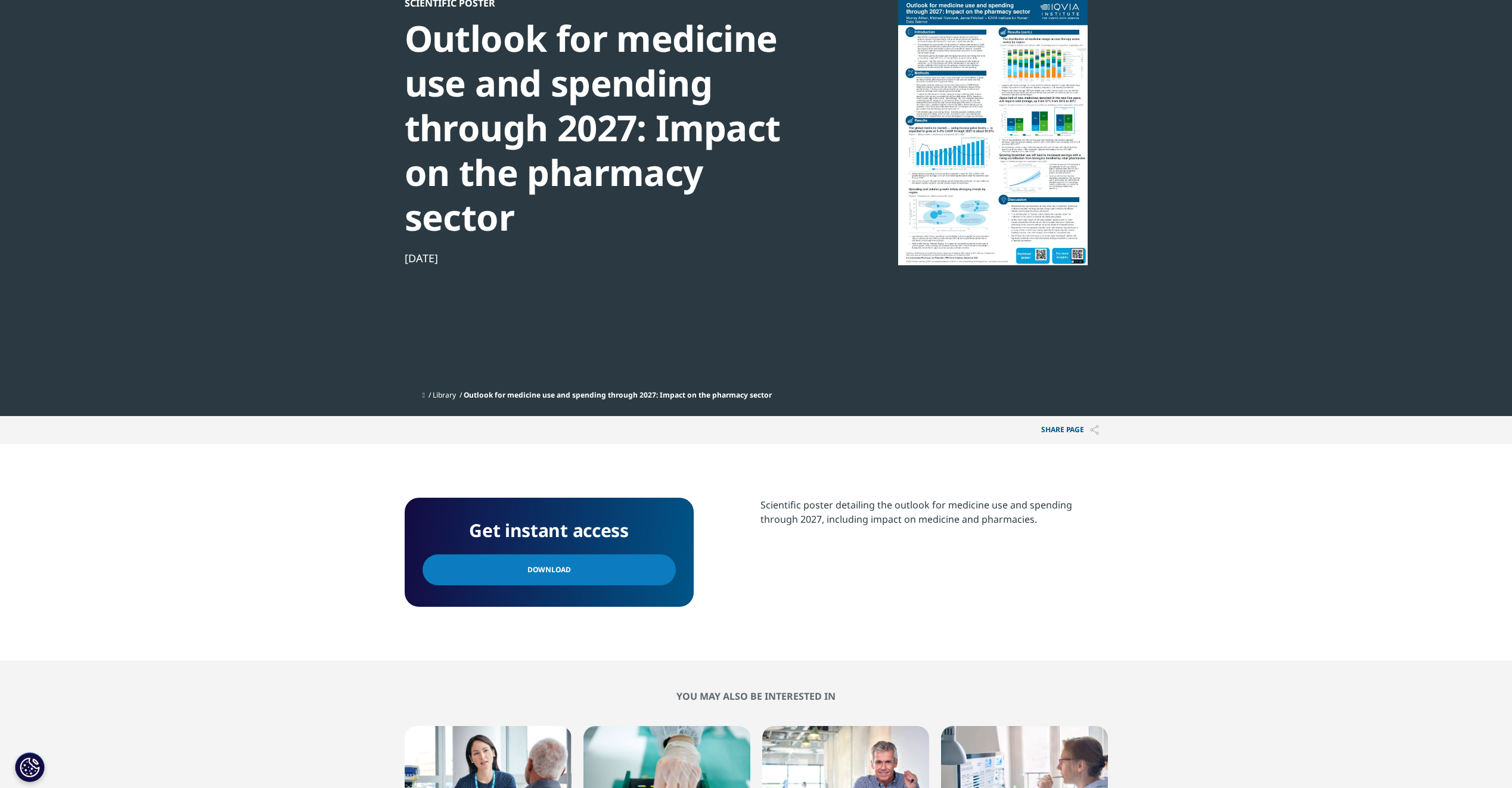
click at [552, 576] on span "Download" at bounding box center [549, 570] width 43 height 13
